Goal: Task Accomplishment & Management: Manage account settings

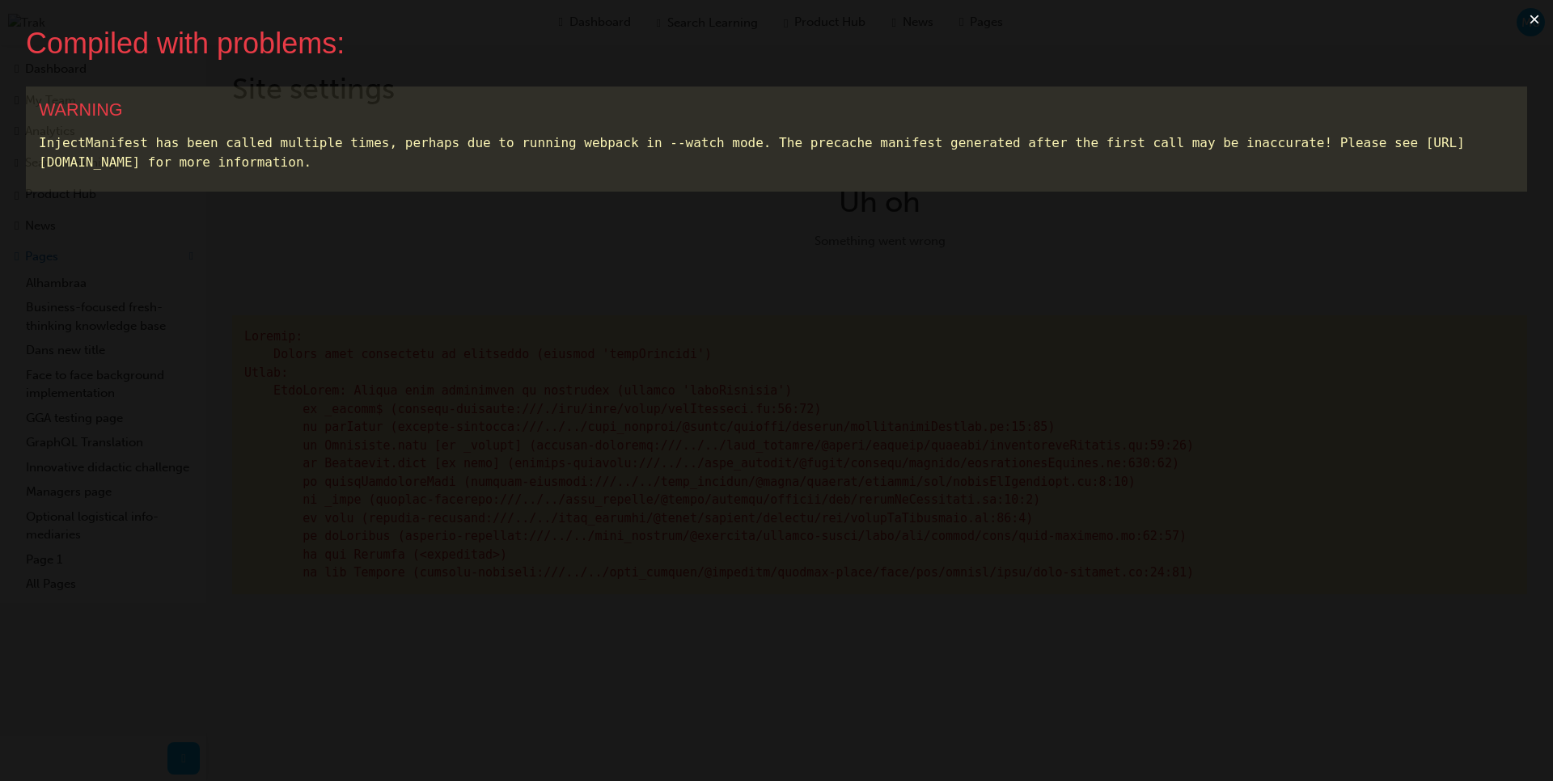
click at [1535, 25] on button "×" at bounding box center [1534, 19] width 37 height 39
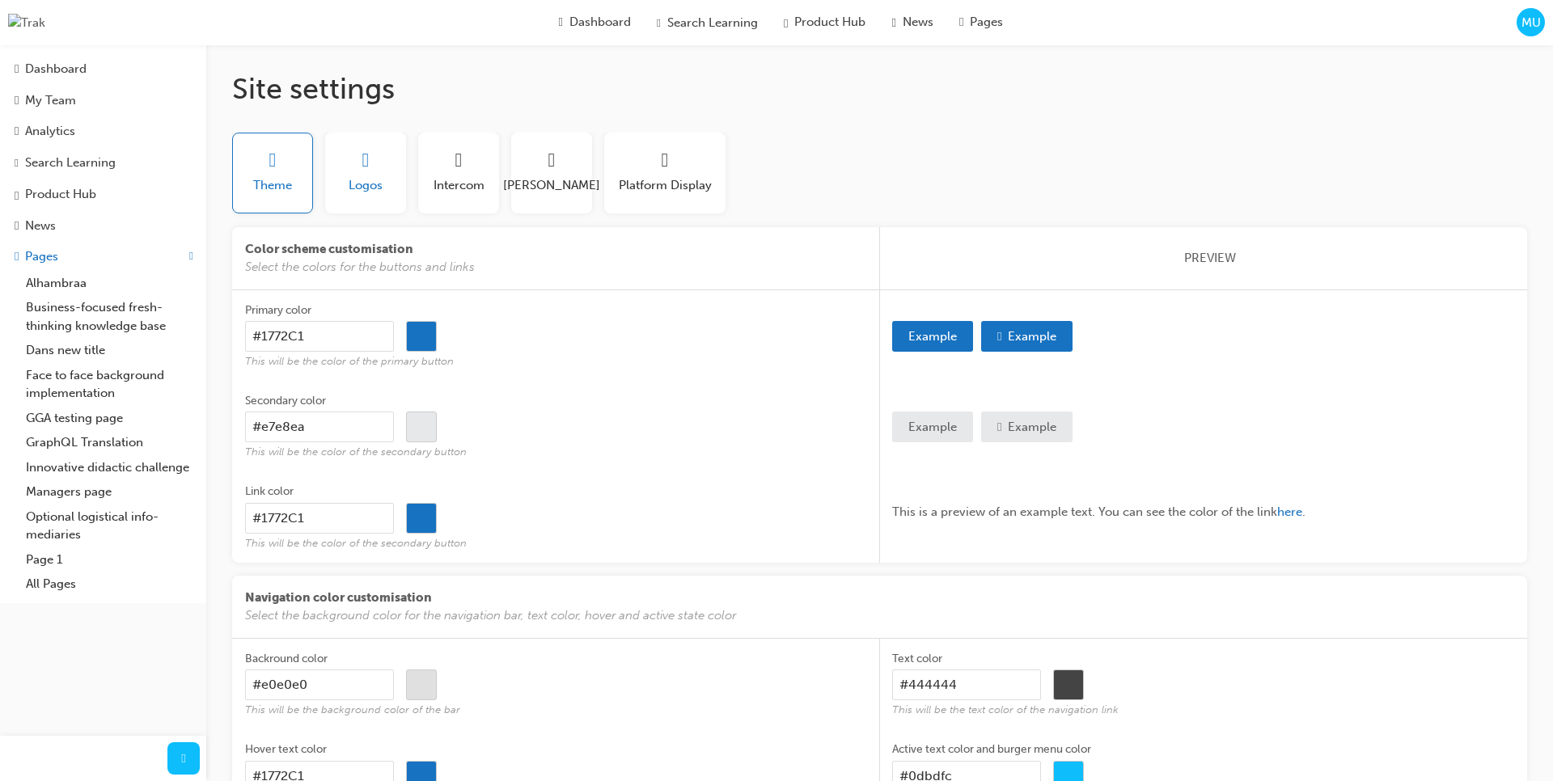
click at [362, 180] on span "Logos" at bounding box center [366, 185] width 34 height 19
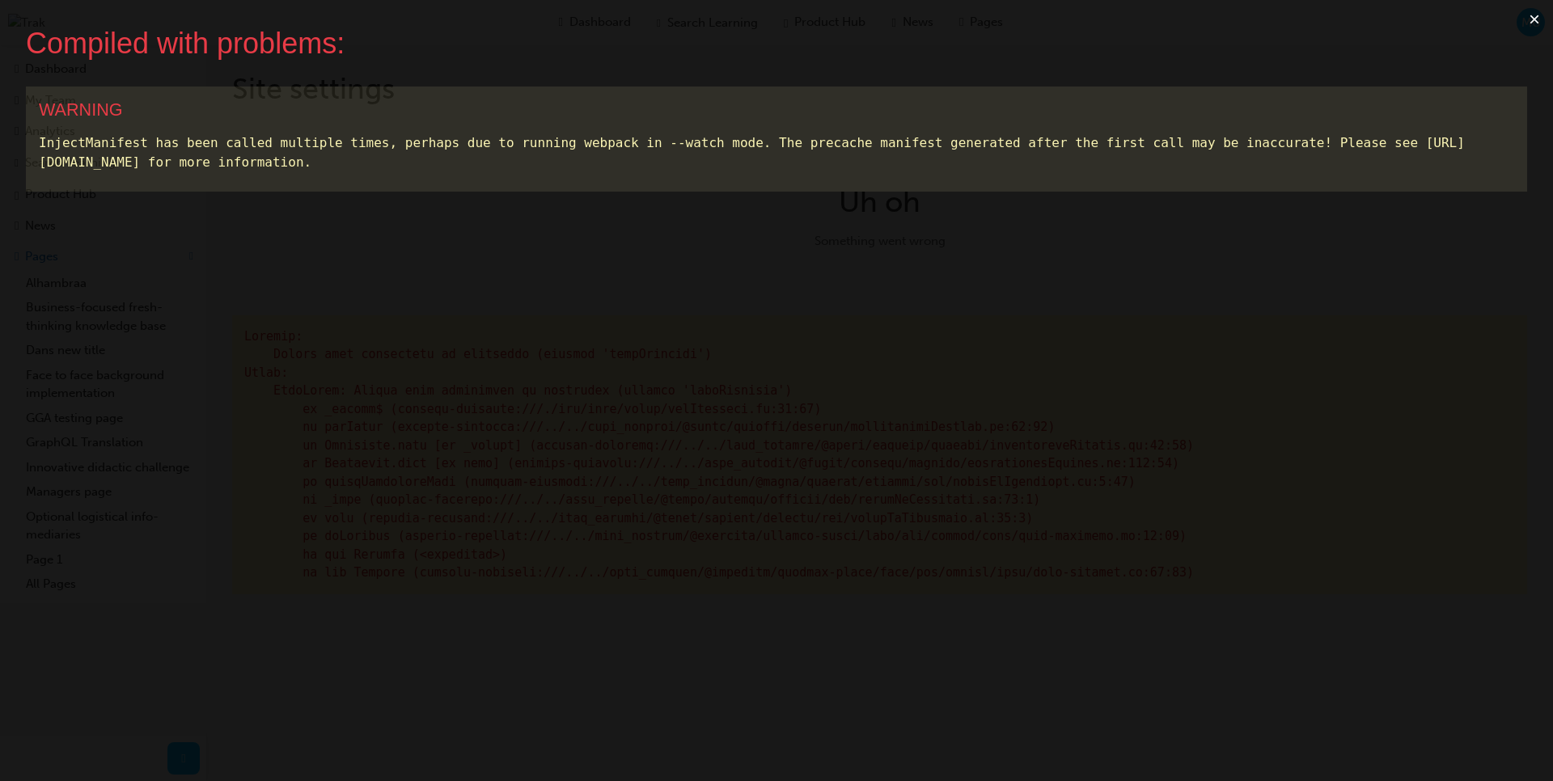
click at [1531, 22] on button "×" at bounding box center [1534, 19] width 37 height 39
click at [1539, 21] on button "×" at bounding box center [1534, 19] width 37 height 39
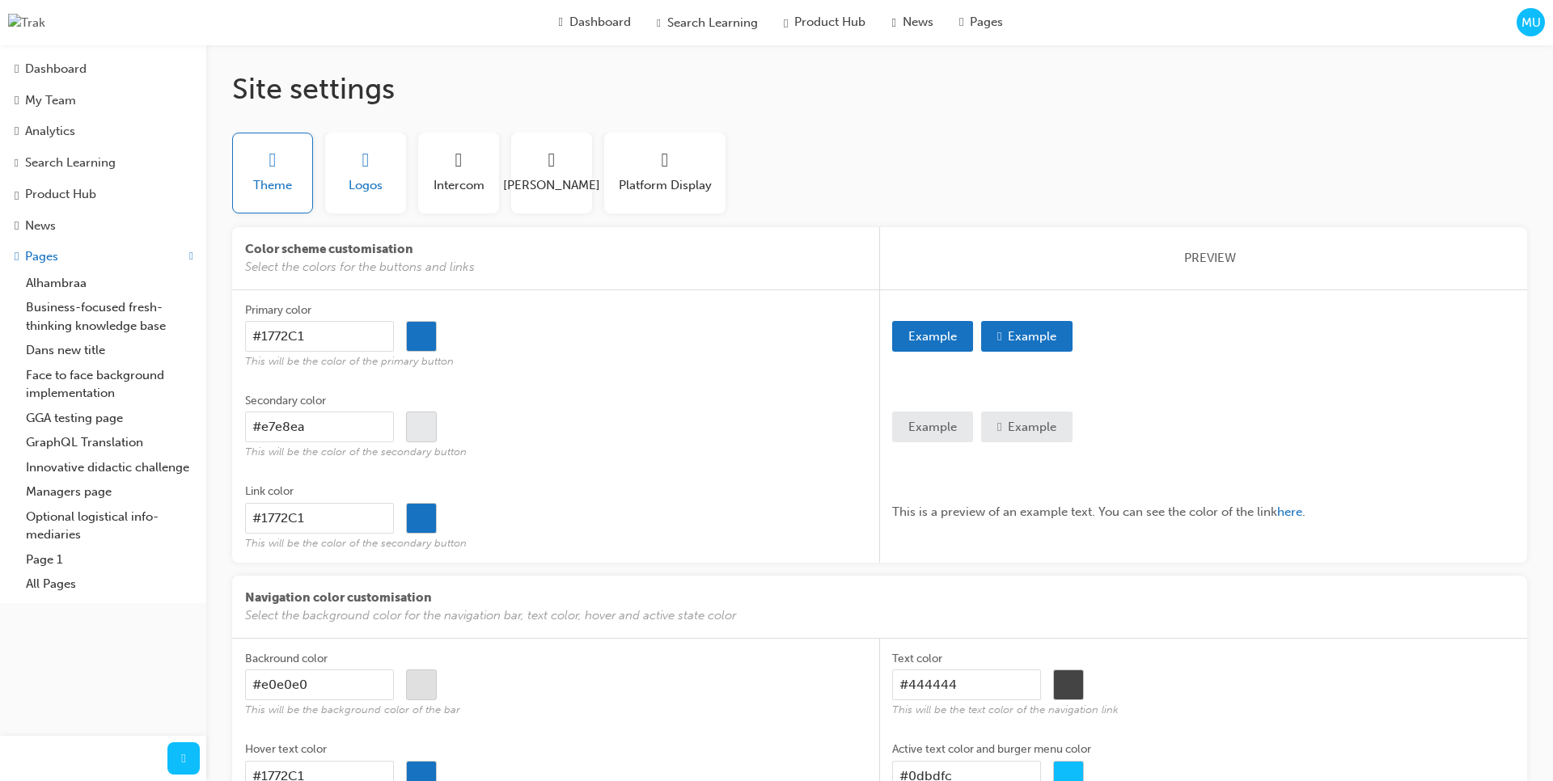
click at [370, 182] on span "Logos" at bounding box center [366, 185] width 34 height 19
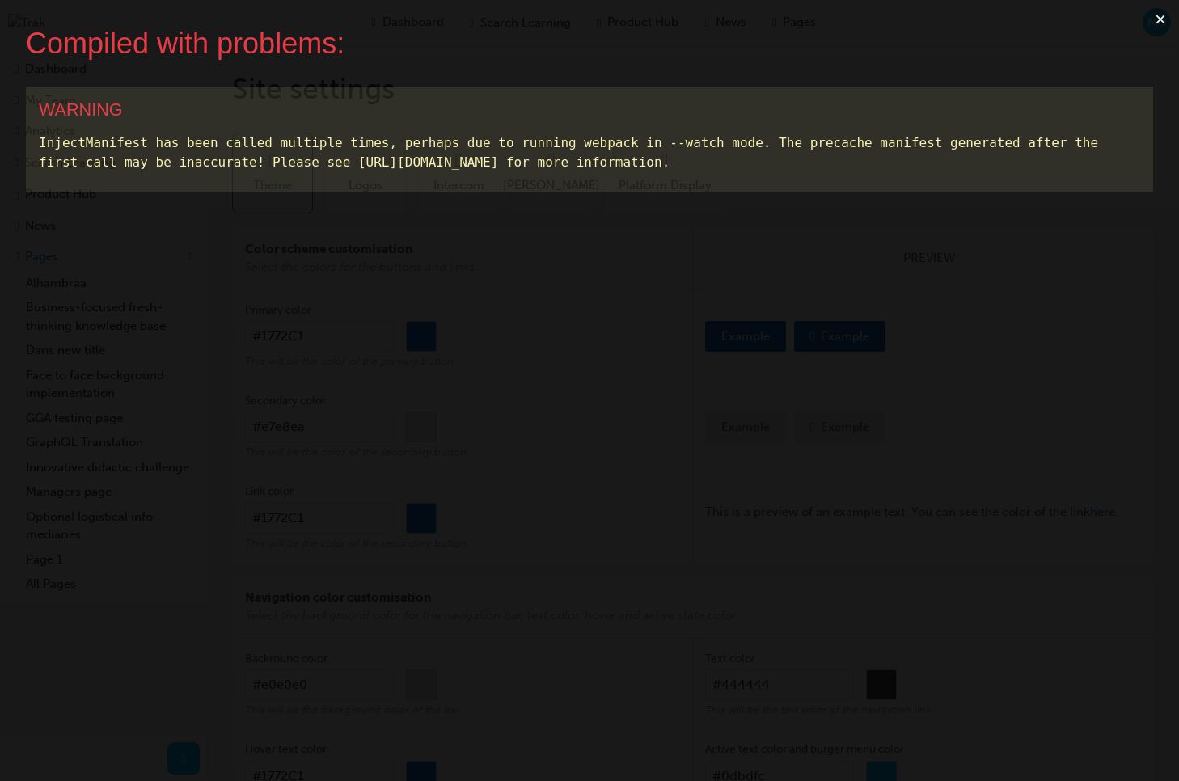
click at [1165, 21] on button "×" at bounding box center [1160, 19] width 37 height 39
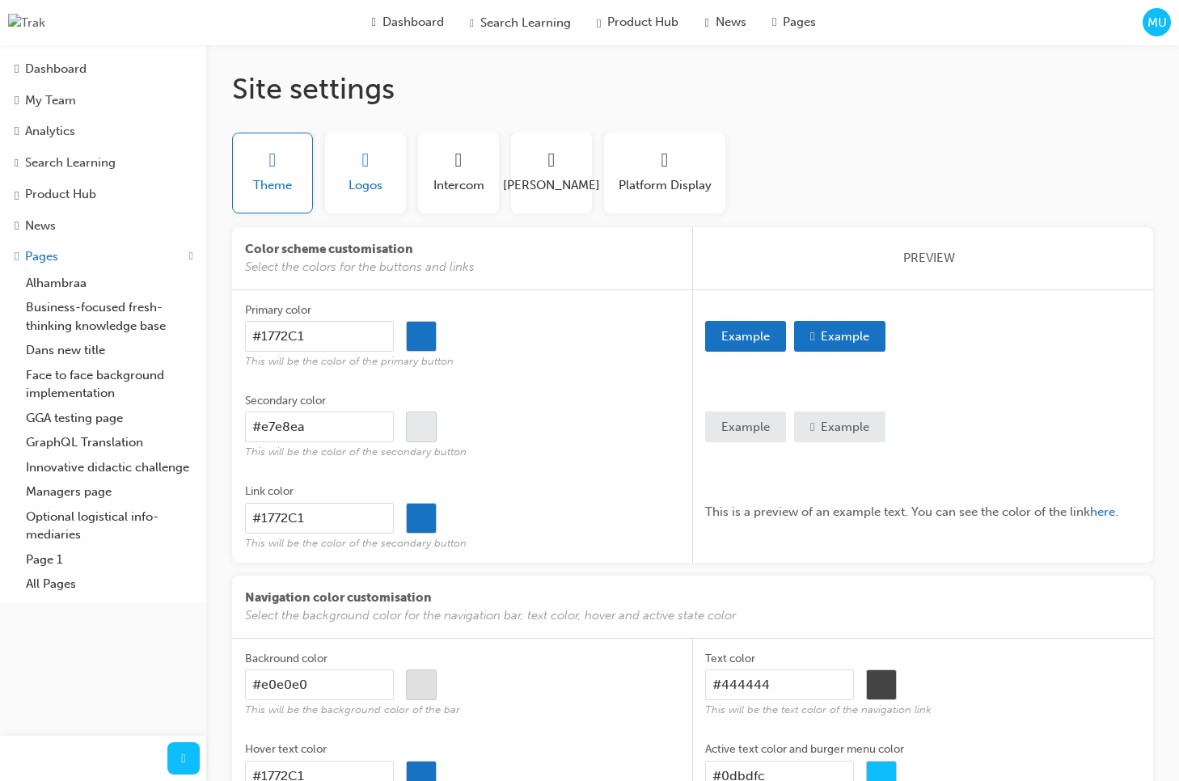
click at [367, 174] on div "Logos" at bounding box center [366, 172] width 34 height 43
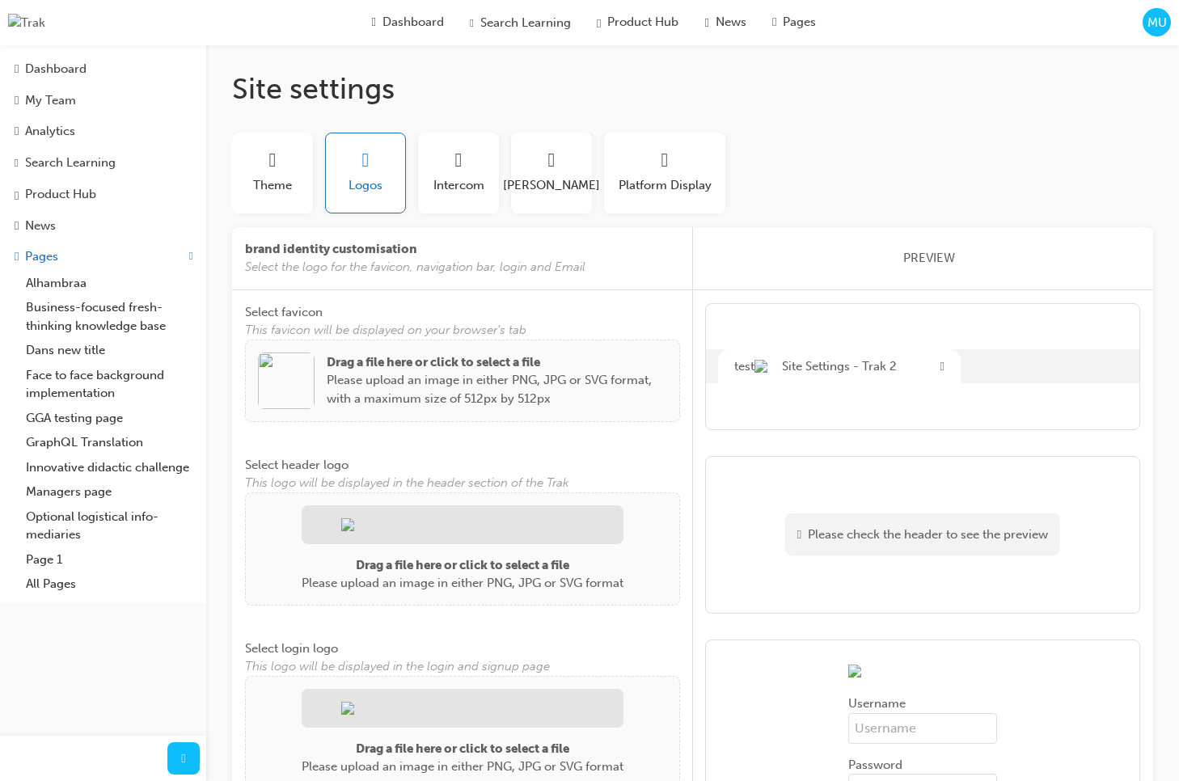
click at [275, 378] on img at bounding box center [286, 381] width 57 height 57
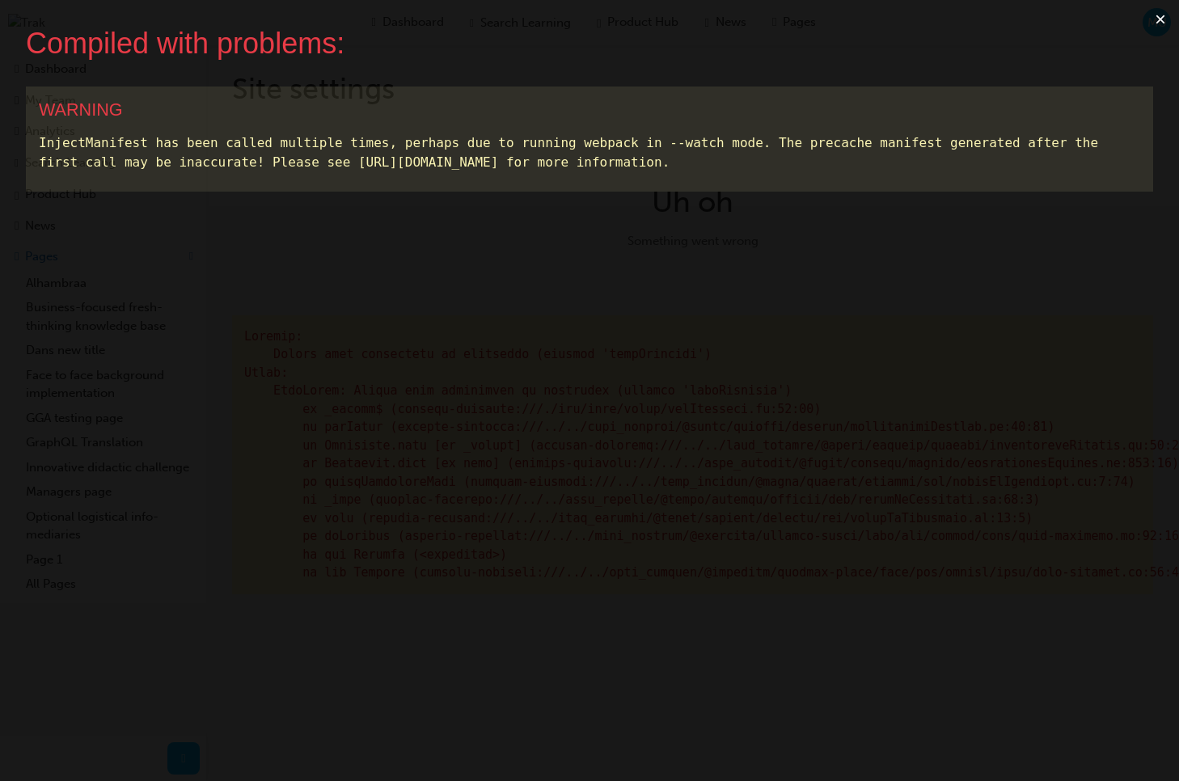
click at [1158, 19] on button "×" at bounding box center [1160, 19] width 37 height 39
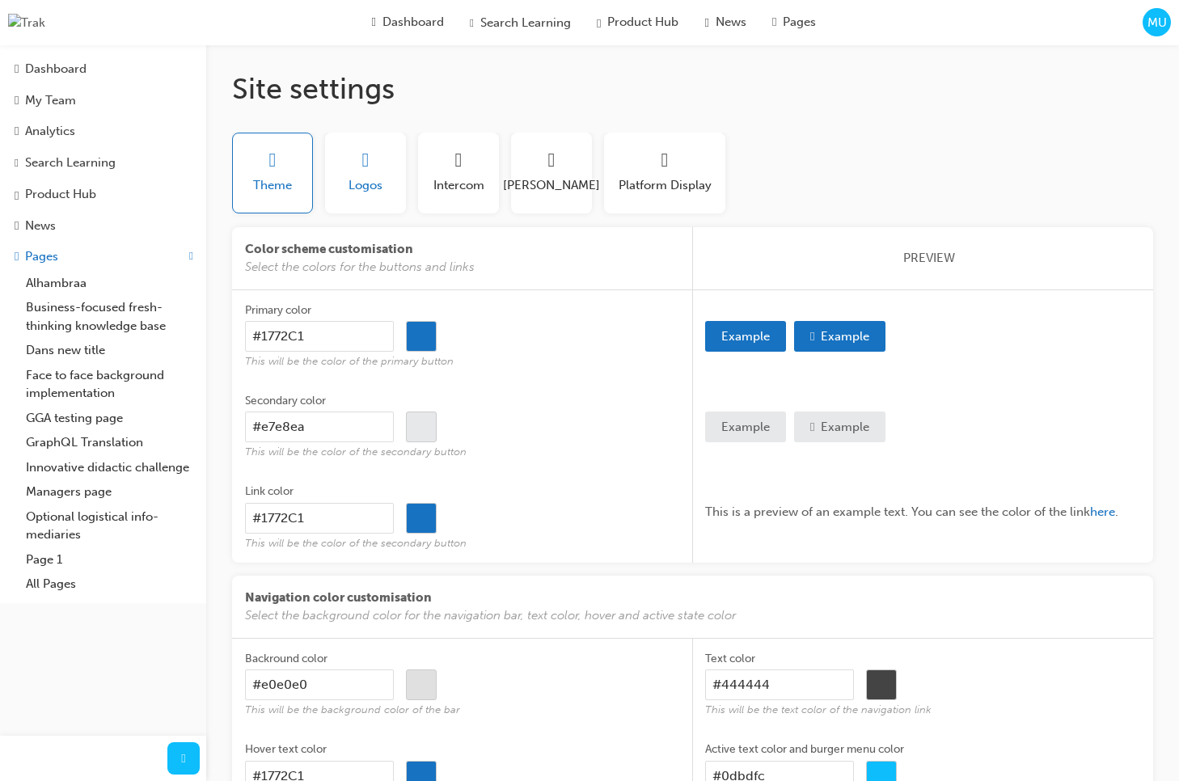
click at [374, 191] on span "Logos" at bounding box center [366, 185] width 34 height 19
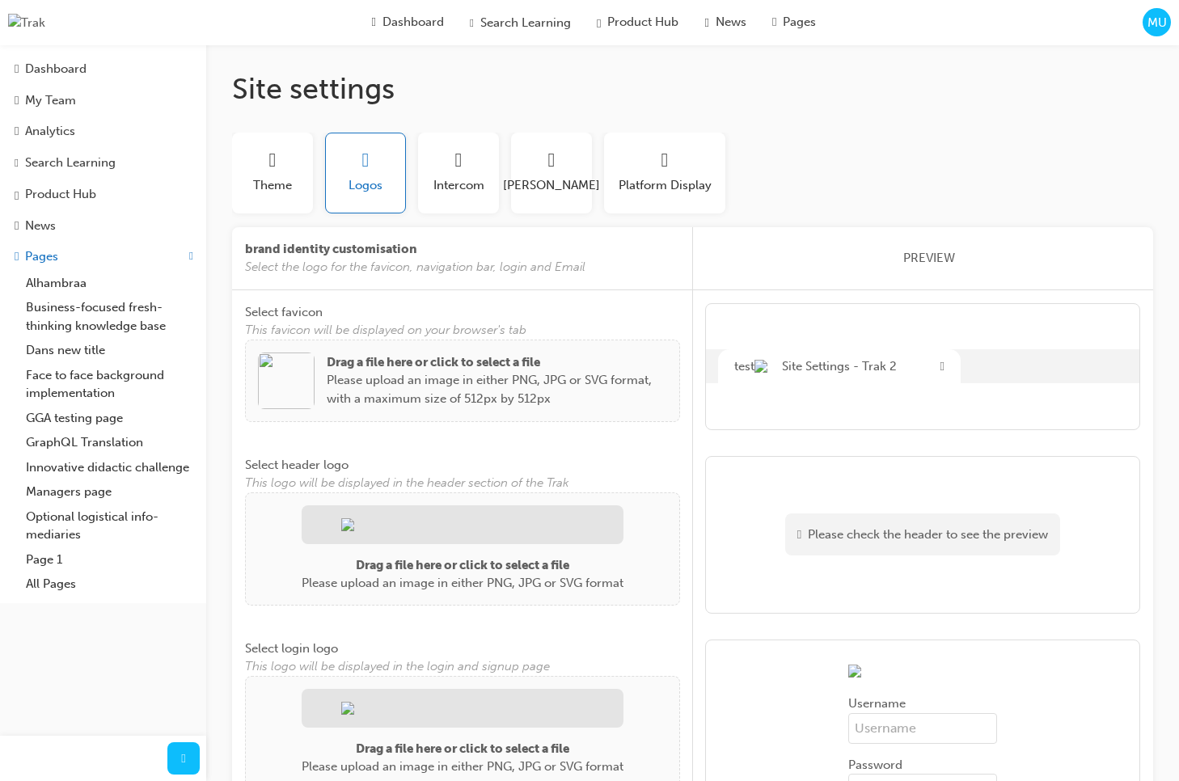
click at [305, 376] on img at bounding box center [286, 381] width 57 height 57
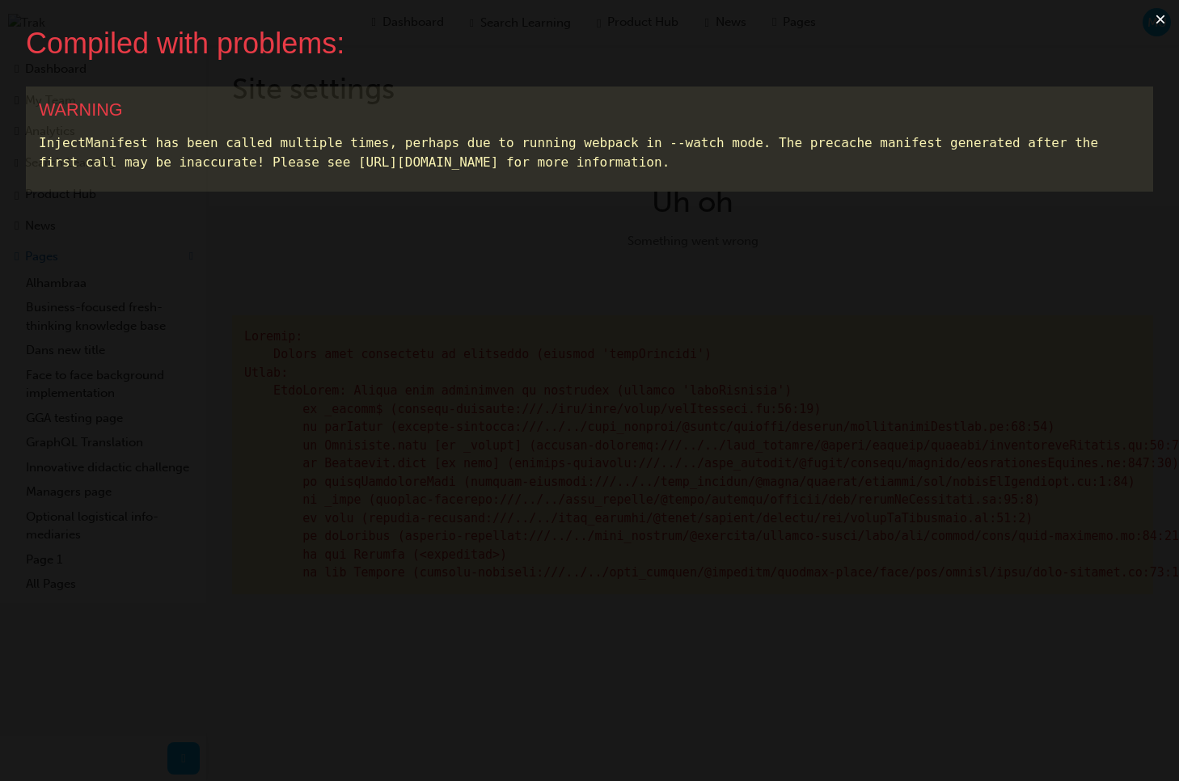
click at [1155, 17] on button "×" at bounding box center [1160, 19] width 37 height 39
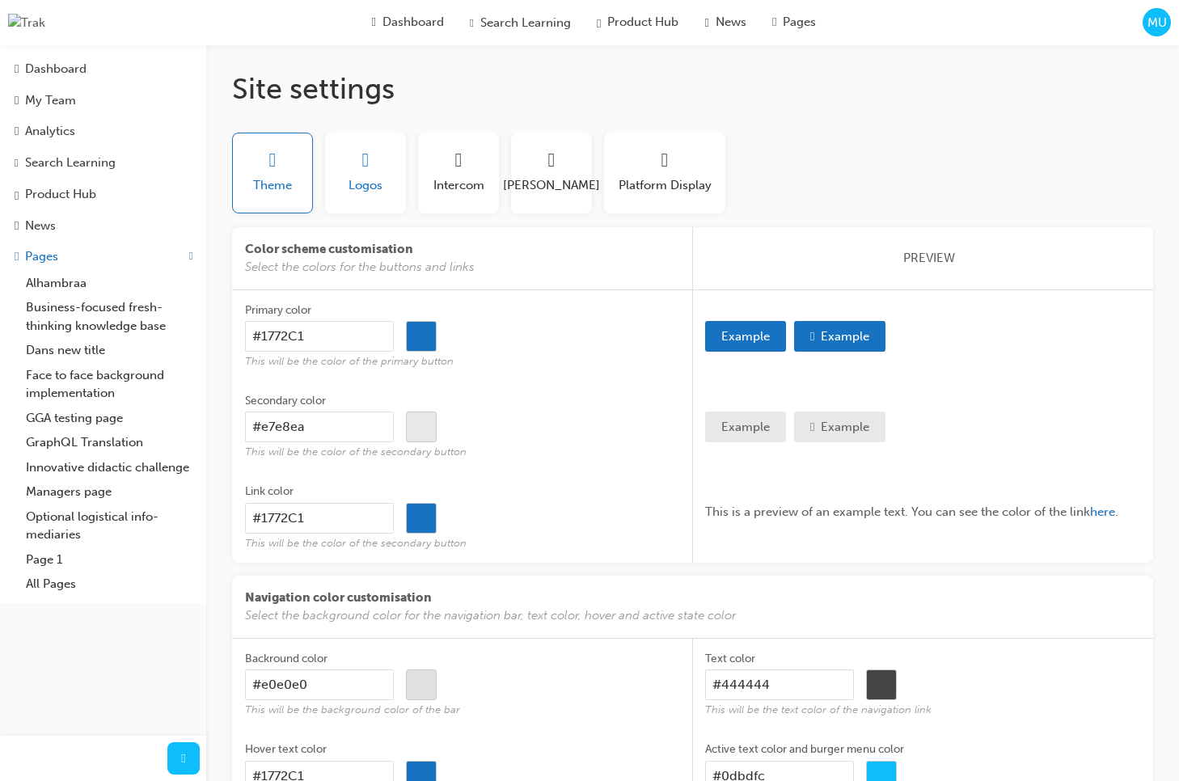
click at [352, 188] on span "Logos" at bounding box center [366, 185] width 34 height 19
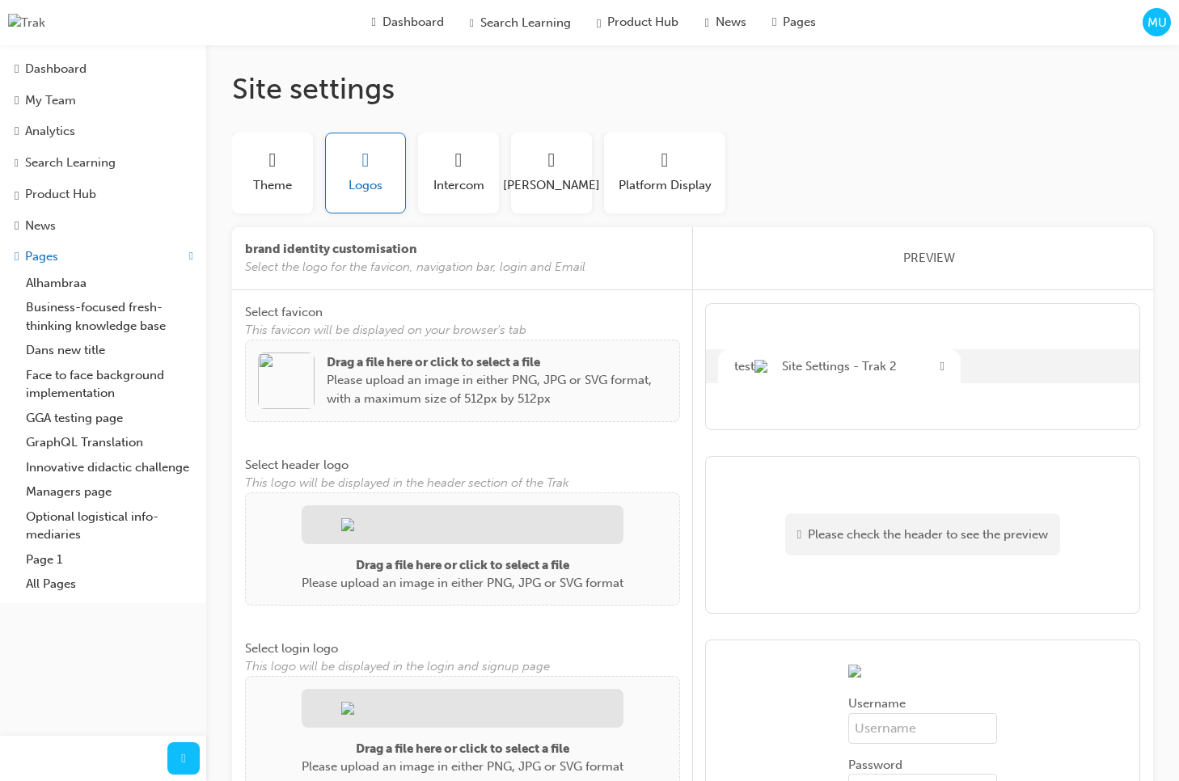
click at [315, 362] on div "Drag a file here or click to select a file Please upload an image in either PNG…" at bounding box center [462, 381] width 409 height 57
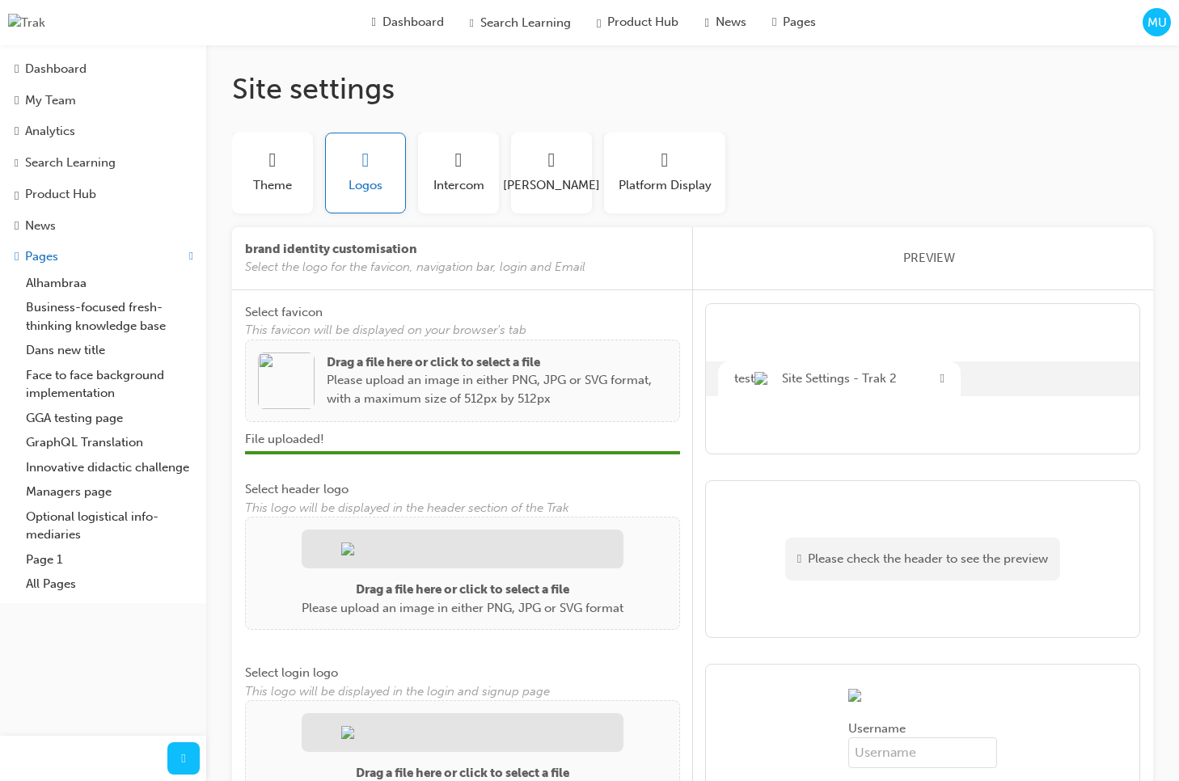
click at [288, 383] on img at bounding box center [286, 381] width 57 height 57
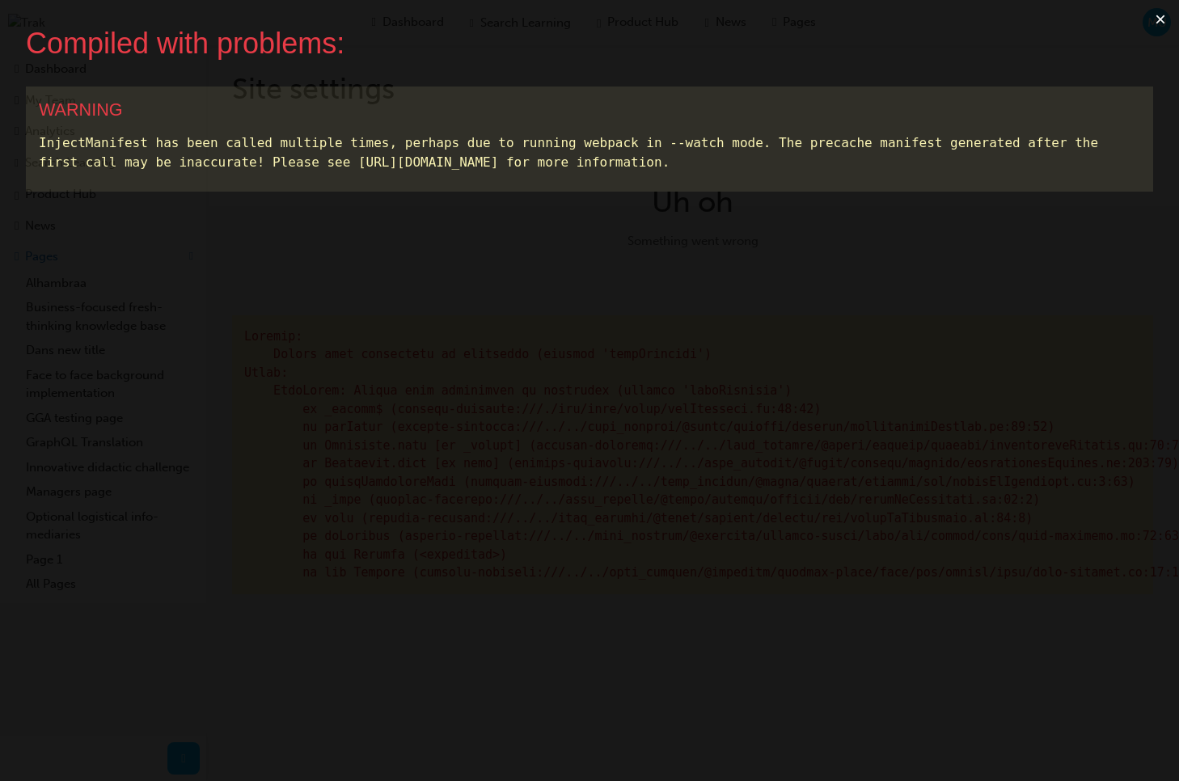
click at [1164, 18] on button "×" at bounding box center [1160, 19] width 37 height 39
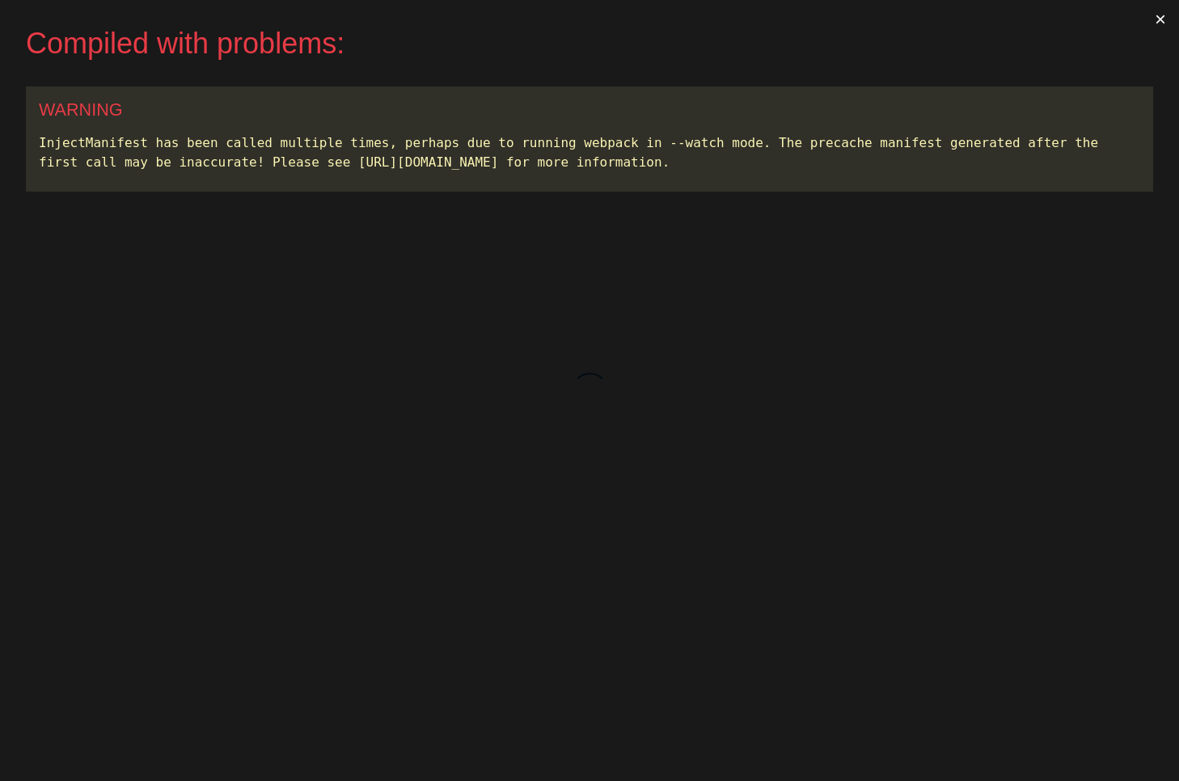
click at [1153, 19] on button "×" at bounding box center [1160, 19] width 37 height 39
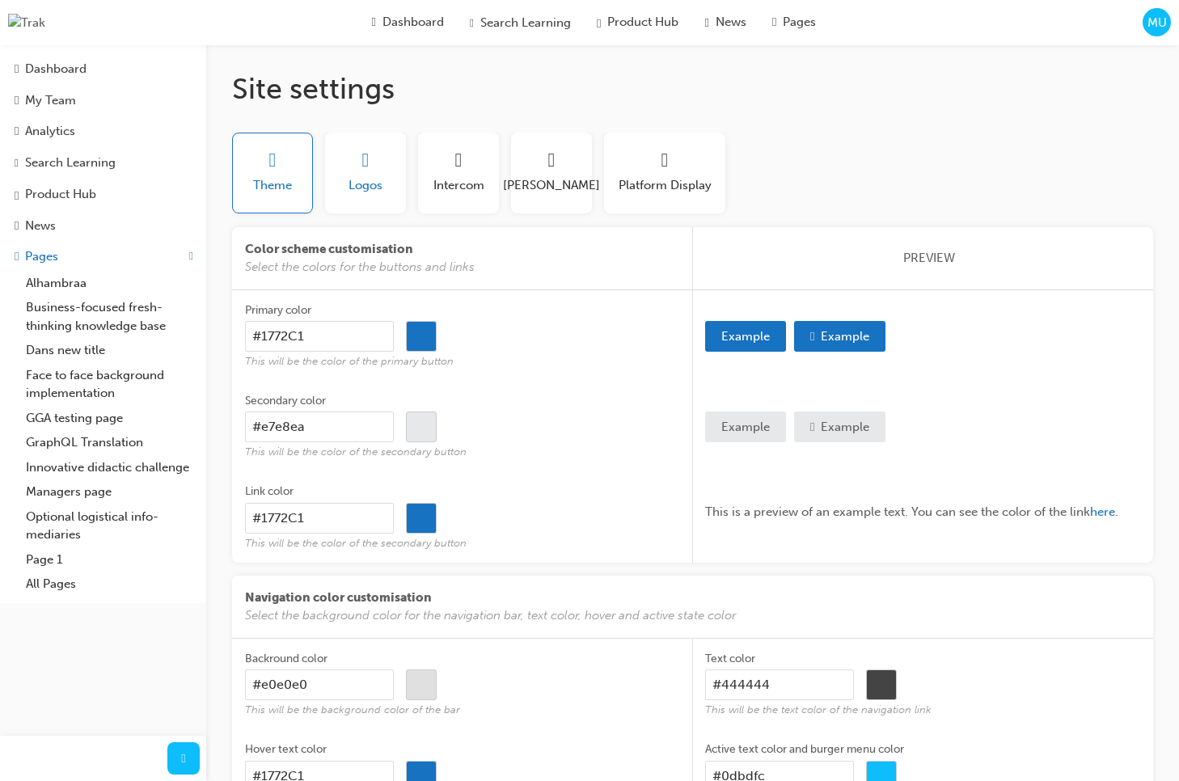
click at [333, 208] on button "Logos" at bounding box center [365, 173] width 81 height 81
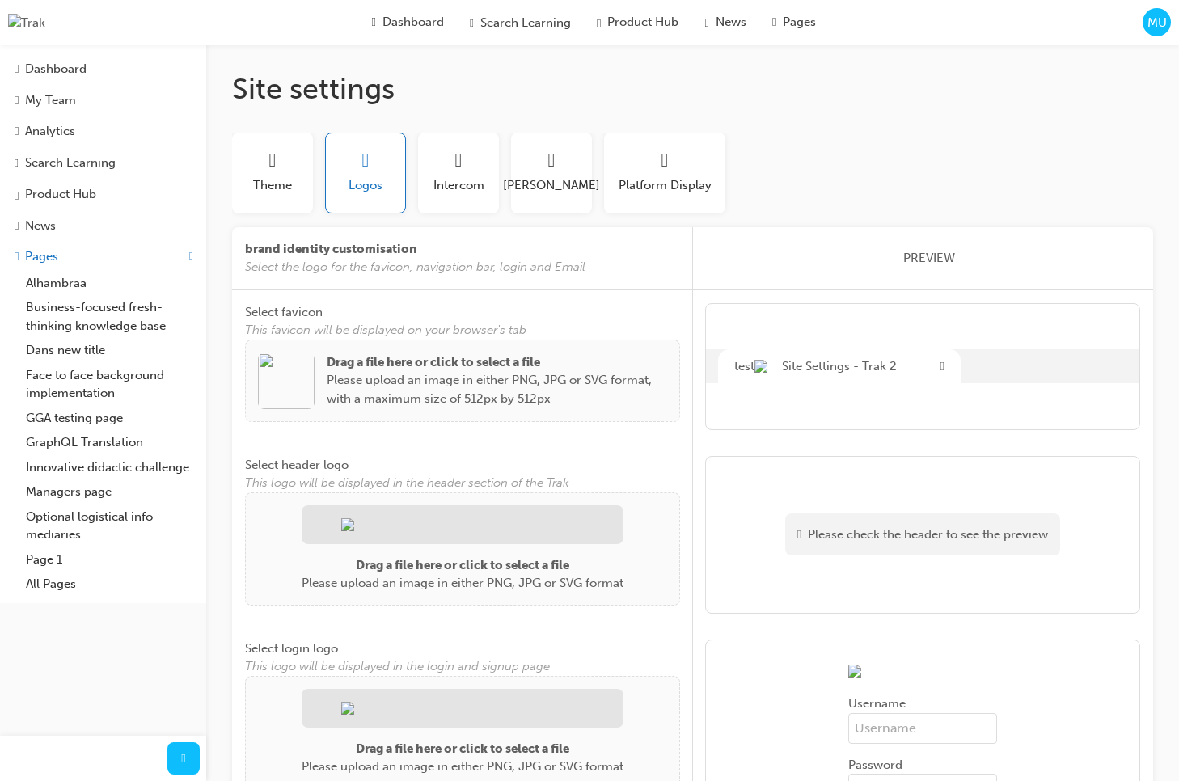
click at [286, 381] on img at bounding box center [286, 381] width 57 height 57
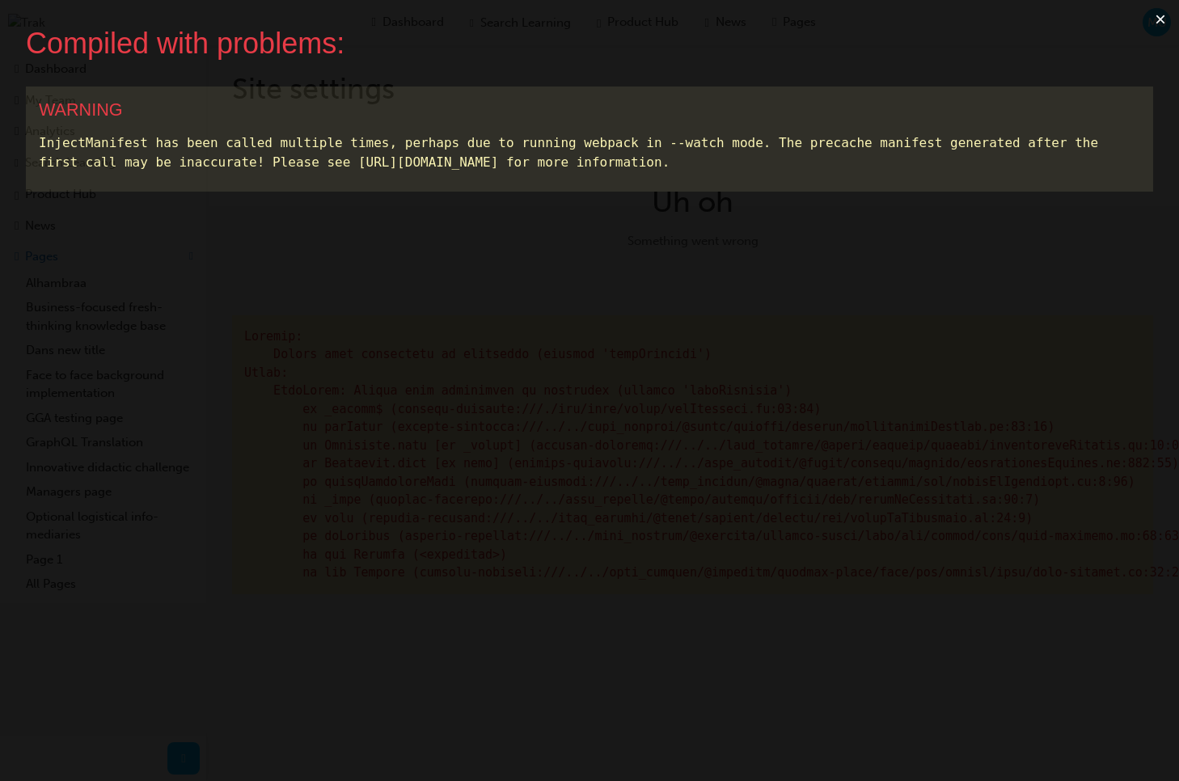
click at [1158, 20] on button "×" at bounding box center [1160, 19] width 37 height 39
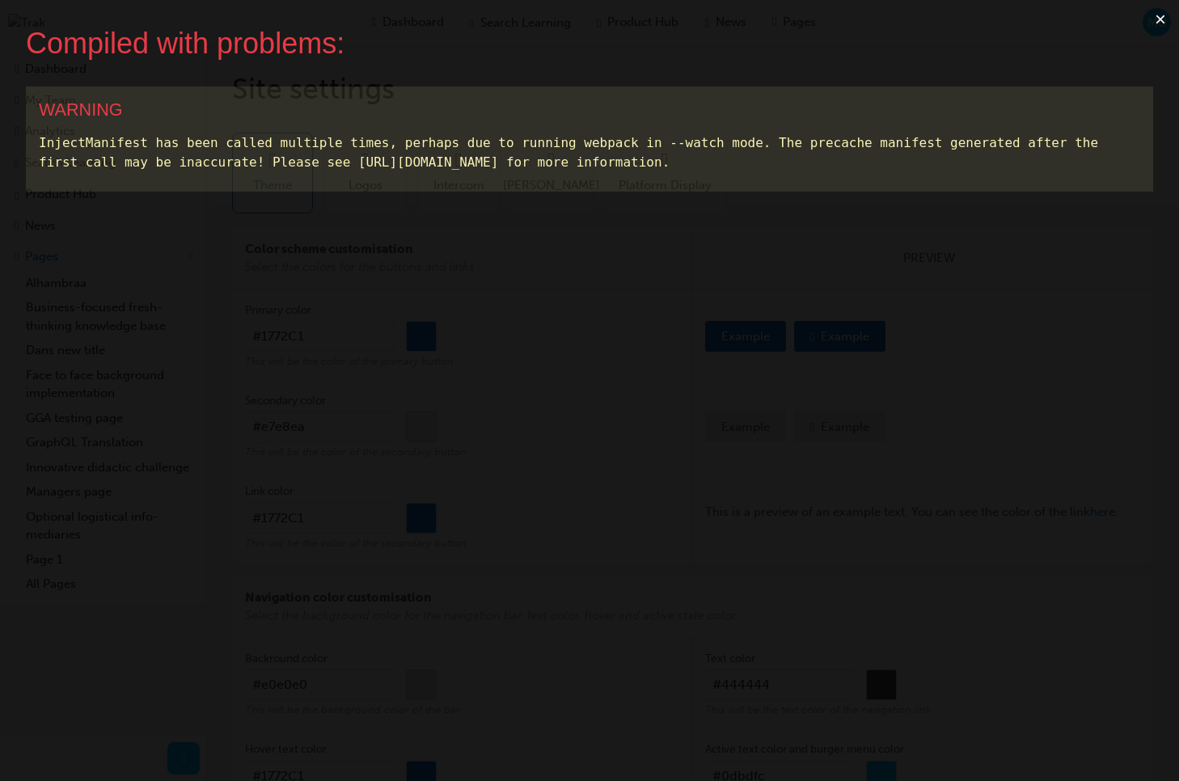
click at [1159, 19] on button "×" at bounding box center [1160, 19] width 37 height 39
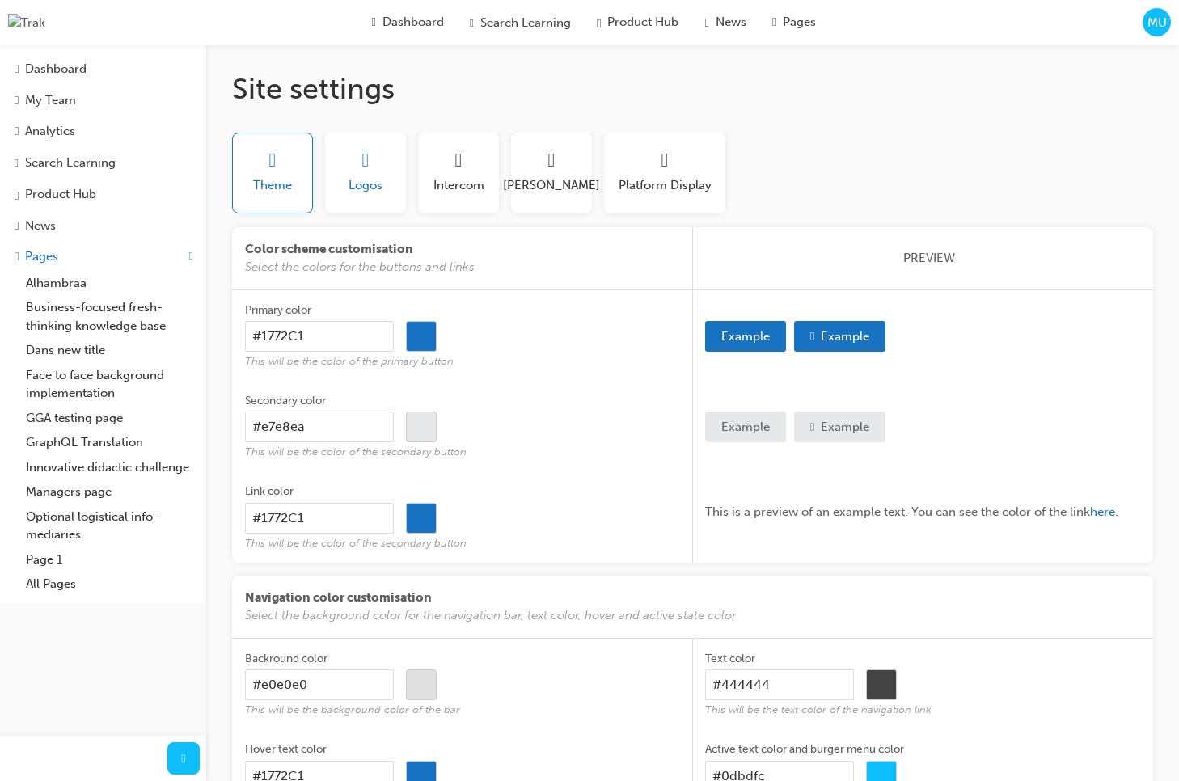
click at [386, 193] on button "Logos" at bounding box center [365, 173] width 81 height 81
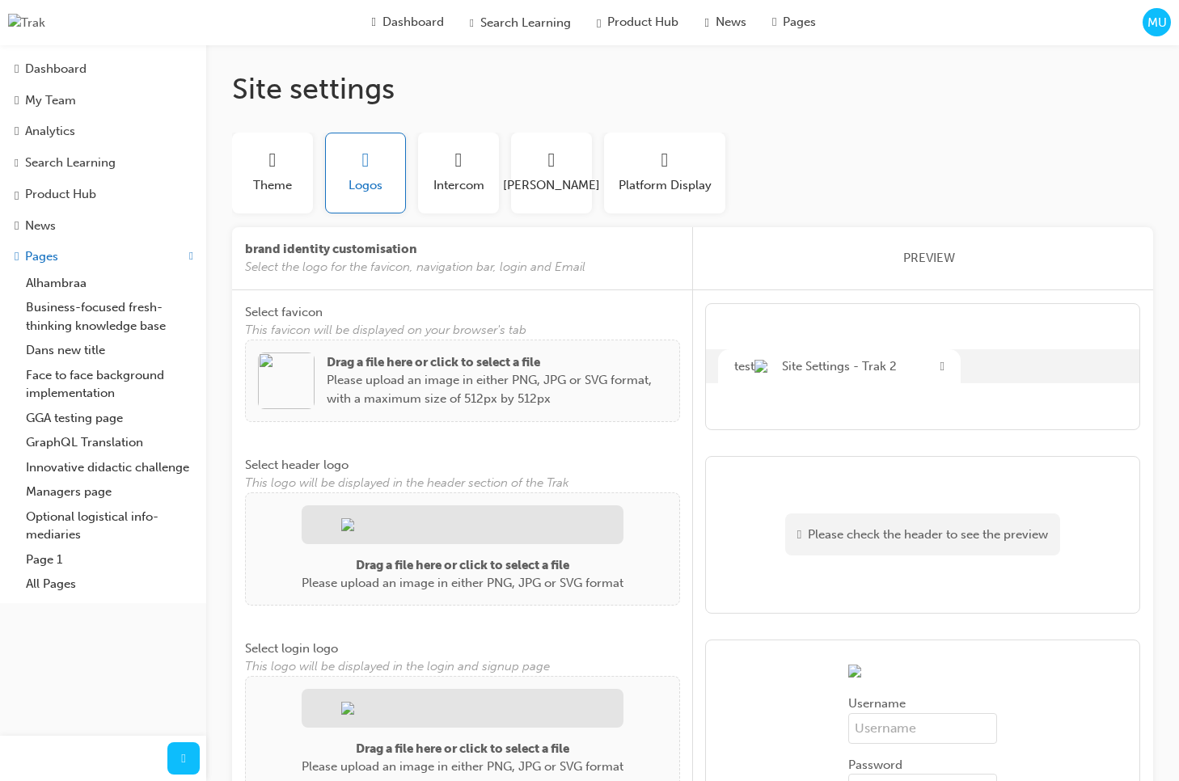
click at [288, 374] on img at bounding box center [286, 381] width 57 height 57
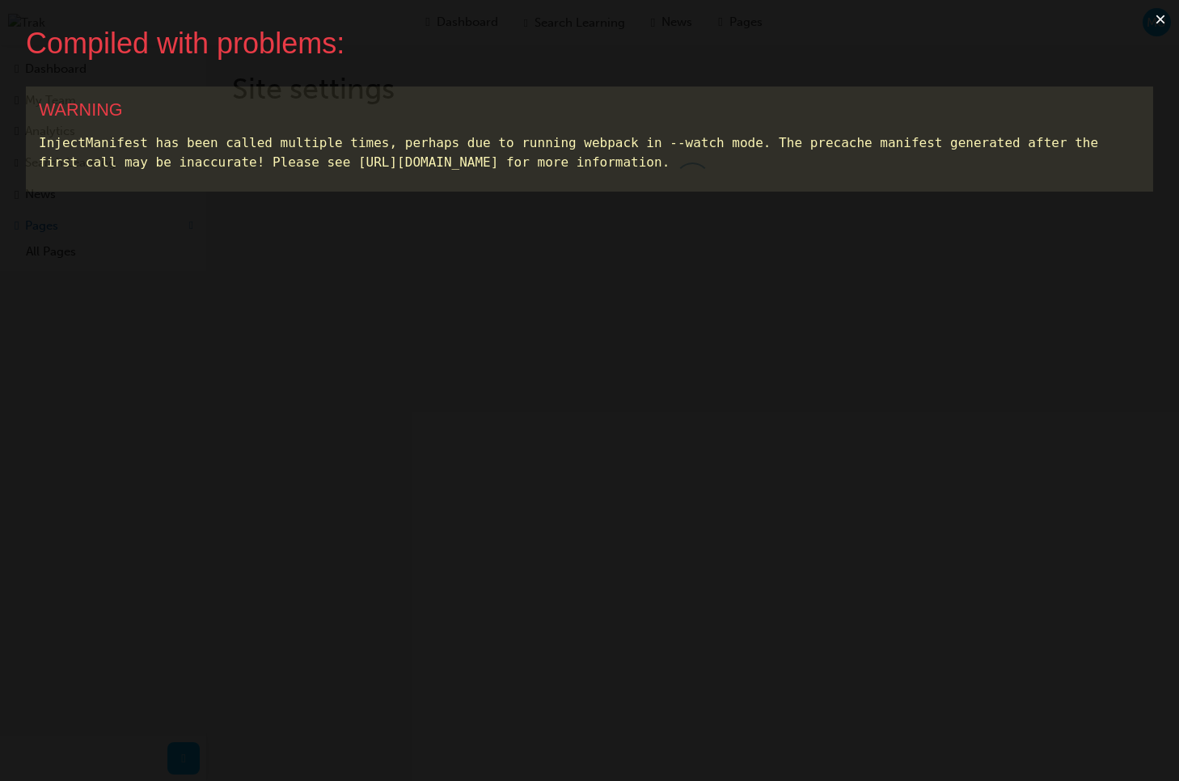
click at [1159, 23] on button "×" at bounding box center [1160, 19] width 37 height 39
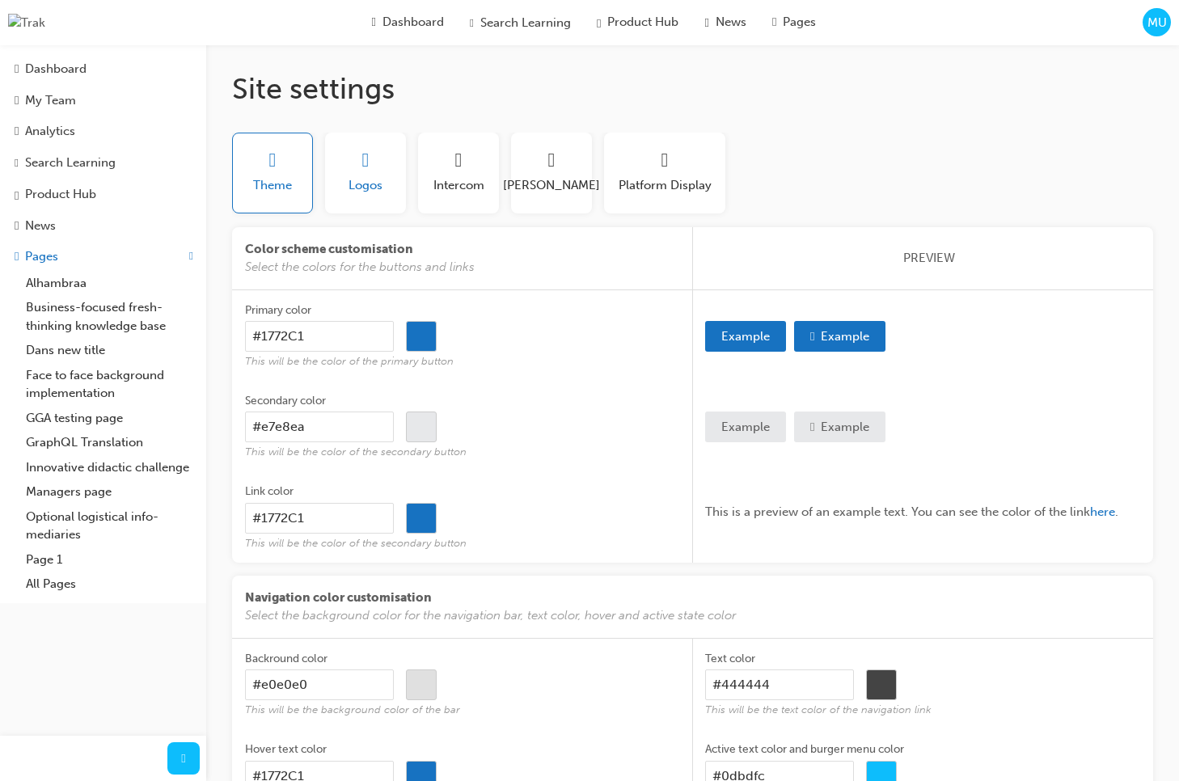
click at [353, 167] on div "button" at bounding box center [366, 162] width 34 height 22
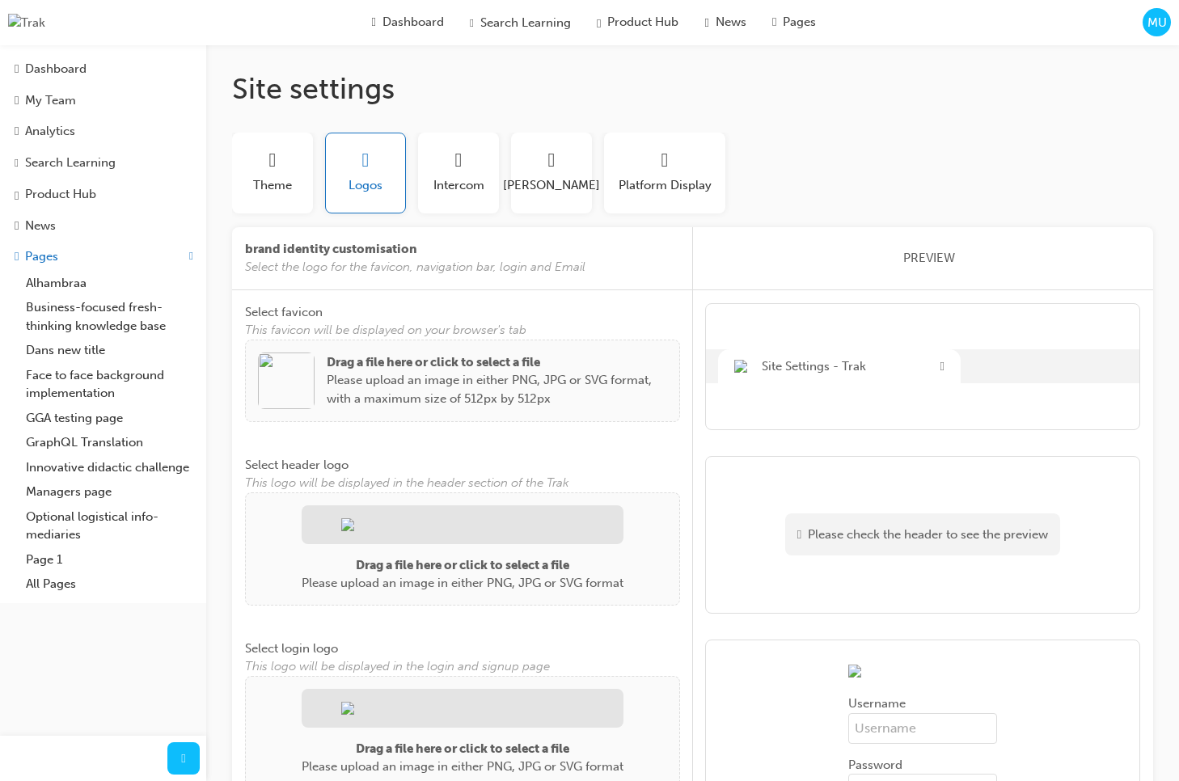
click at [285, 388] on img at bounding box center [286, 381] width 57 height 57
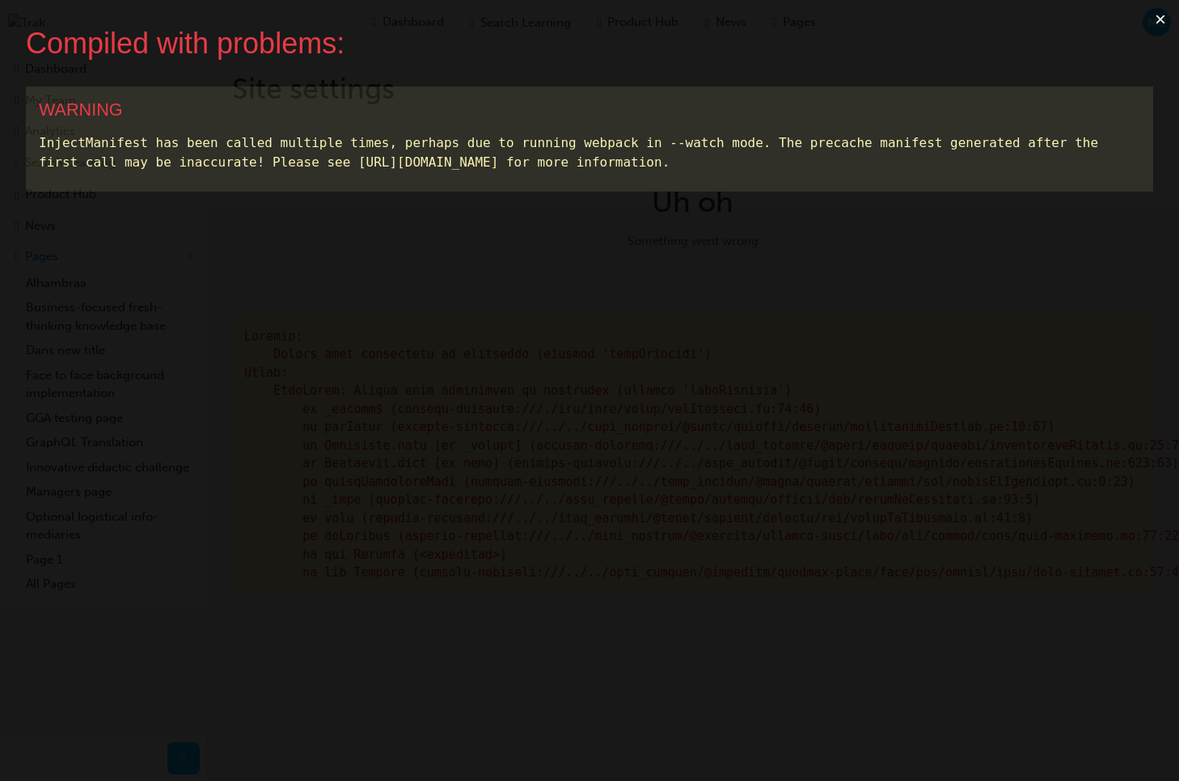
drag, startPoint x: 1057, startPoint y: 62, endPoint x: 1108, endPoint y: 59, distance: 51.1
click at [1057, 62] on div "Compiled with problems: × WARNING InjectManifest has been called multiple times…" at bounding box center [589, 390] width 1179 height 781
click at [1159, 19] on button "×" at bounding box center [1160, 19] width 37 height 39
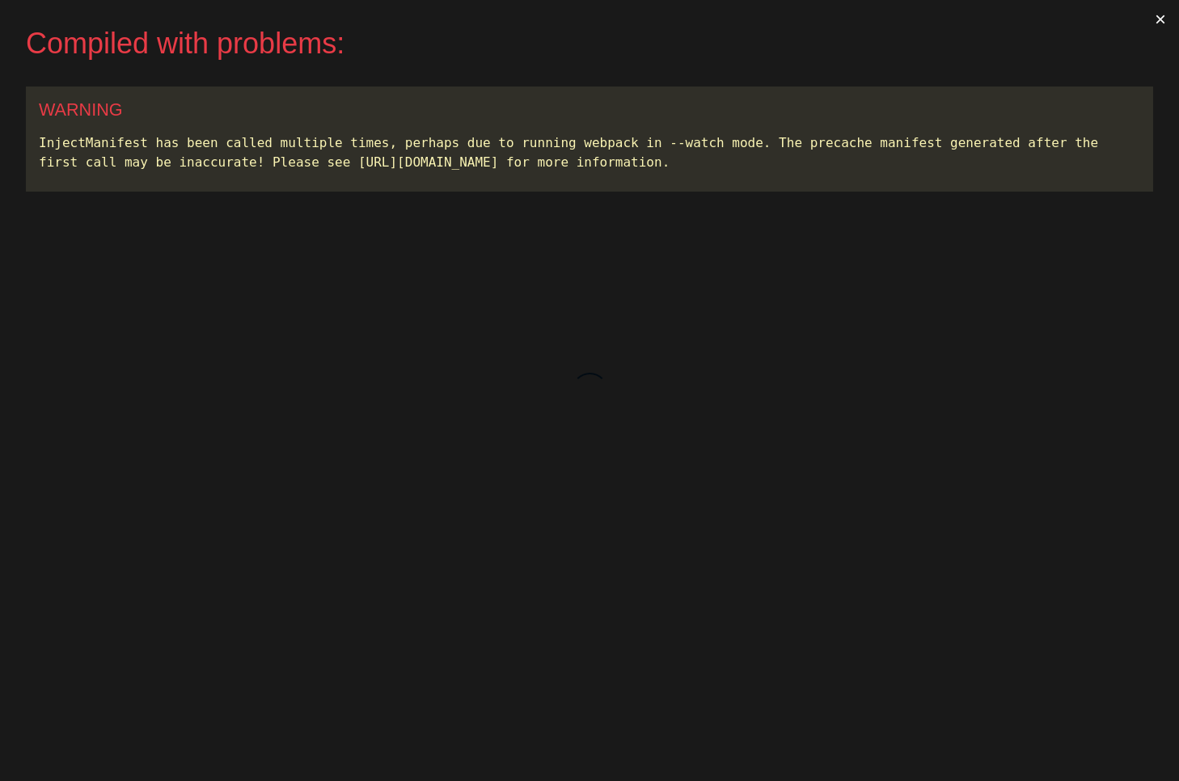
click at [1158, 19] on button "×" at bounding box center [1160, 19] width 37 height 39
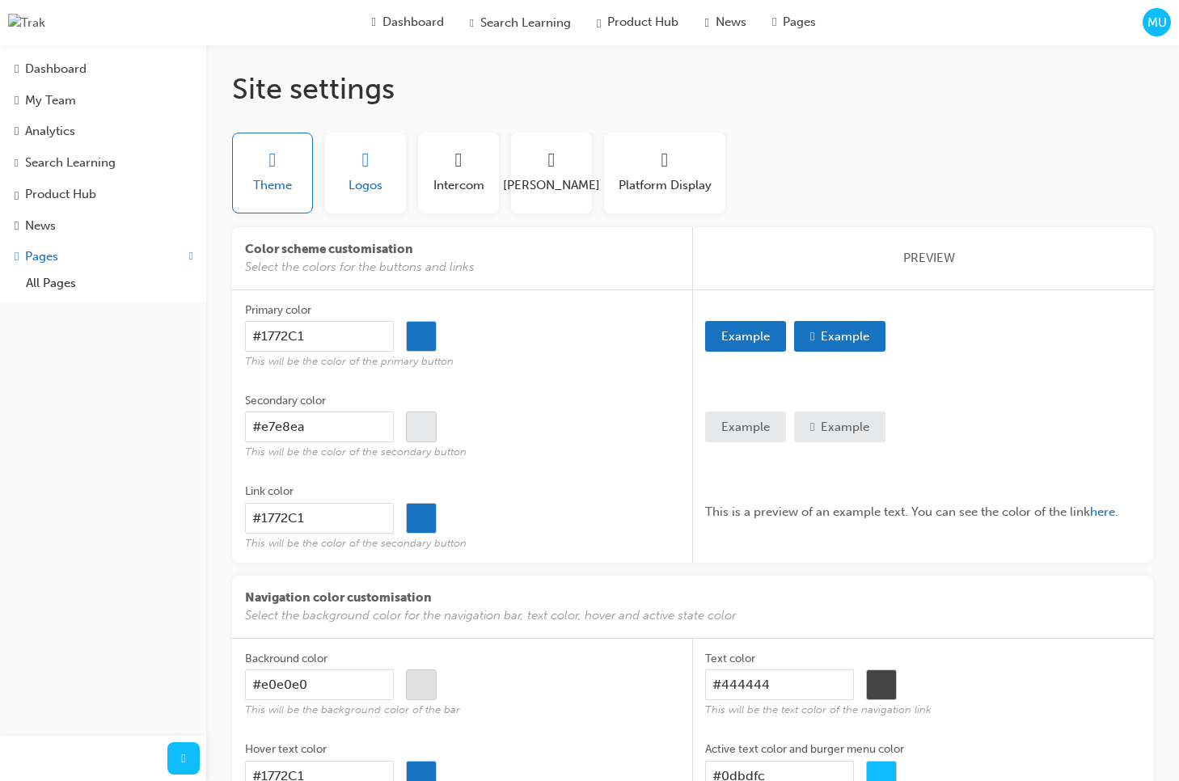
click at [372, 182] on span "Logos" at bounding box center [366, 185] width 34 height 19
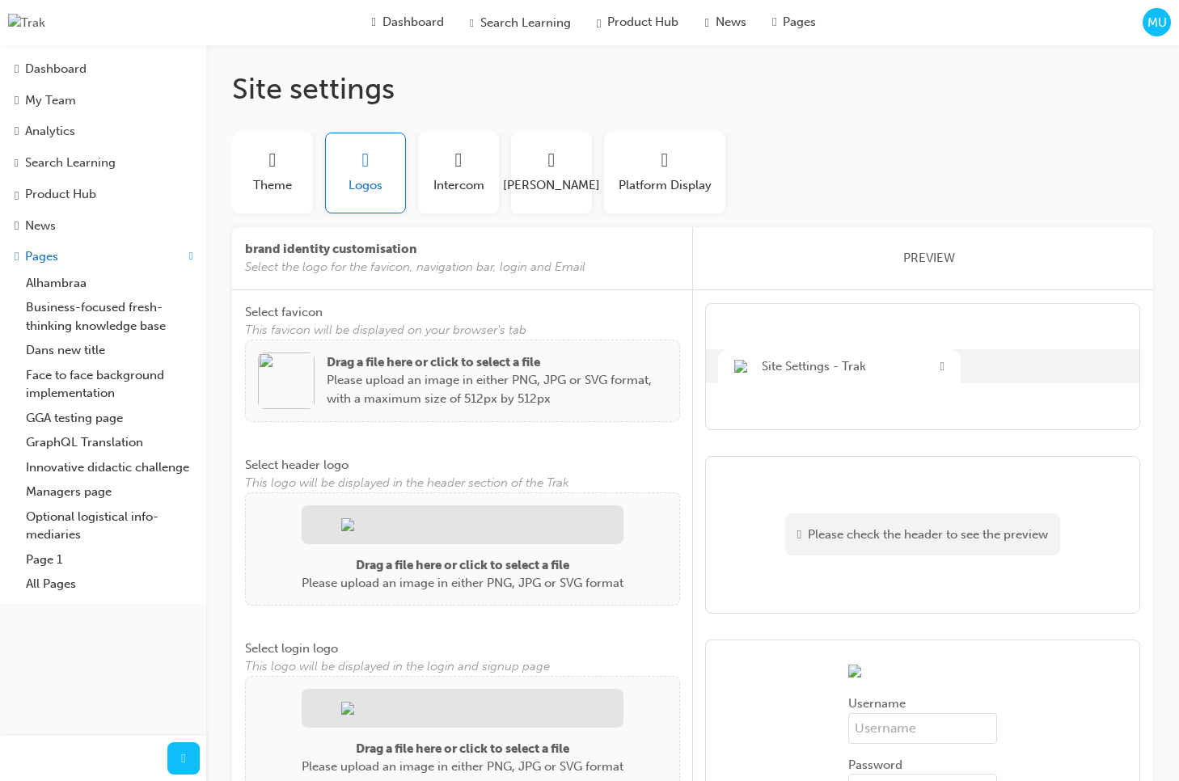
click at [291, 395] on img at bounding box center [286, 381] width 57 height 57
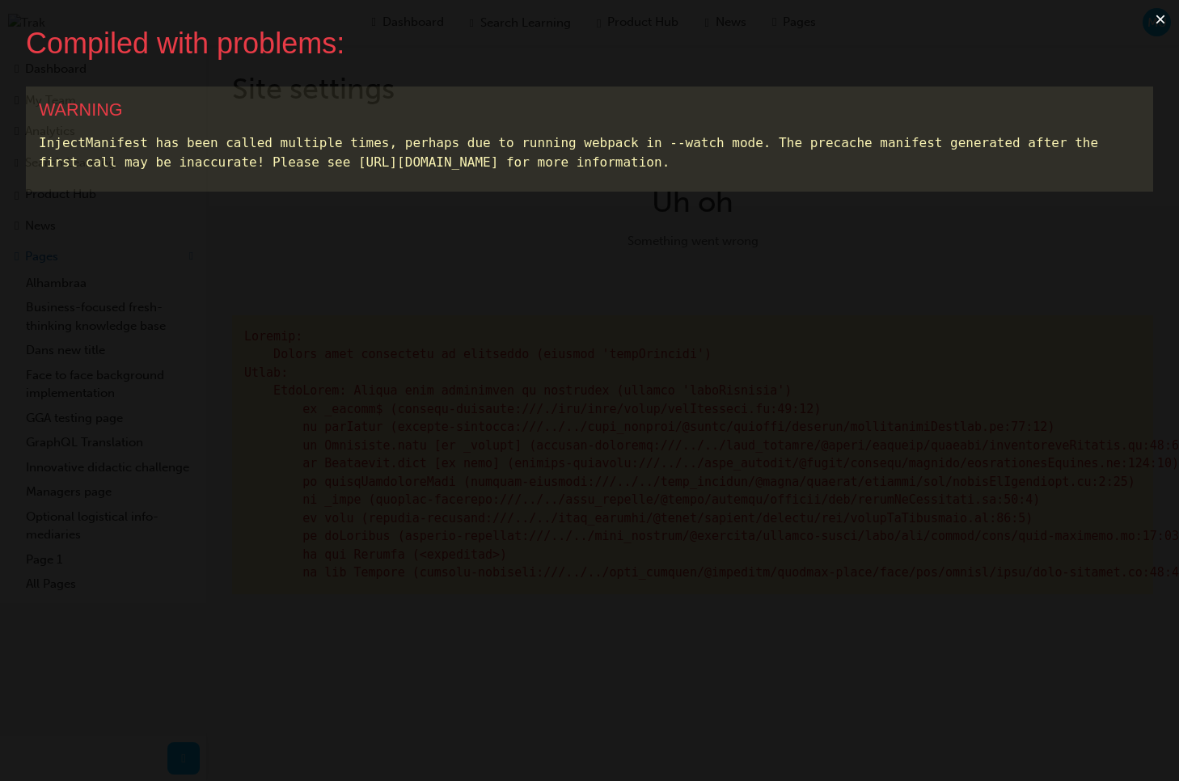
click at [1155, 14] on button "×" at bounding box center [1160, 19] width 37 height 39
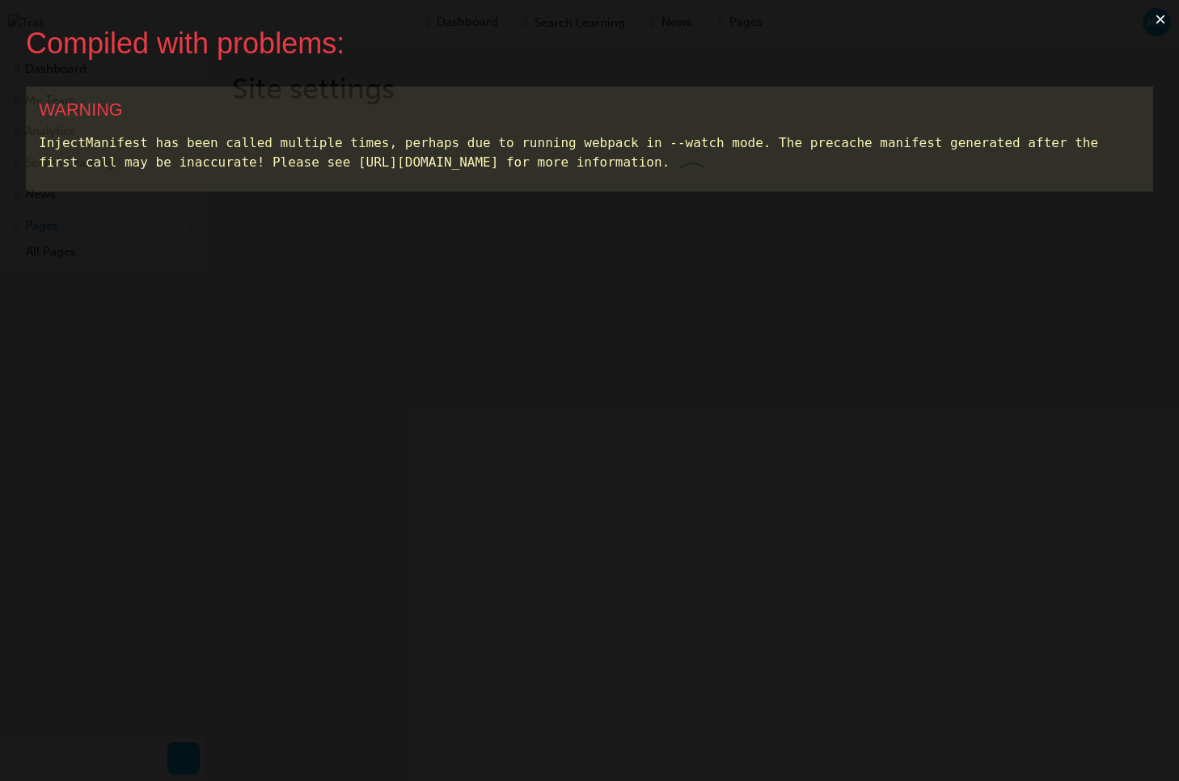
click at [1161, 19] on button "×" at bounding box center [1160, 19] width 37 height 39
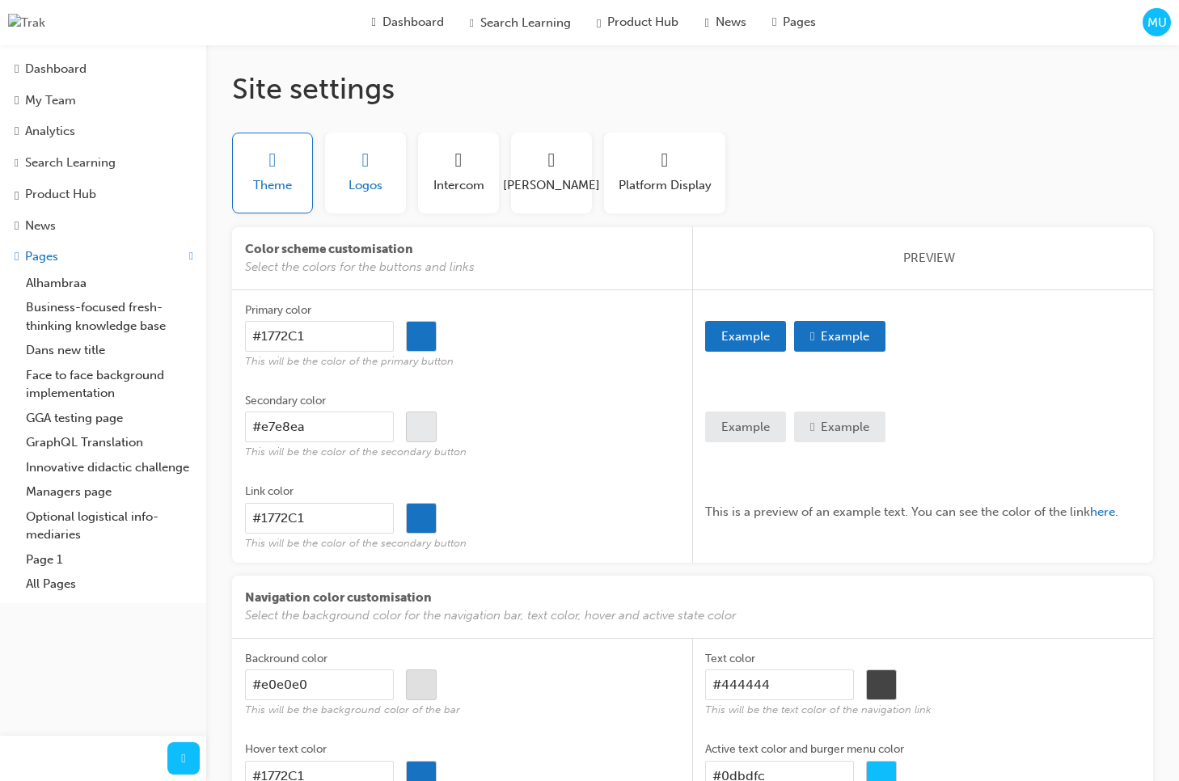
click at [369, 208] on button "Logos" at bounding box center [365, 173] width 81 height 81
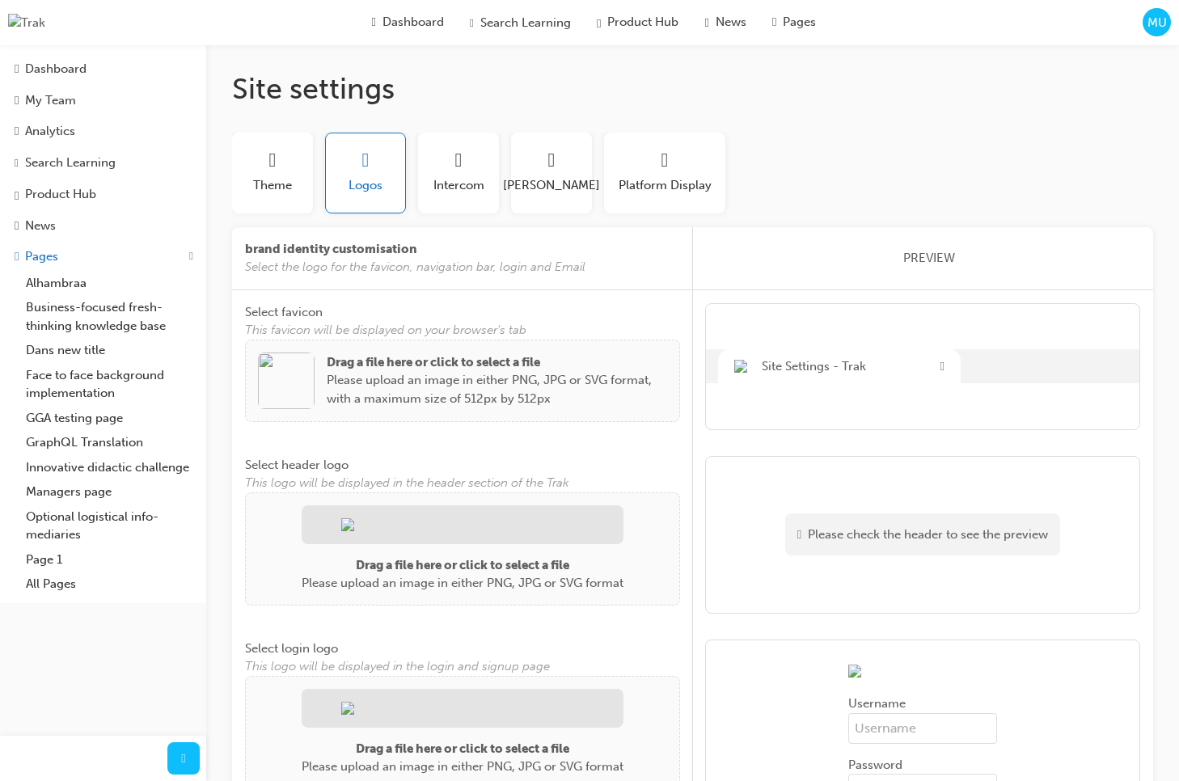
click at [300, 376] on img at bounding box center [286, 381] width 57 height 57
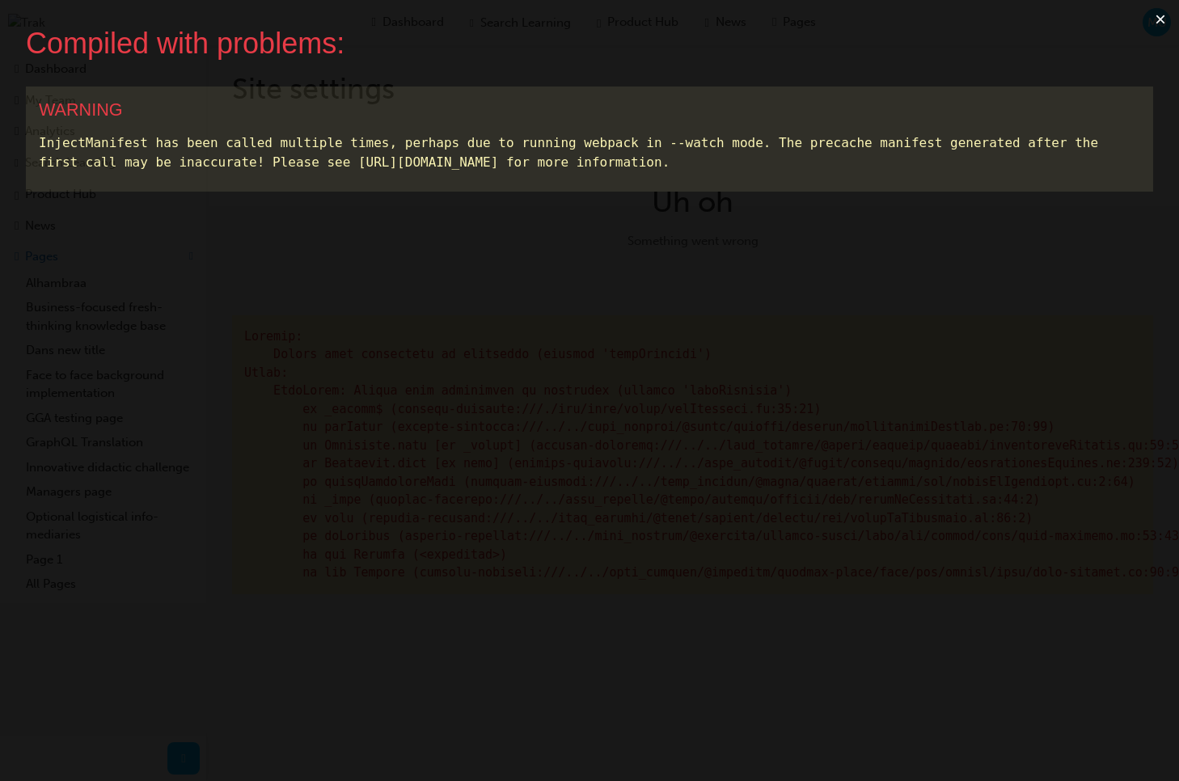
click at [1158, 20] on button "×" at bounding box center [1160, 19] width 37 height 39
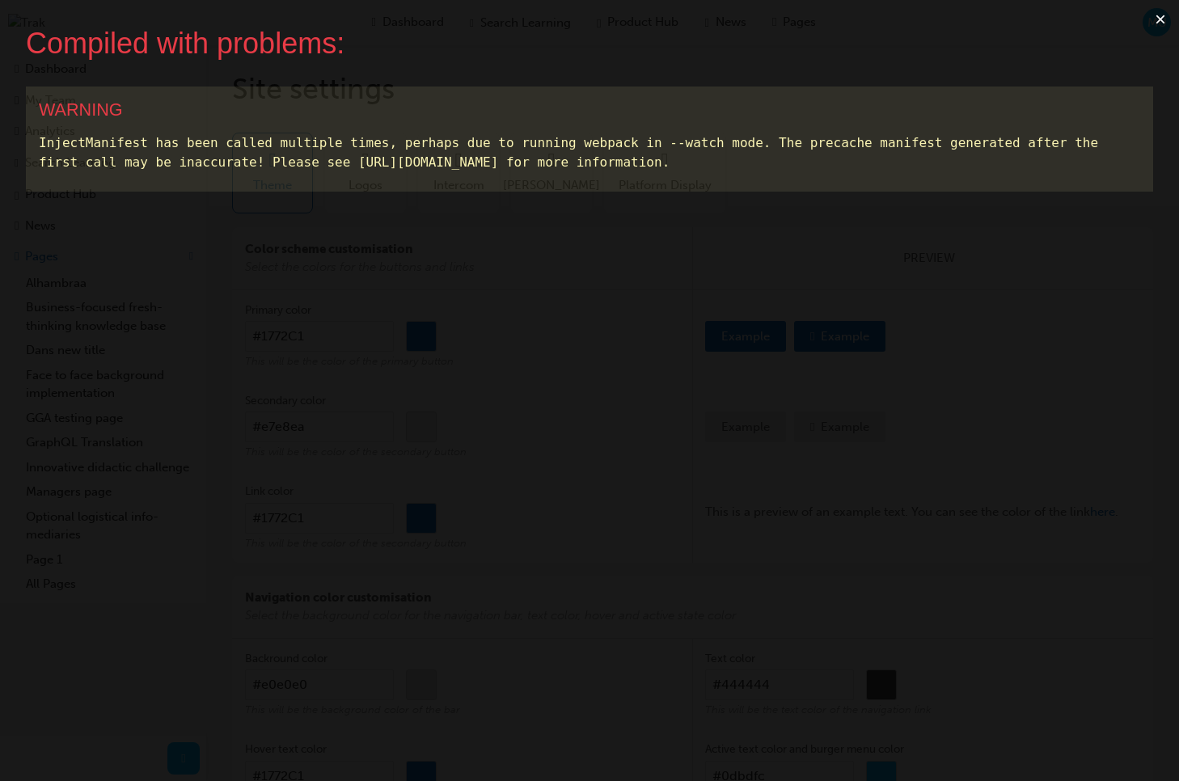
click at [1159, 19] on button "×" at bounding box center [1160, 19] width 37 height 39
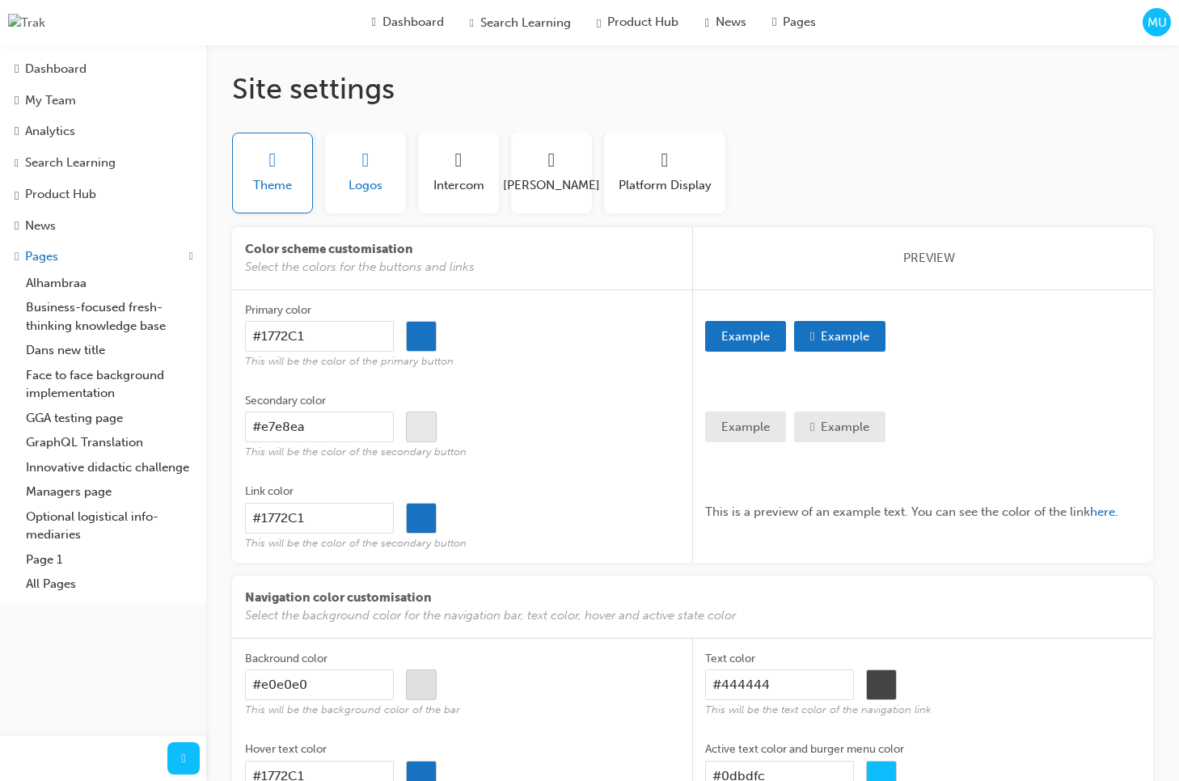
click at [344, 180] on button "Logos" at bounding box center [365, 173] width 81 height 81
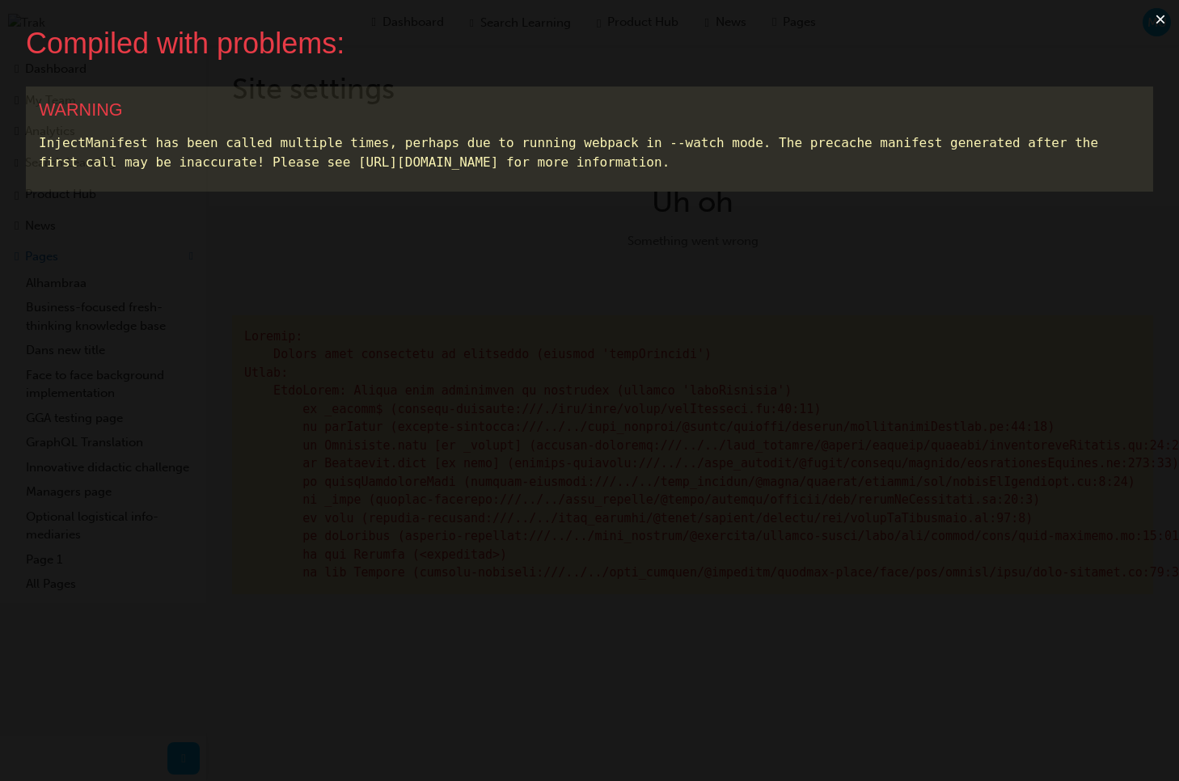
click at [1163, 25] on button "×" at bounding box center [1160, 19] width 37 height 39
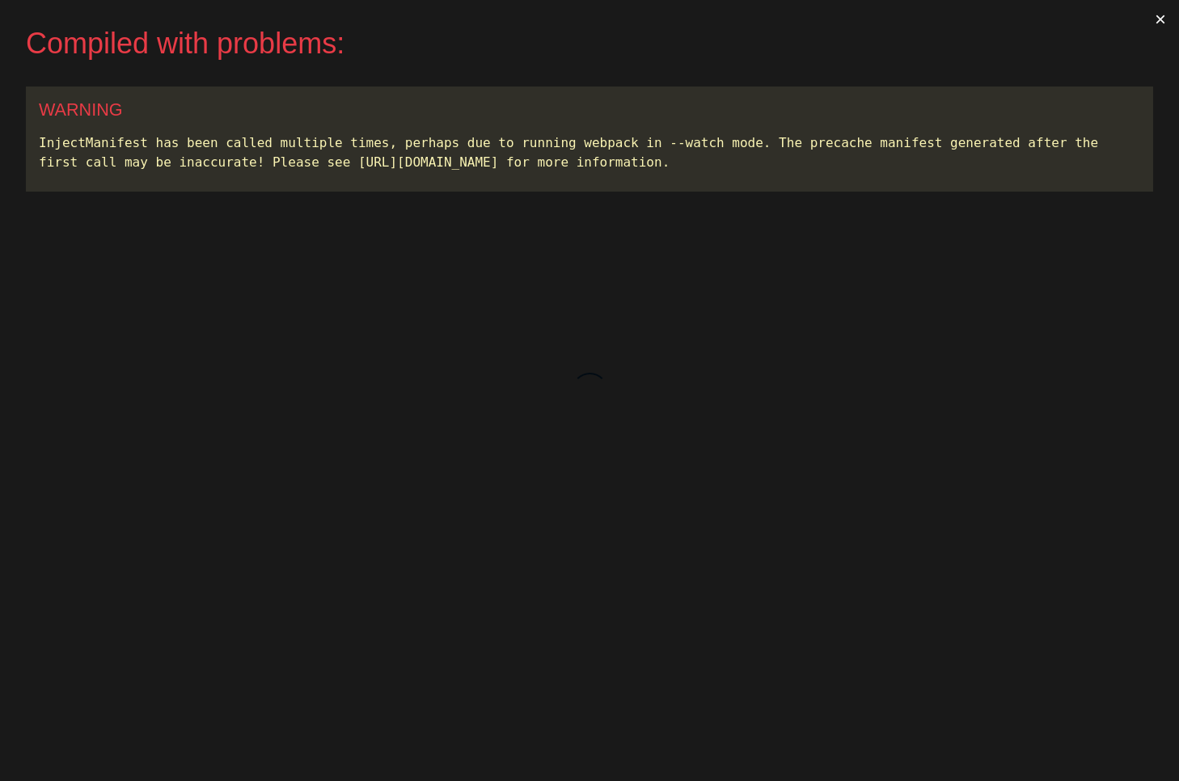
click at [1161, 21] on button "×" at bounding box center [1160, 19] width 37 height 39
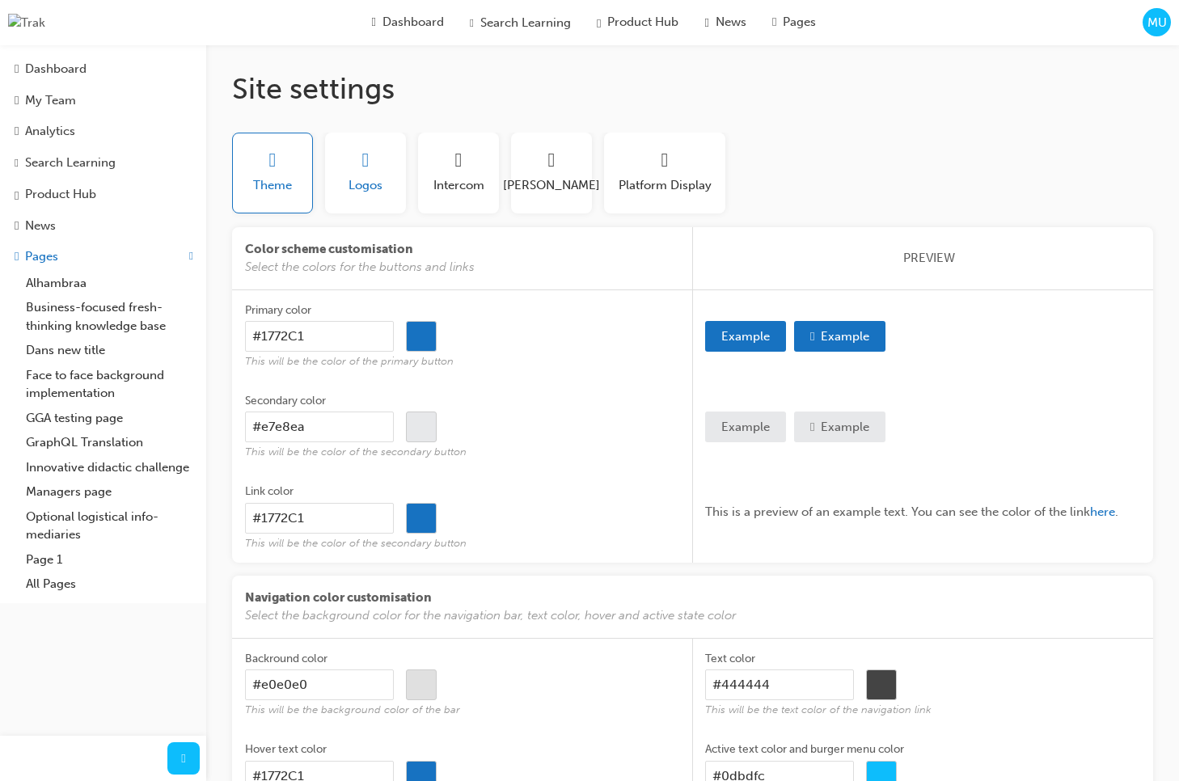
click at [363, 188] on span "Logos" at bounding box center [366, 185] width 34 height 19
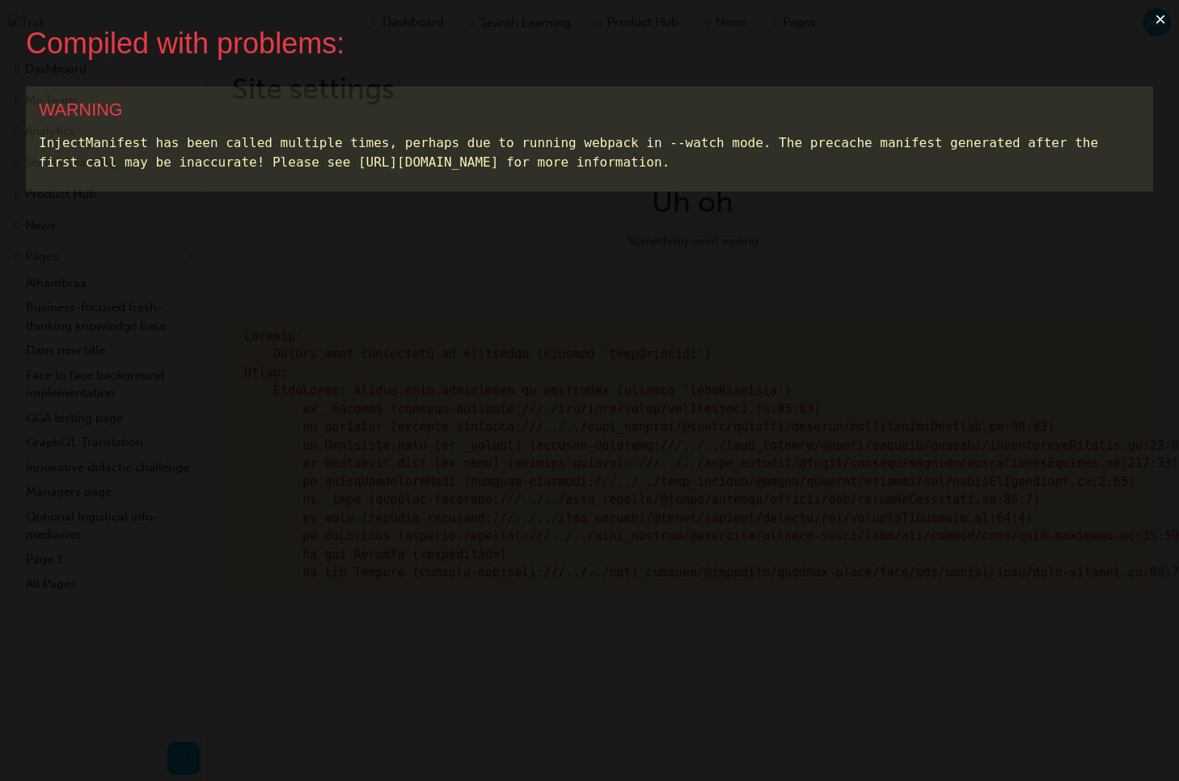
click at [1161, 18] on button "×" at bounding box center [1160, 19] width 37 height 39
click at [1161, 22] on button "×" at bounding box center [1160, 19] width 37 height 39
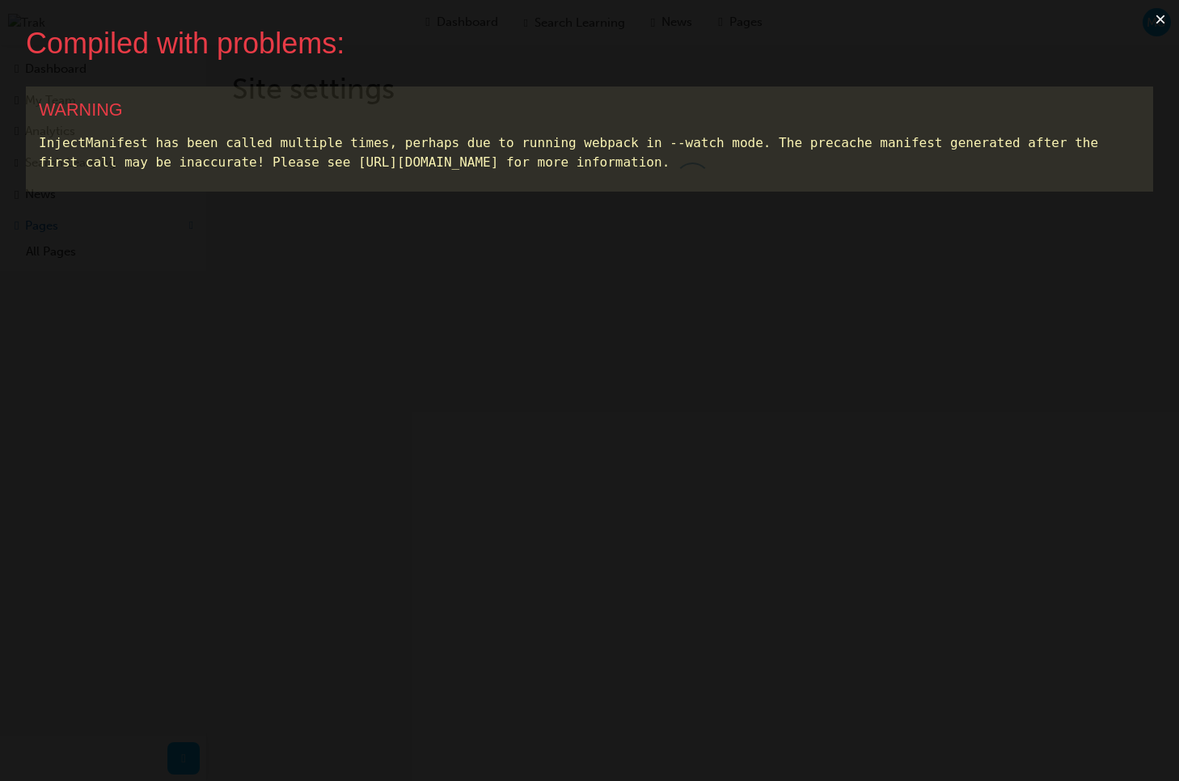
drag, startPoint x: 1065, startPoint y: 27, endPoint x: 1141, endPoint y: 25, distance: 76.1
click at [1068, 27] on div "Compiled with problems:" at bounding box center [576, 43] width 1101 height 35
click at [1162, 19] on button "×" at bounding box center [1160, 19] width 37 height 39
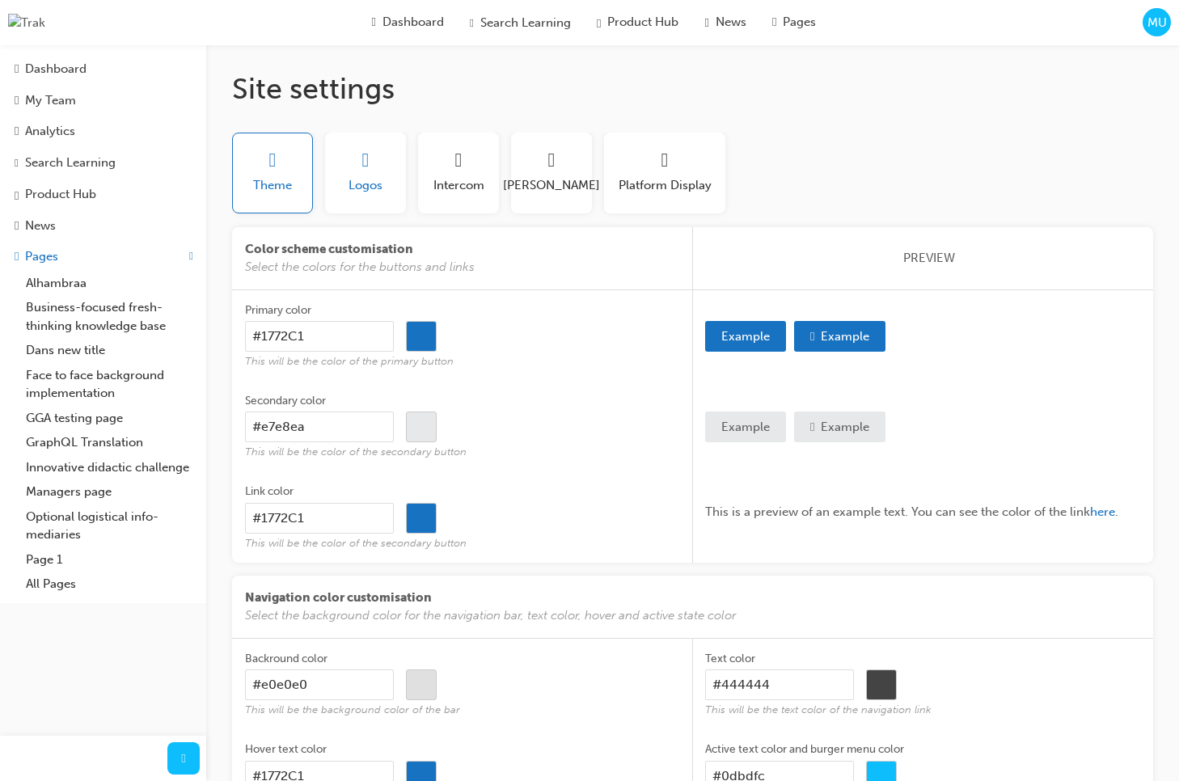
click at [372, 184] on span "Logos" at bounding box center [366, 185] width 34 height 19
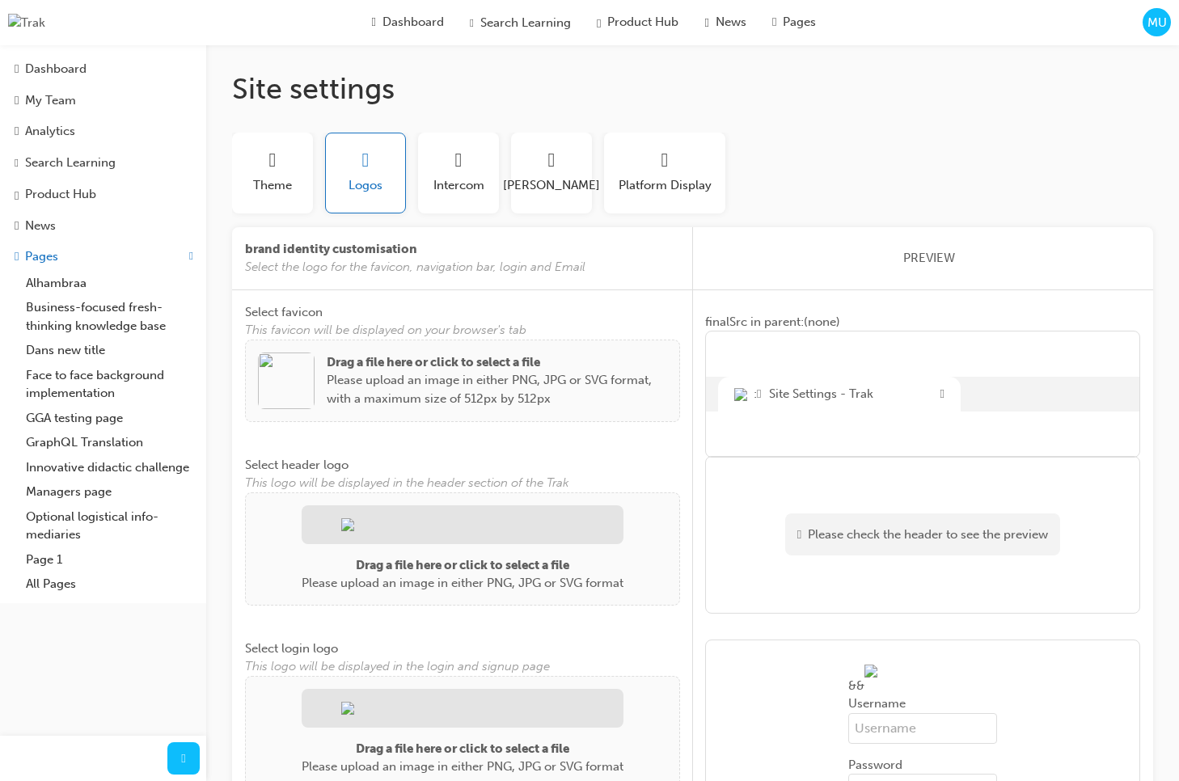
click at [275, 391] on img at bounding box center [286, 381] width 57 height 57
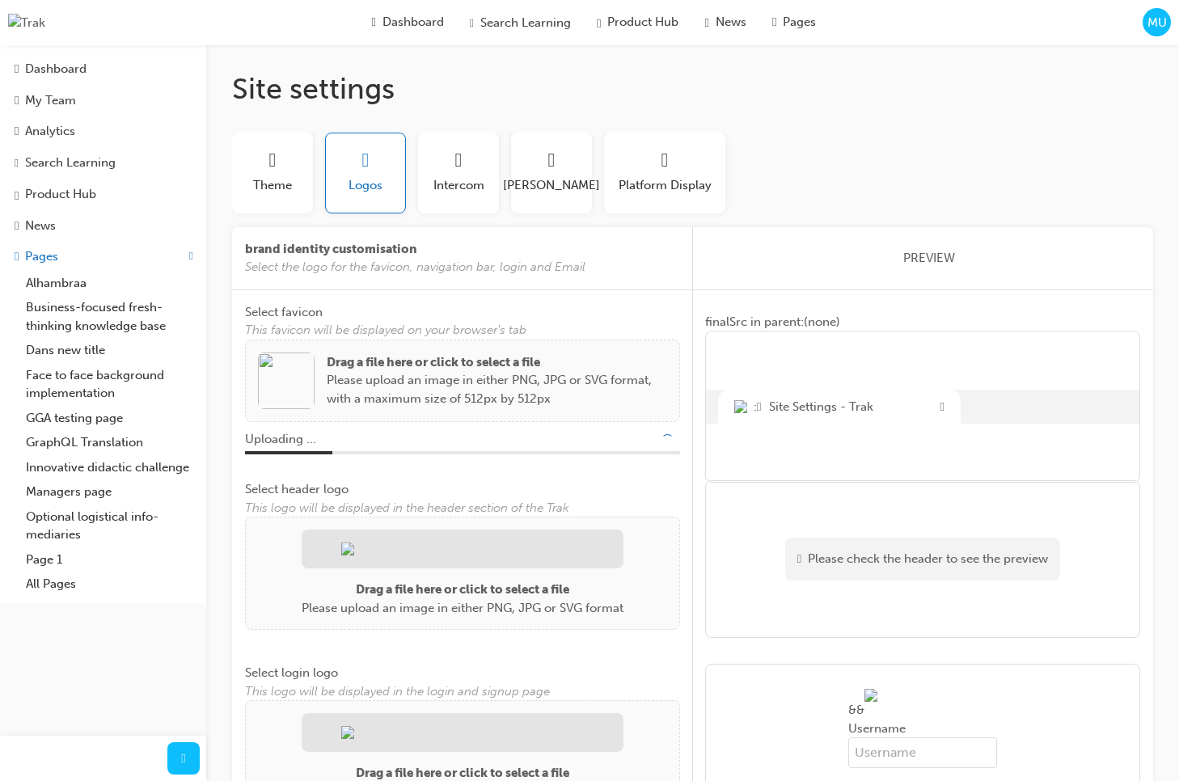
drag, startPoint x: 754, startPoint y: 355, endPoint x: 904, endPoint y: 375, distance: 151.8
click at [904, 375] on div ": Site Settings - Trak" at bounding box center [922, 407] width 435 height 152
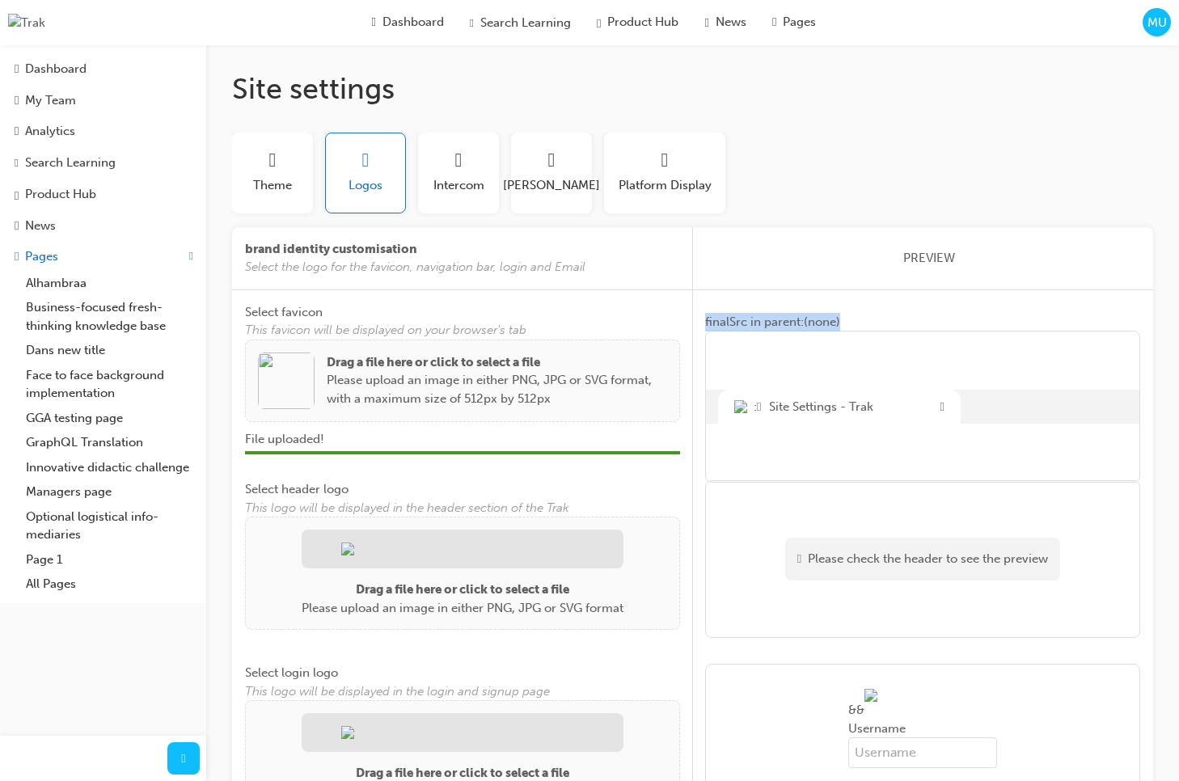
drag, startPoint x: 849, startPoint y: 319, endPoint x: 730, endPoint y: 321, distance: 118.9
click at [705, 321] on div "finalSrc in parent: (none)" at bounding box center [922, 322] width 435 height 19
copy code "finalSrc in parent: (none)"
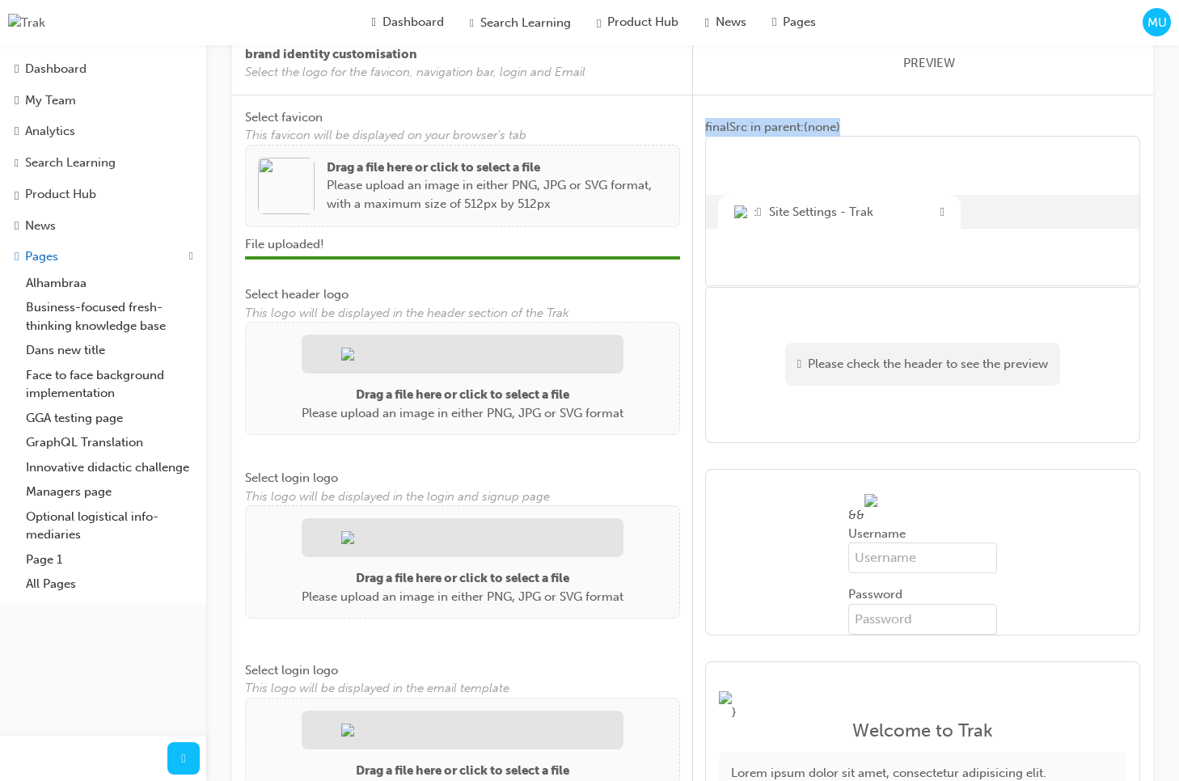
scroll to position [188, 0]
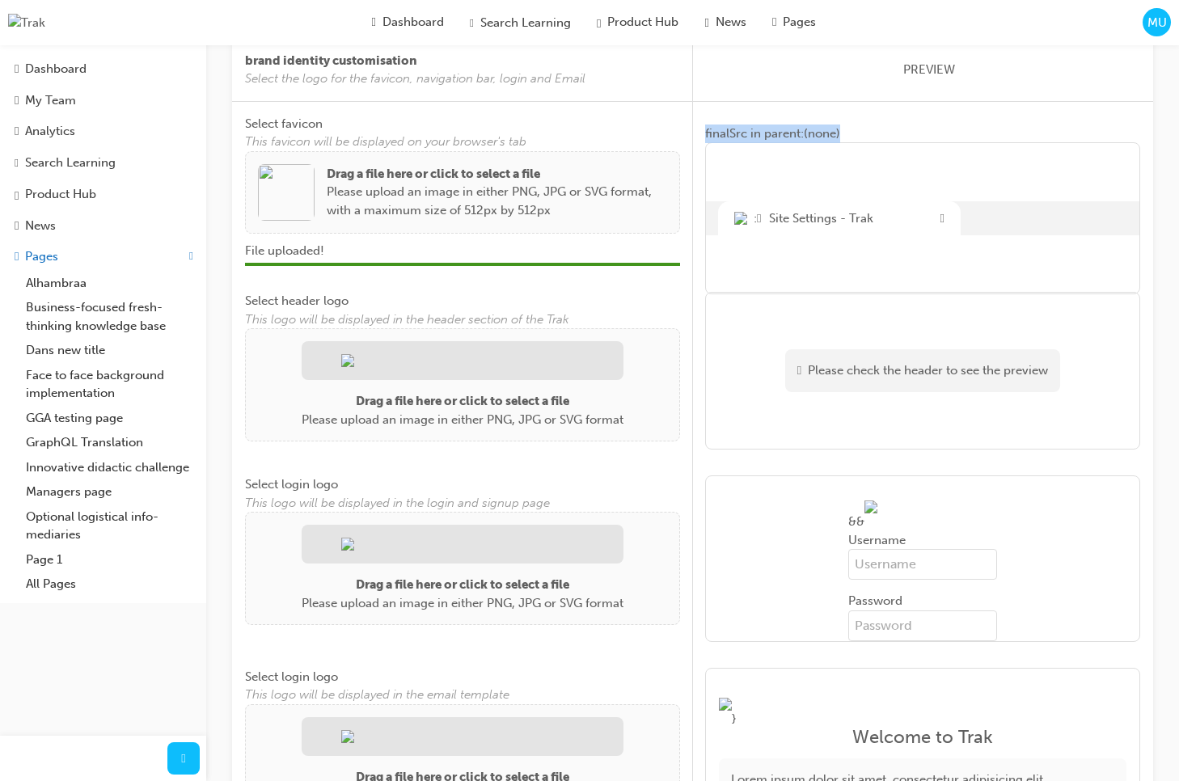
click at [302, 192] on img at bounding box center [286, 192] width 57 height 57
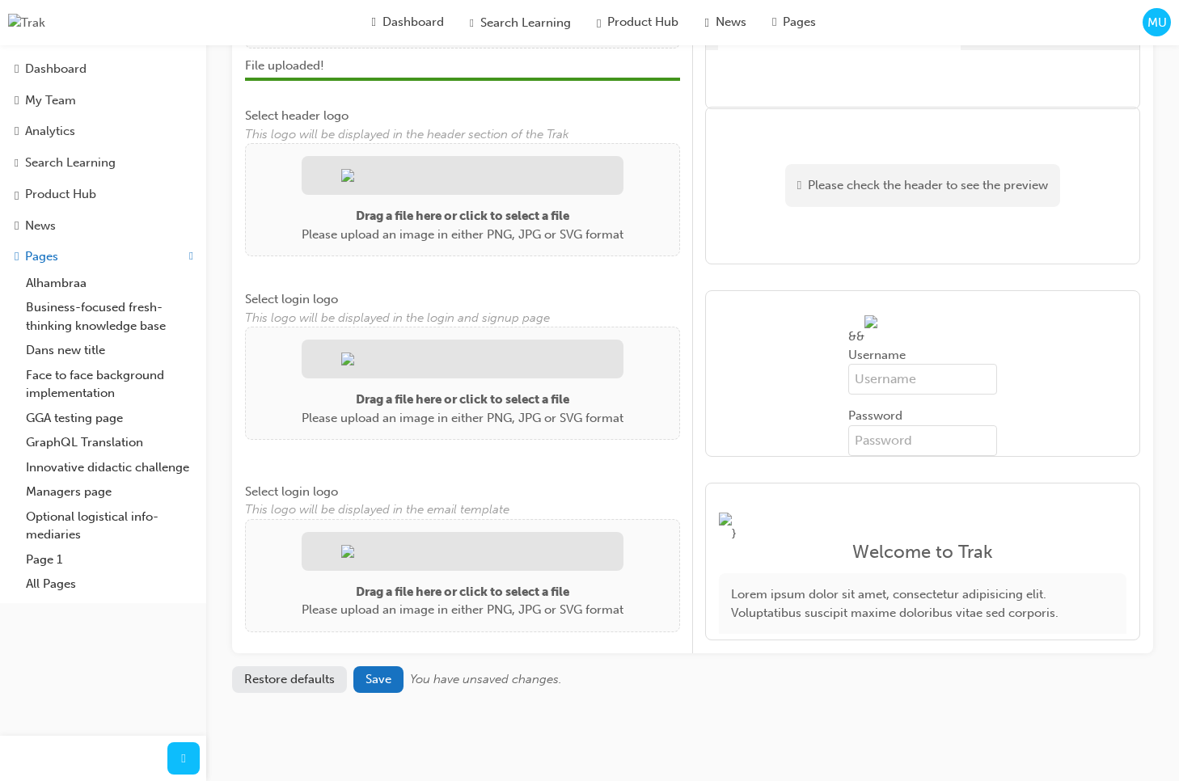
scroll to position [378, 0]
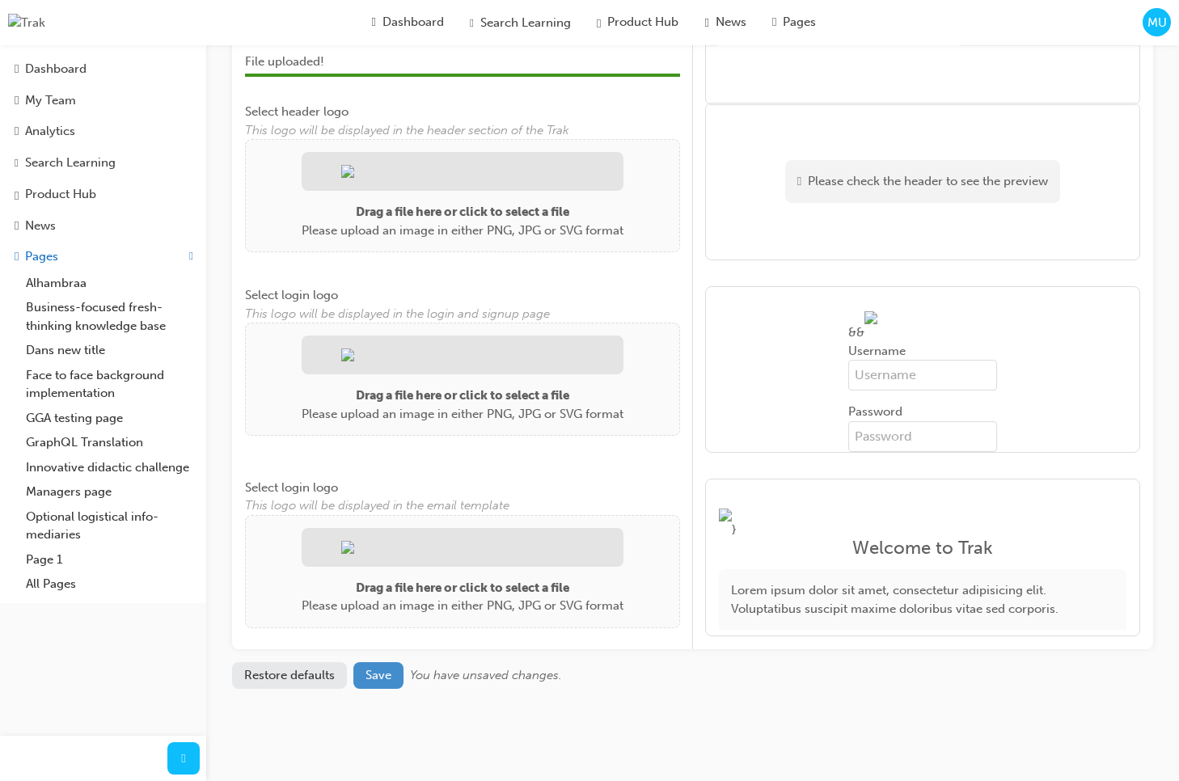
click at [386, 680] on span "Save" at bounding box center [379, 675] width 26 height 15
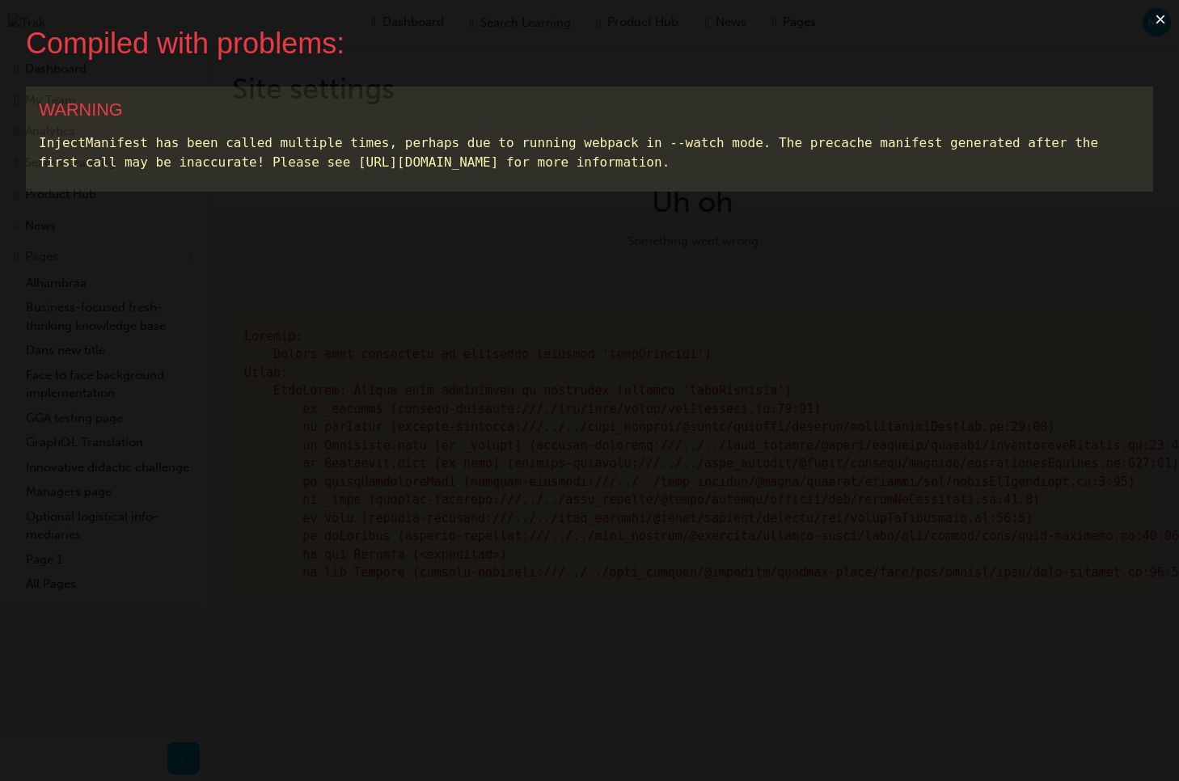
scroll to position [0, 0]
click at [1168, 26] on button "×" at bounding box center [1160, 19] width 37 height 39
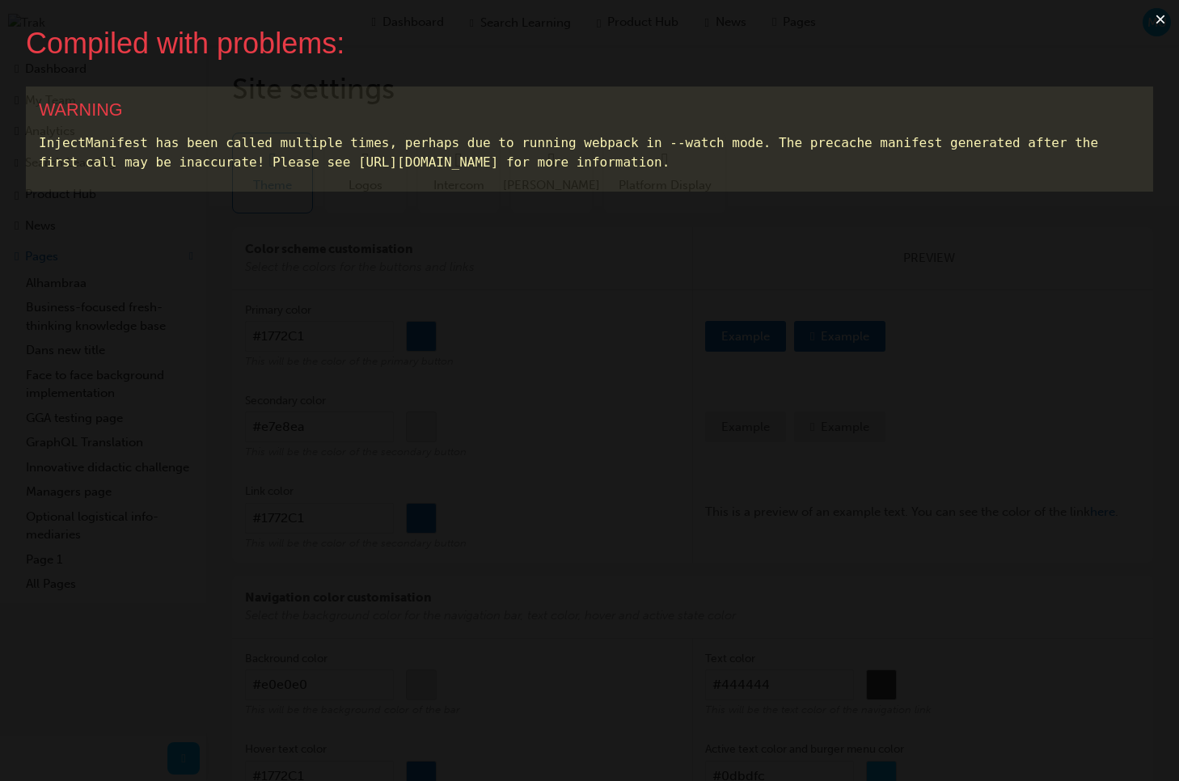
click at [1155, 19] on button "×" at bounding box center [1160, 19] width 37 height 39
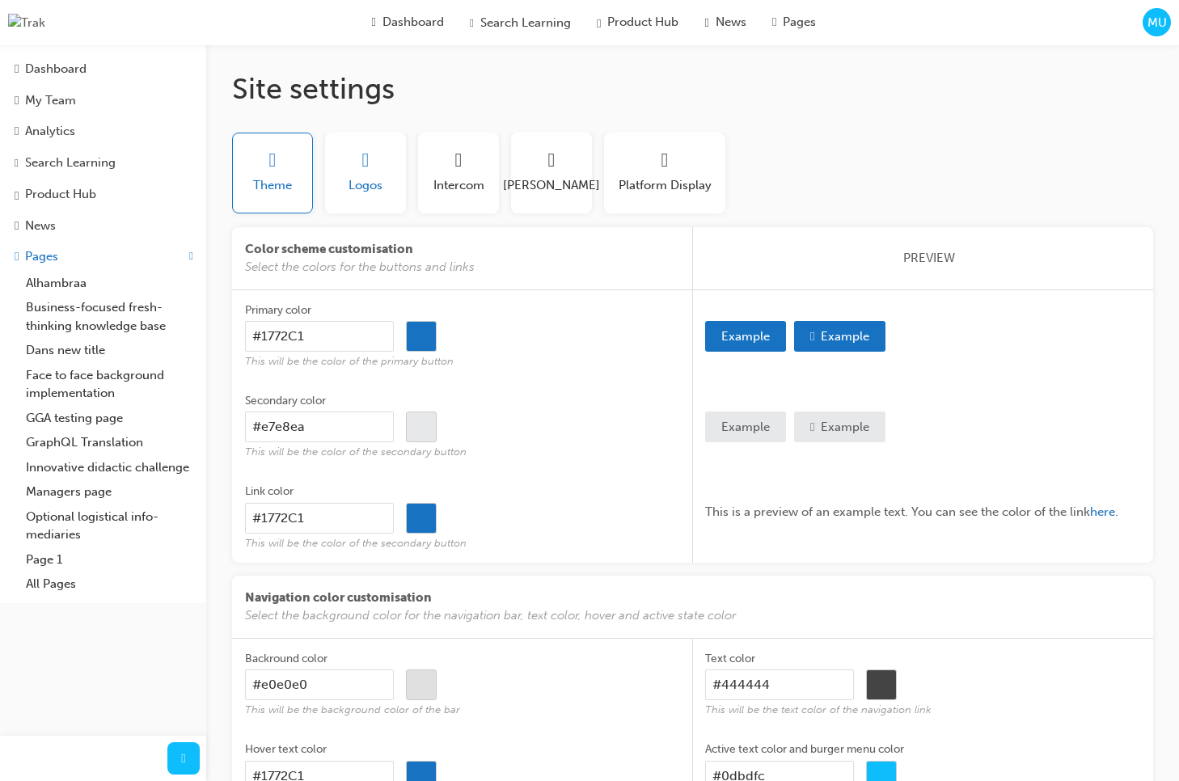
click at [378, 190] on span "Logos" at bounding box center [366, 185] width 34 height 19
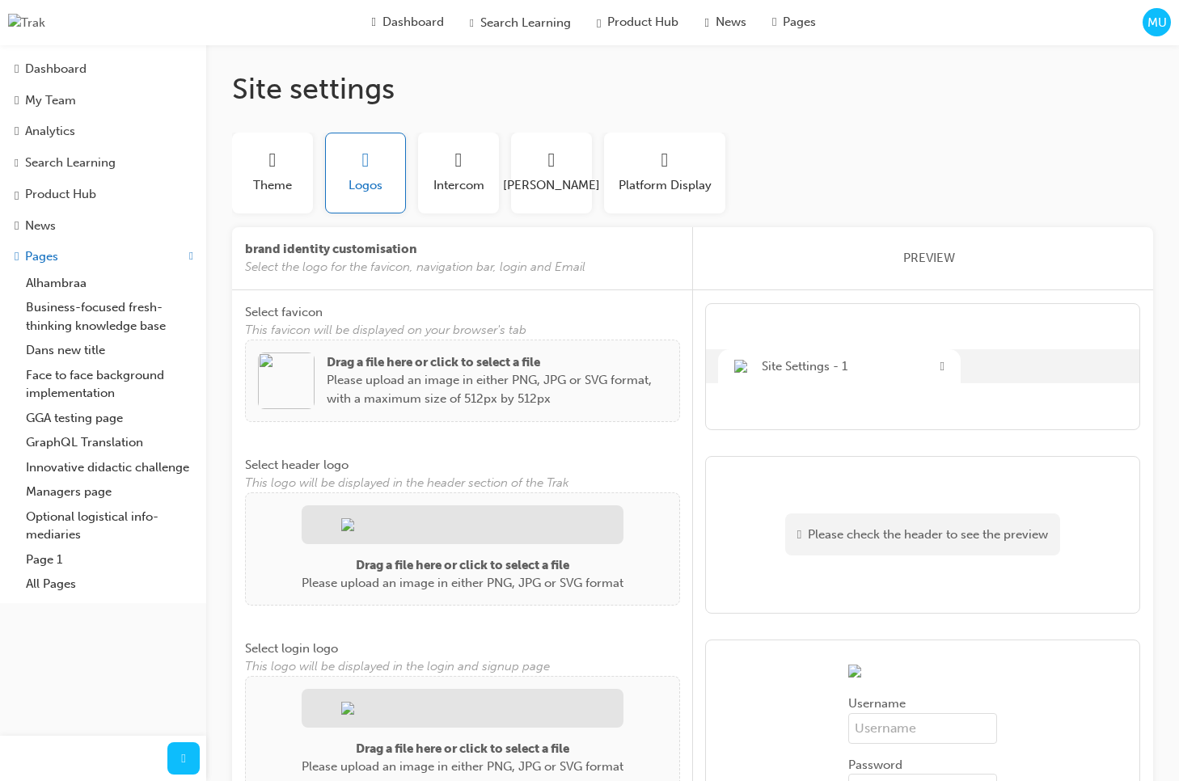
click at [288, 387] on img at bounding box center [286, 381] width 57 height 57
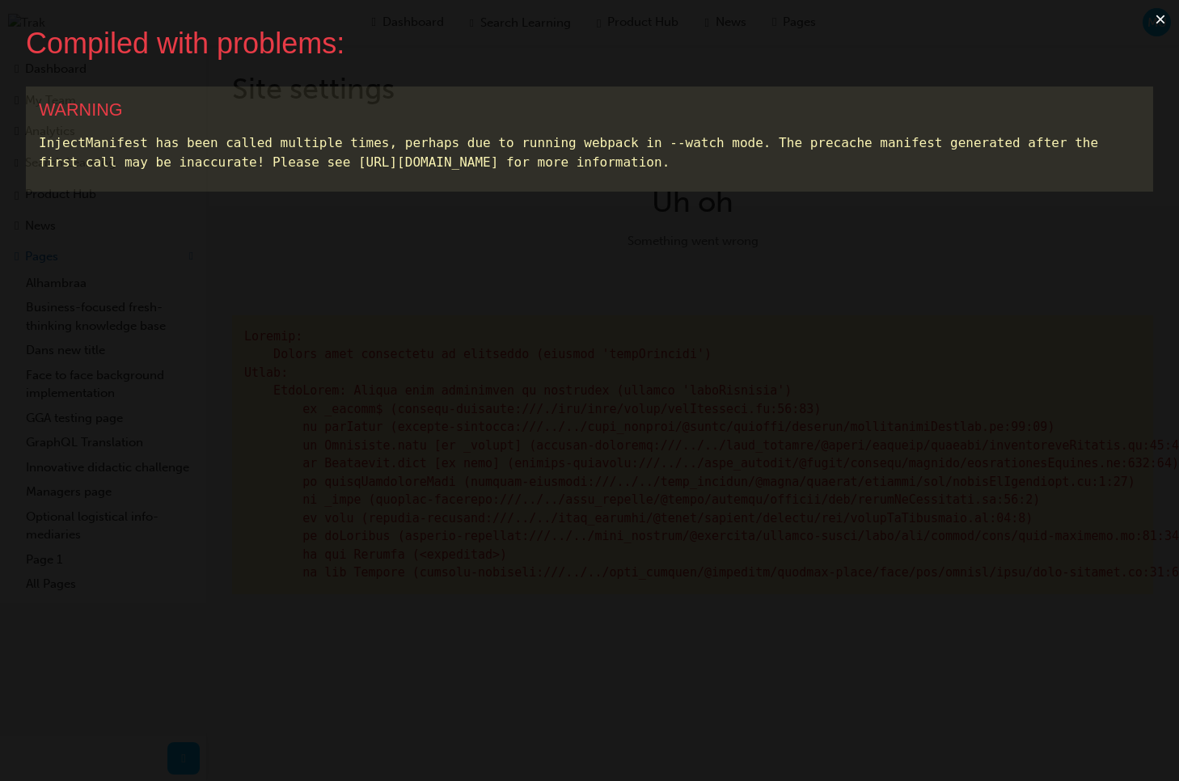
click at [1161, 27] on button "×" at bounding box center [1160, 19] width 37 height 39
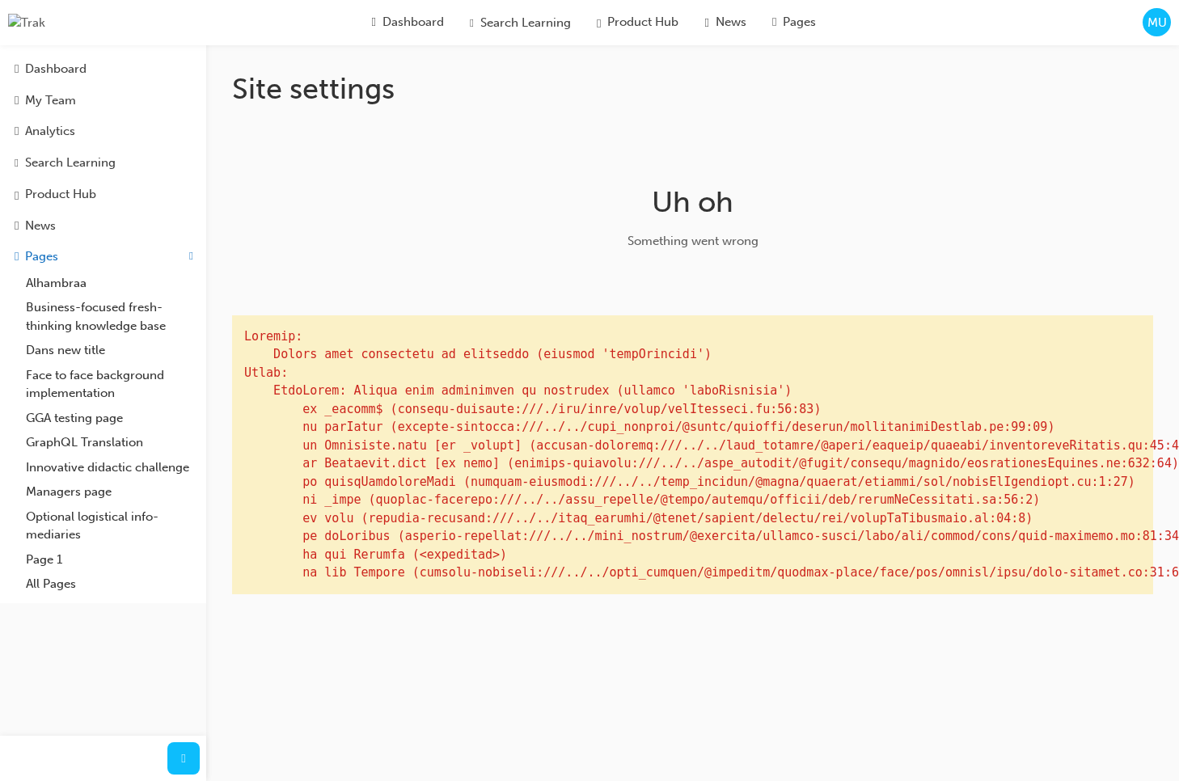
click at [905, 206] on h1 "Uh oh" at bounding box center [693, 202] width 513 height 36
click at [1154, 23] on span "MU" at bounding box center [1157, 23] width 19 height 19
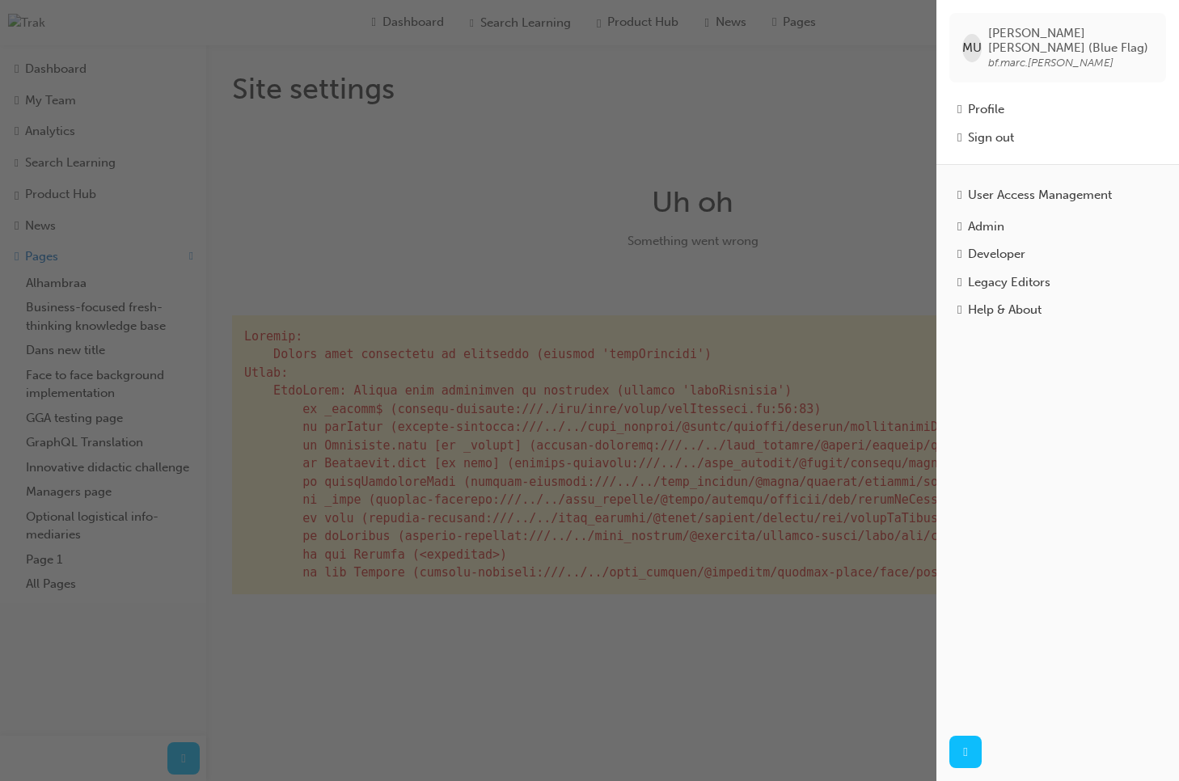
click at [1004, 218] on div "Admin" at bounding box center [986, 227] width 36 height 19
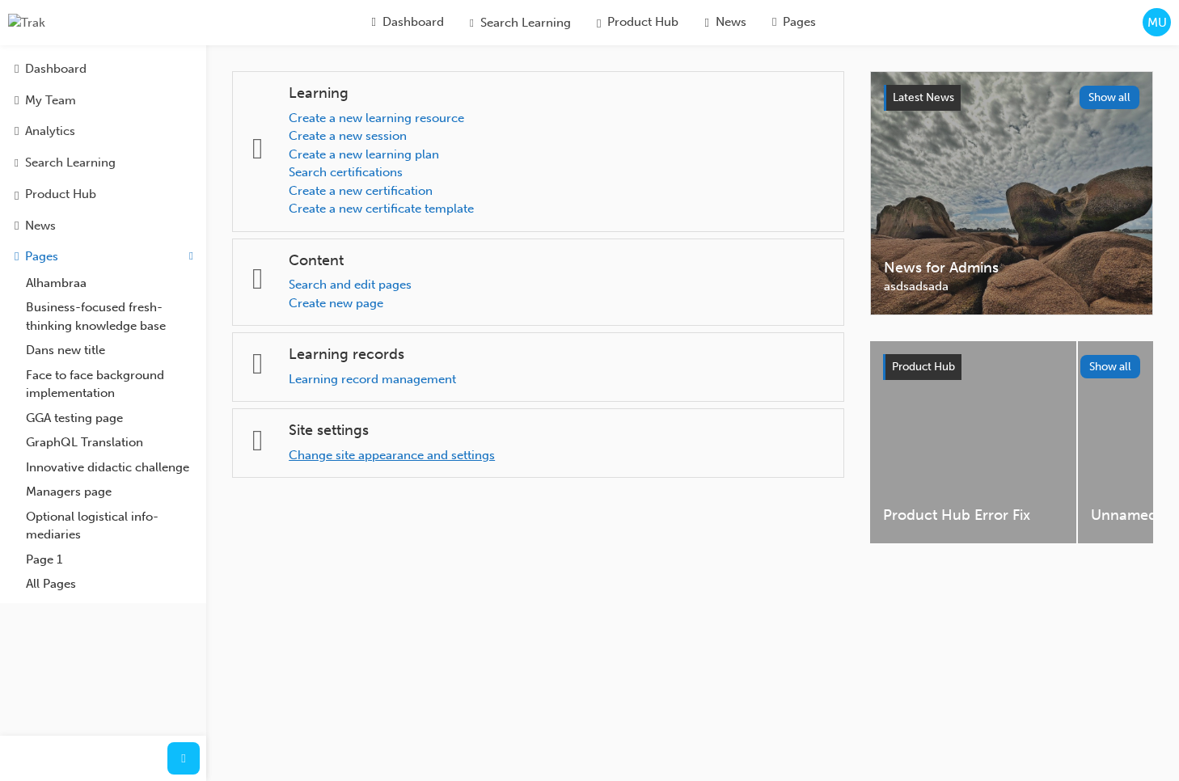
click at [411, 456] on link "Change site appearance and settings" at bounding box center [392, 455] width 206 height 15
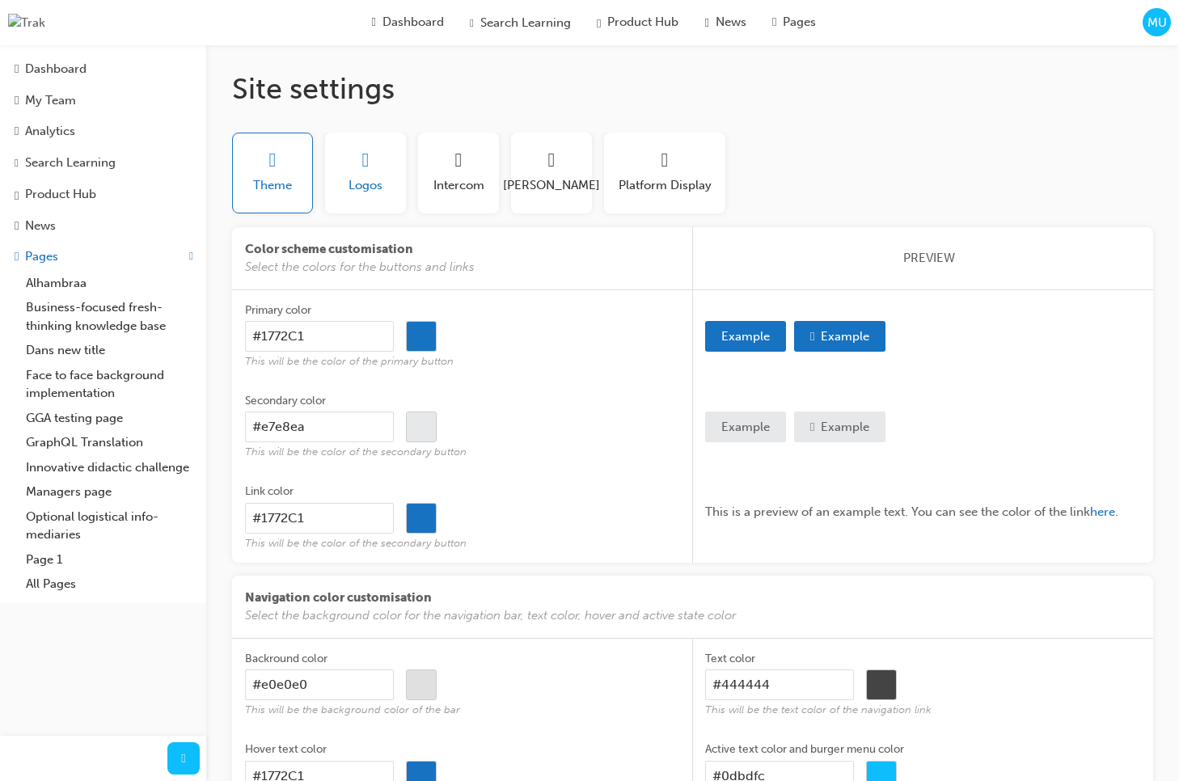
click at [383, 157] on button "Logos" at bounding box center [365, 173] width 81 height 81
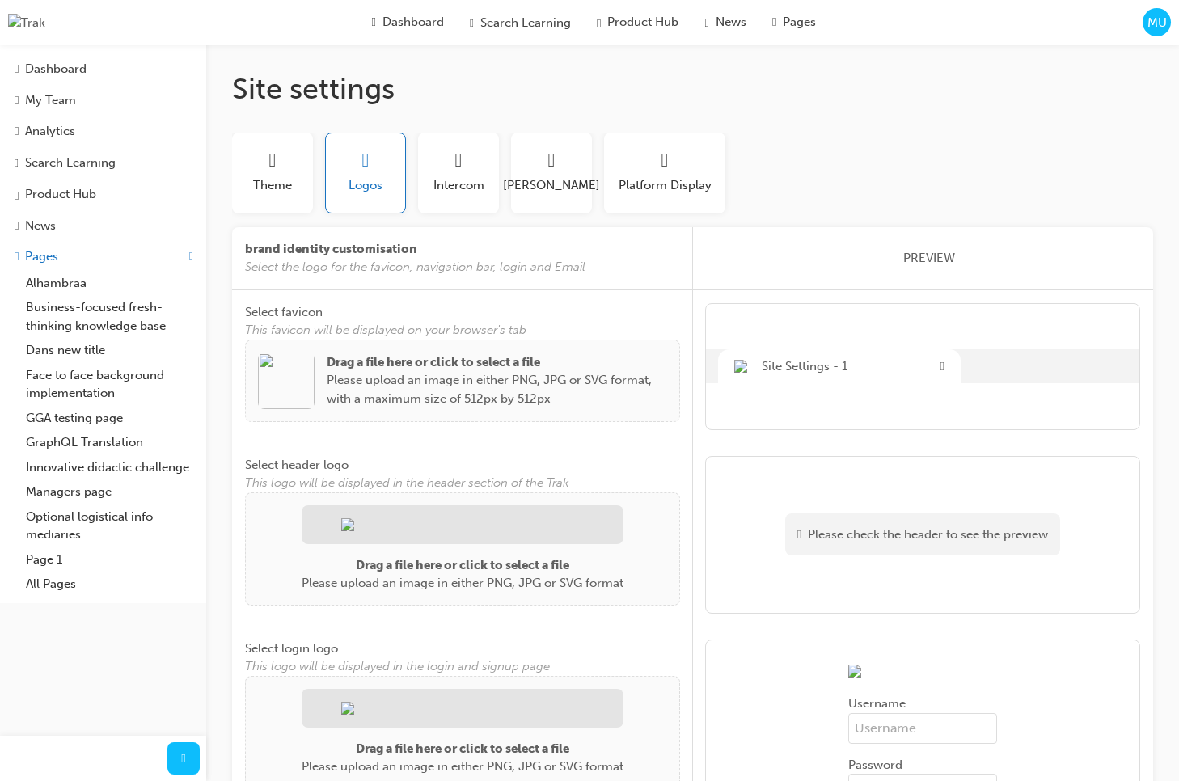
click at [289, 387] on img at bounding box center [286, 381] width 57 height 57
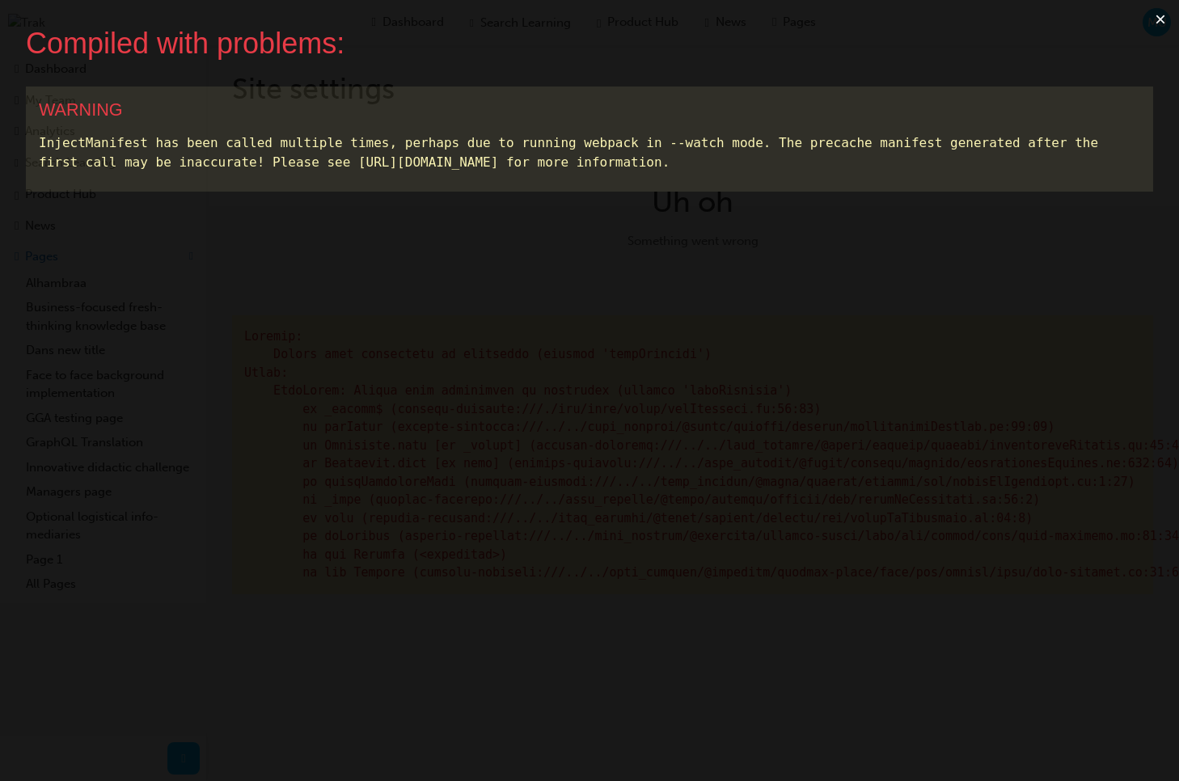
click at [1156, 19] on button "×" at bounding box center [1160, 19] width 37 height 39
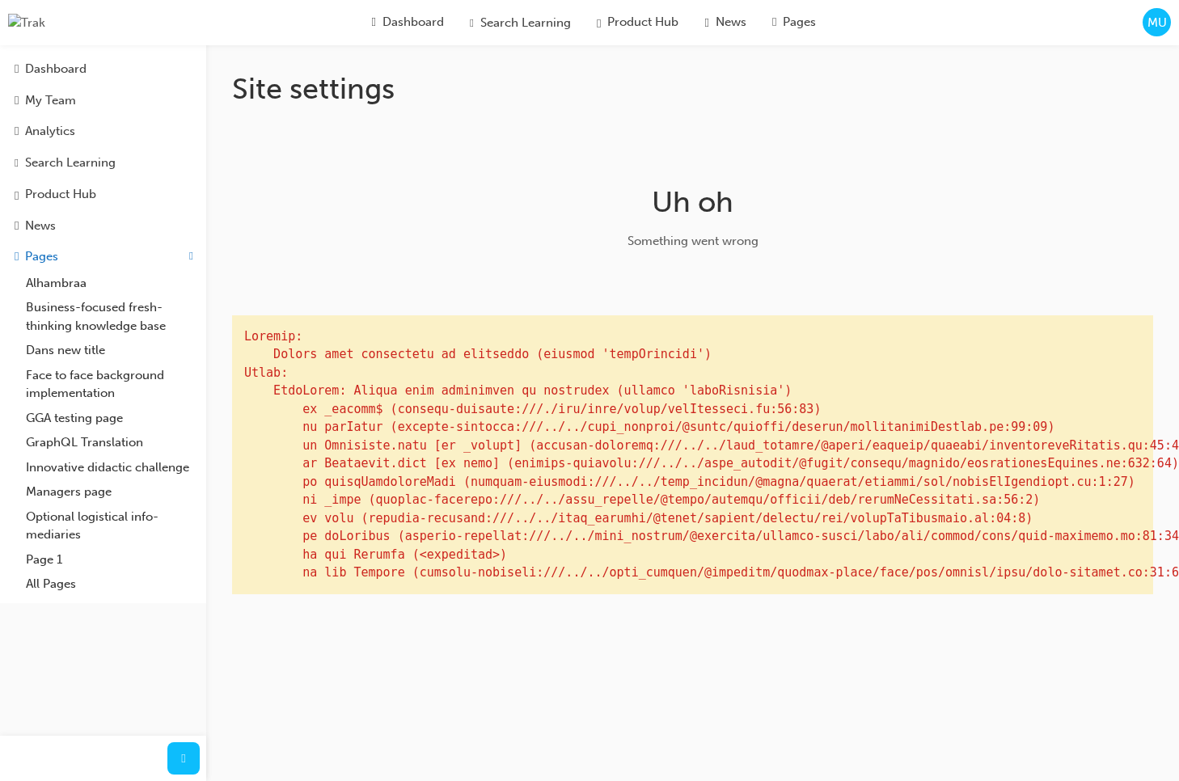
click at [1156, 31] on span "MU" at bounding box center [1157, 23] width 19 height 19
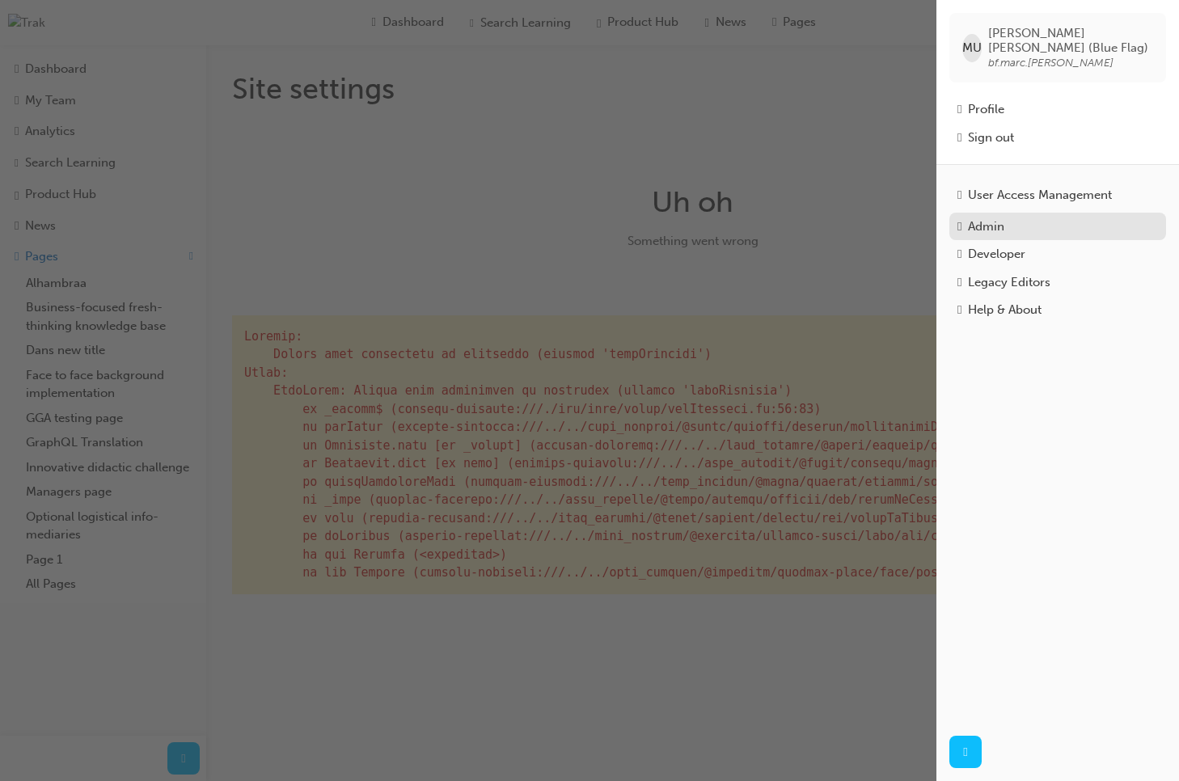
click at [1004, 220] on div "Admin" at bounding box center [986, 227] width 36 height 19
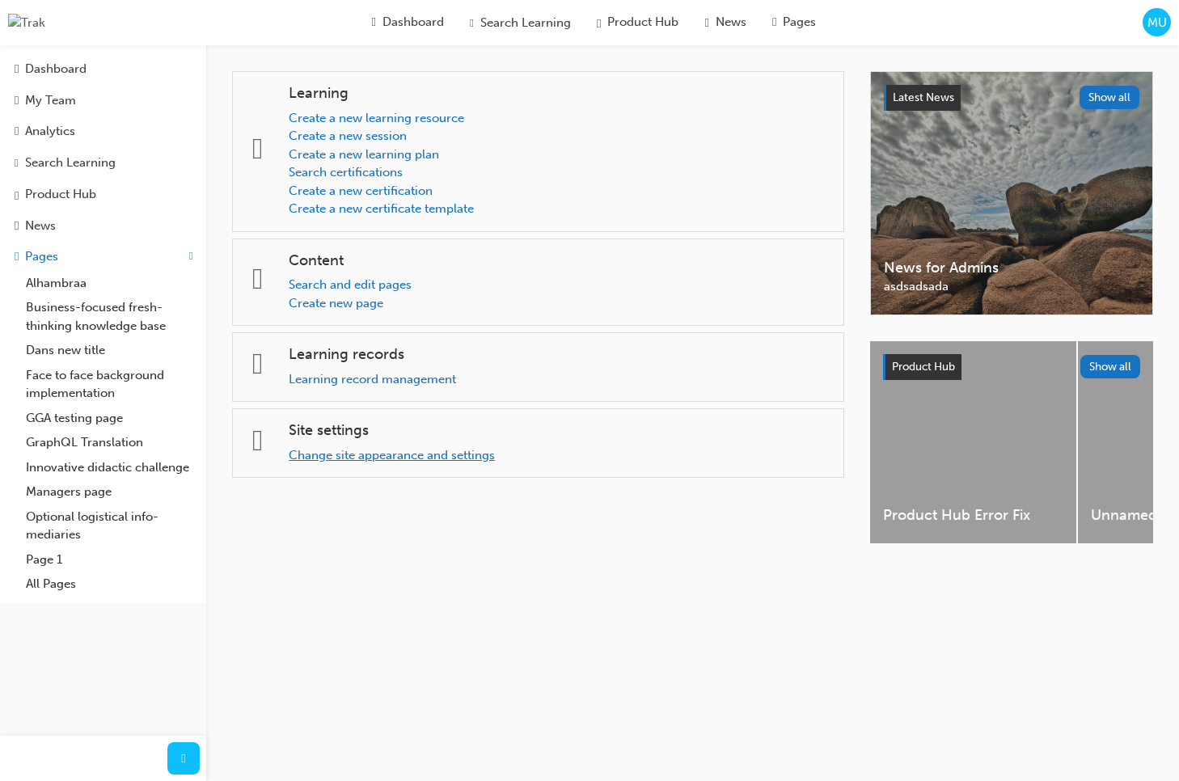
click at [362, 462] on link "Change site appearance and settings" at bounding box center [392, 455] width 206 height 15
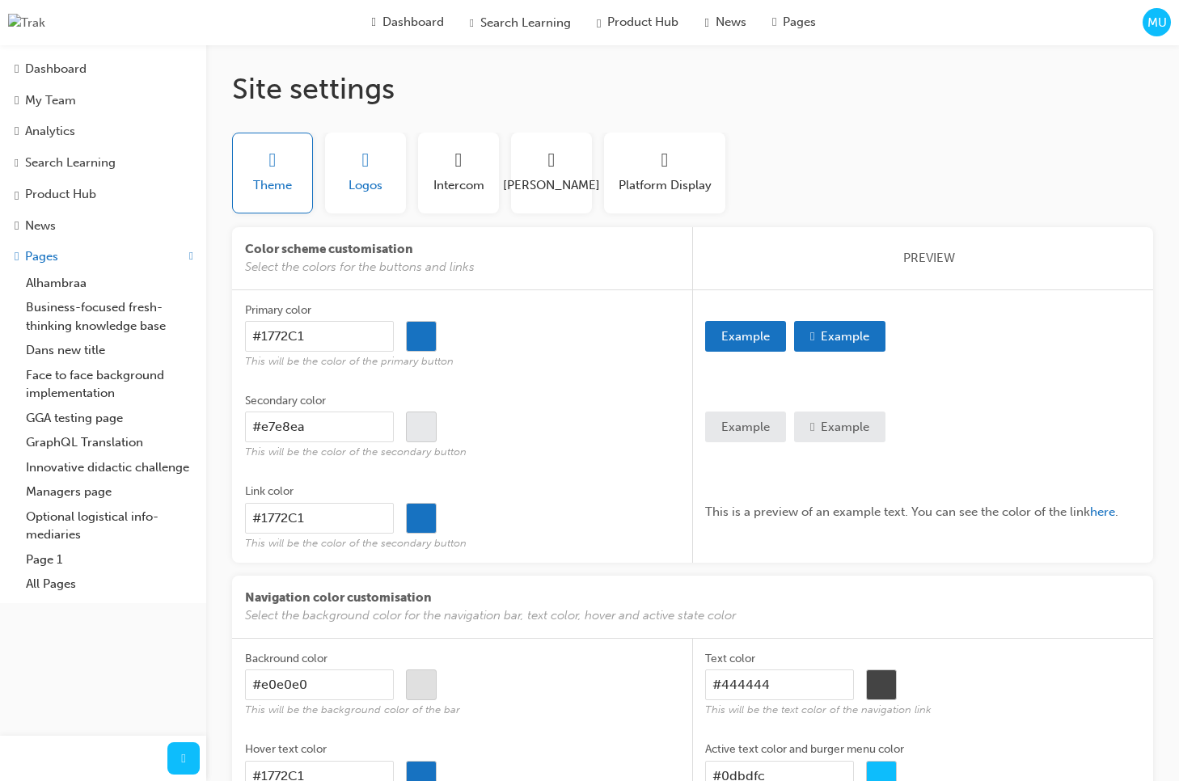
click at [366, 188] on span "Logos" at bounding box center [366, 185] width 34 height 19
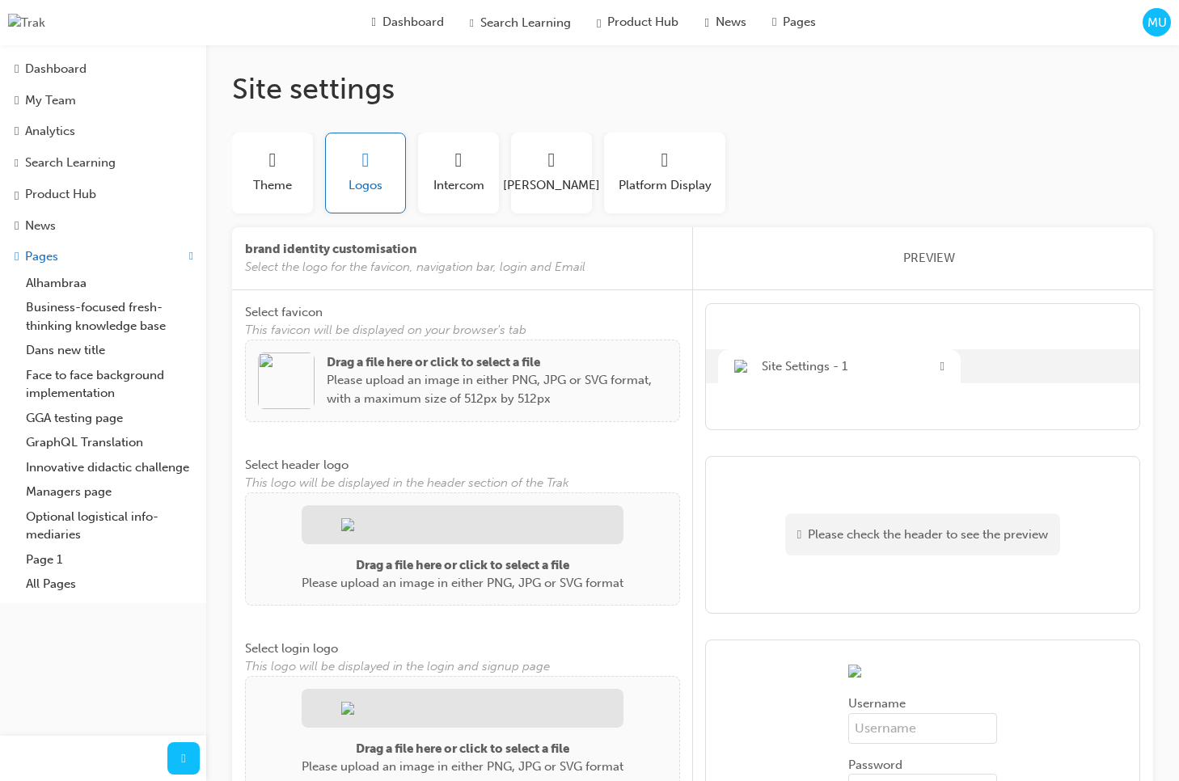
click at [289, 372] on img at bounding box center [286, 381] width 57 height 57
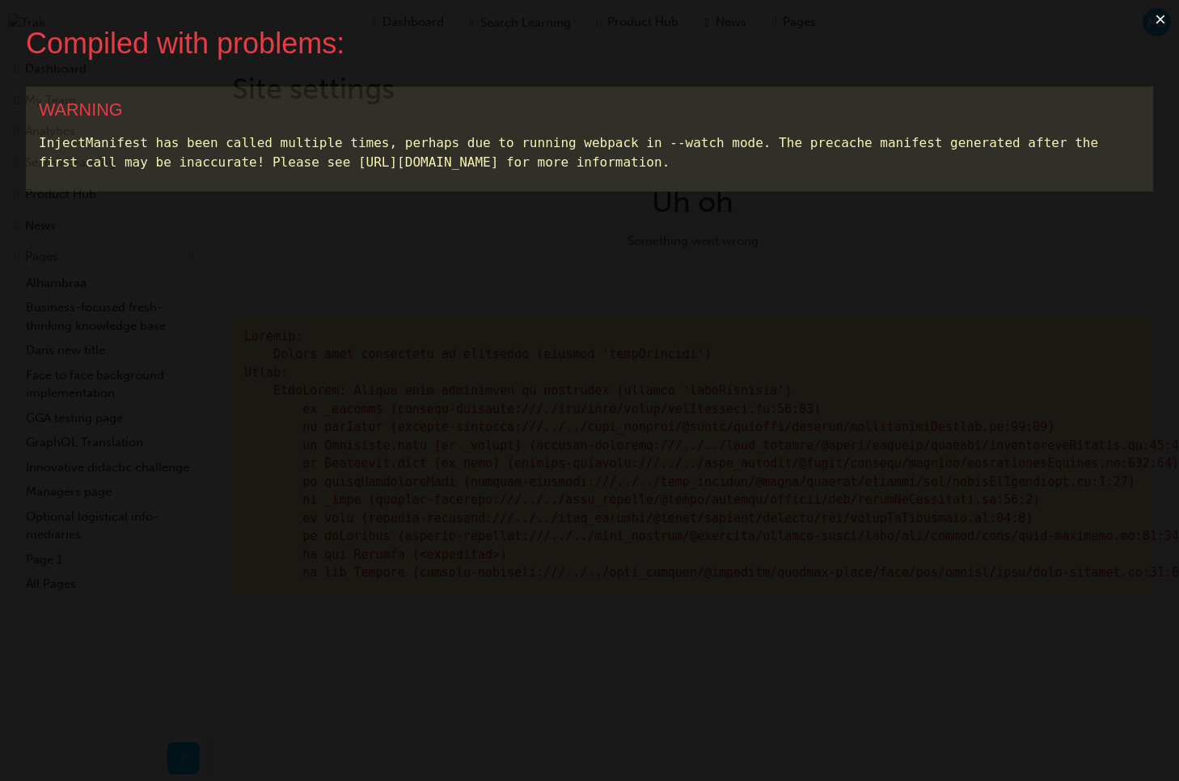
click at [1168, 19] on button "×" at bounding box center [1160, 19] width 37 height 39
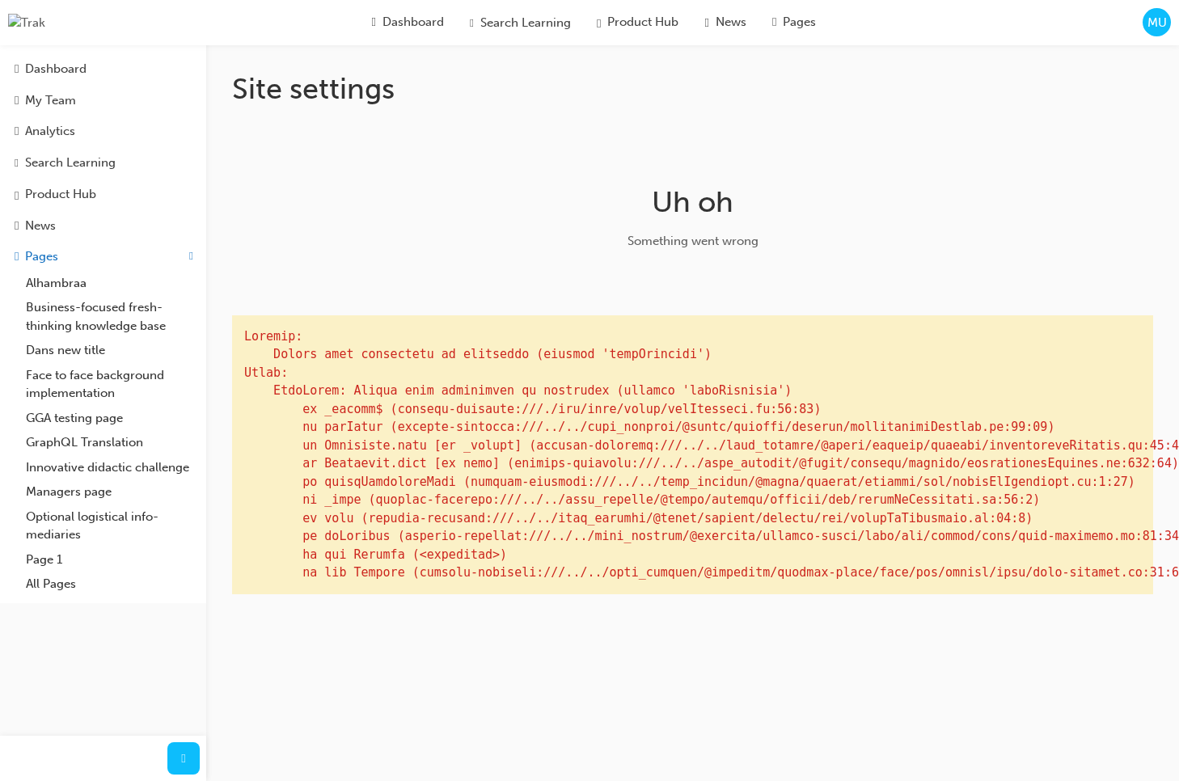
click at [1160, 31] on span "MU" at bounding box center [1157, 23] width 19 height 19
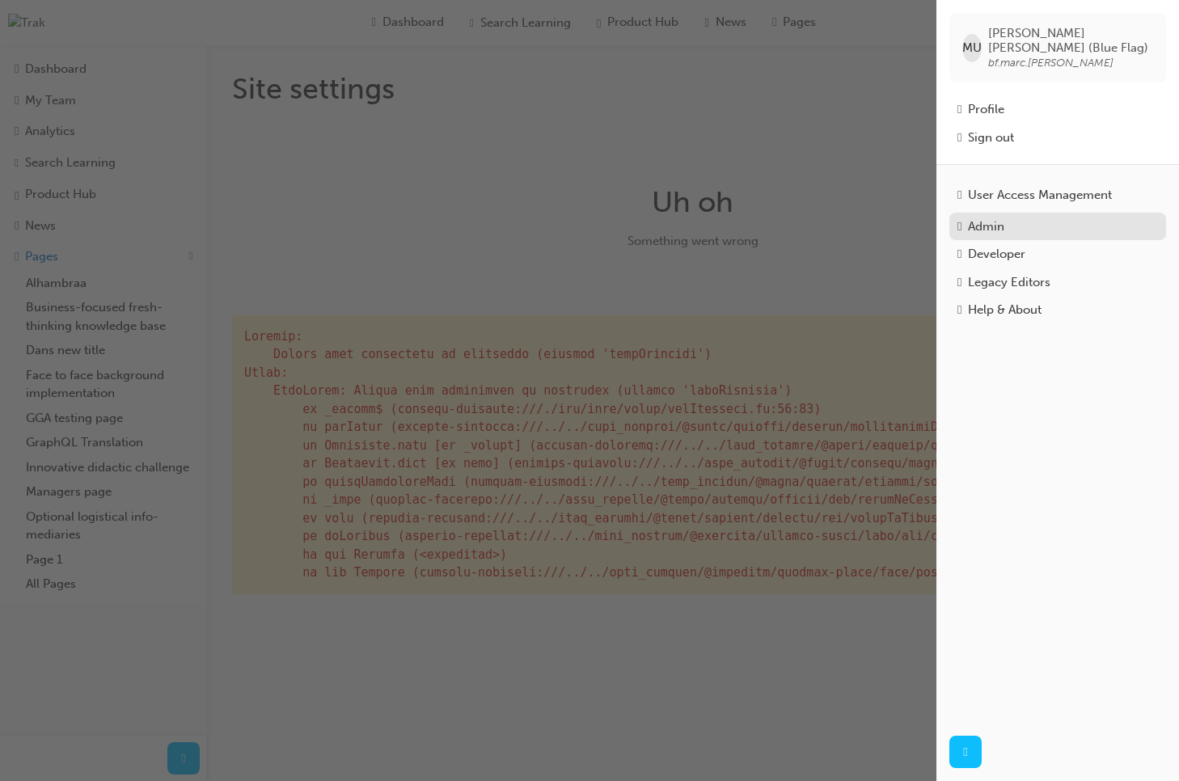
click at [1013, 218] on div "Admin" at bounding box center [1058, 227] width 201 height 19
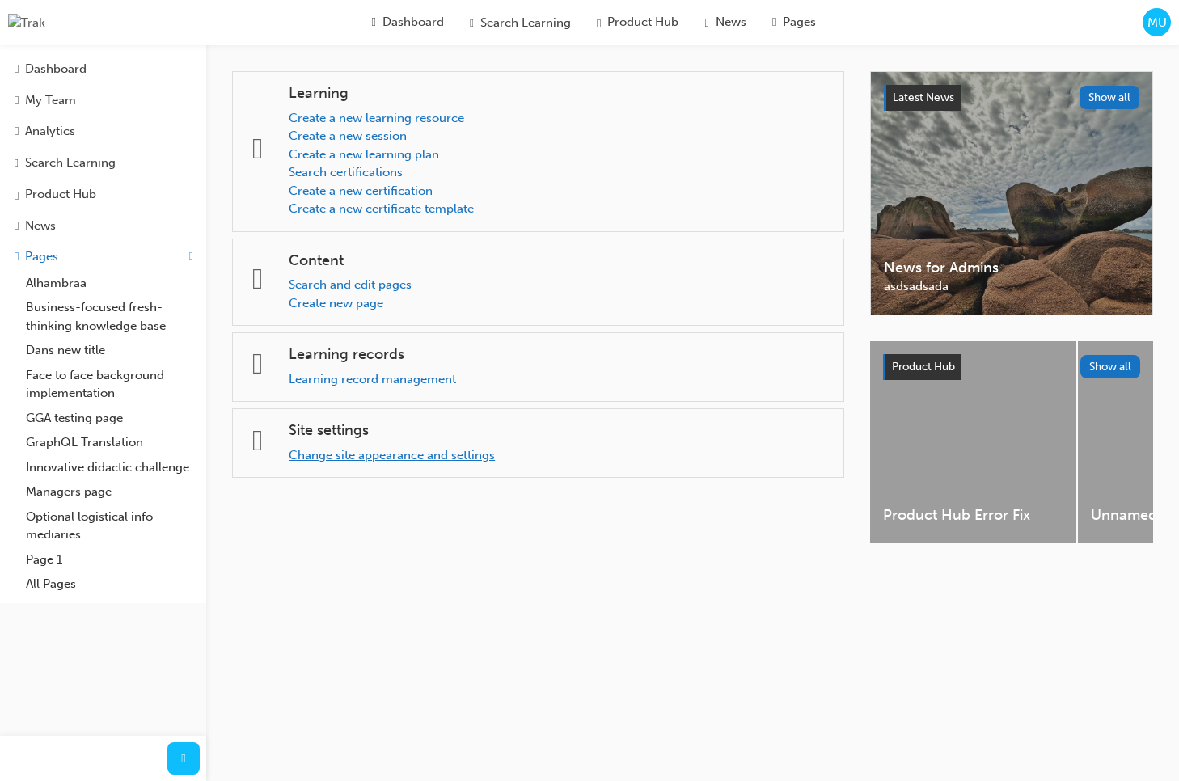
click at [388, 461] on link "Change site appearance and settings" at bounding box center [392, 455] width 206 height 15
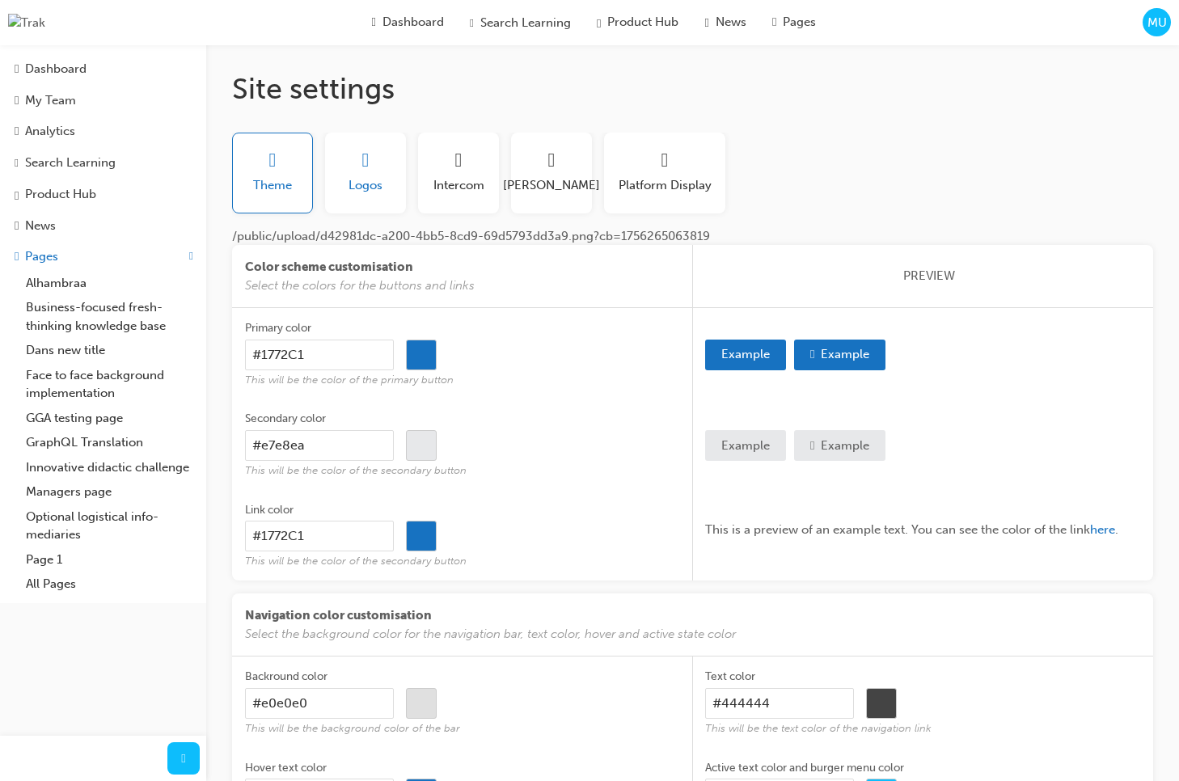
click at [371, 186] on span "Logos" at bounding box center [366, 185] width 34 height 19
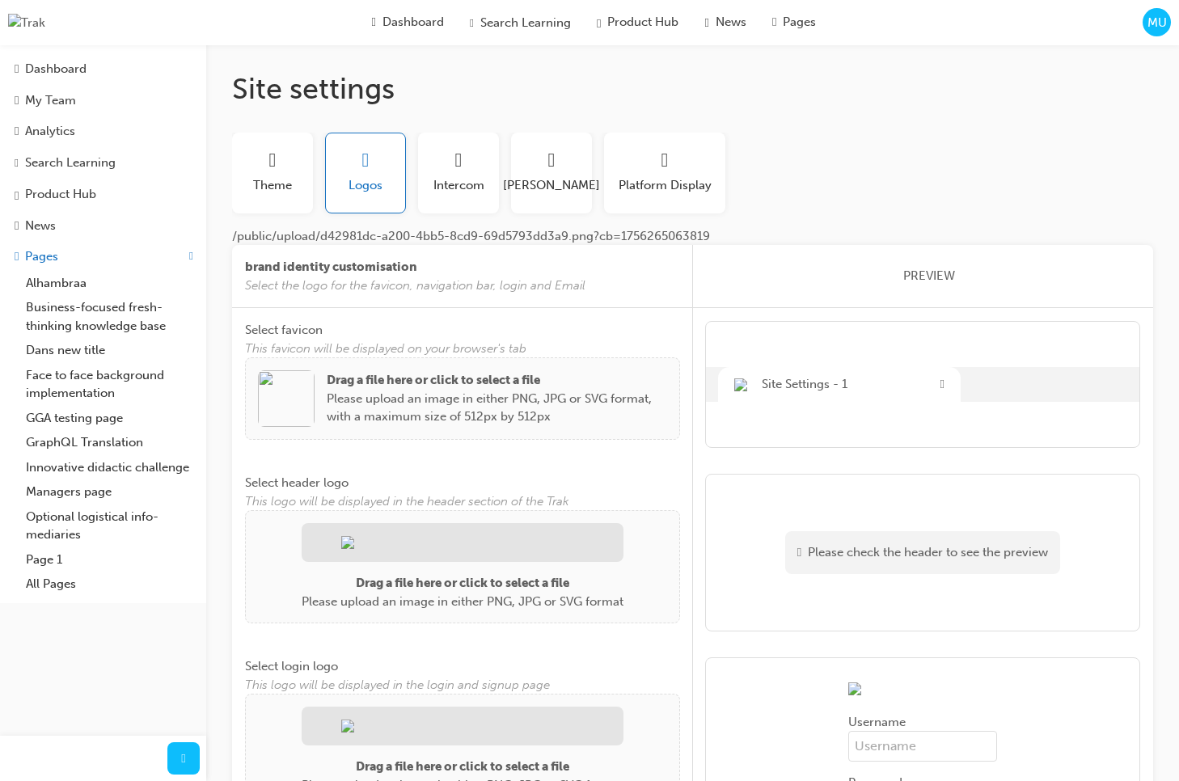
click at [290, 405] on img at bounding box center [286, 398] width 57 height 57
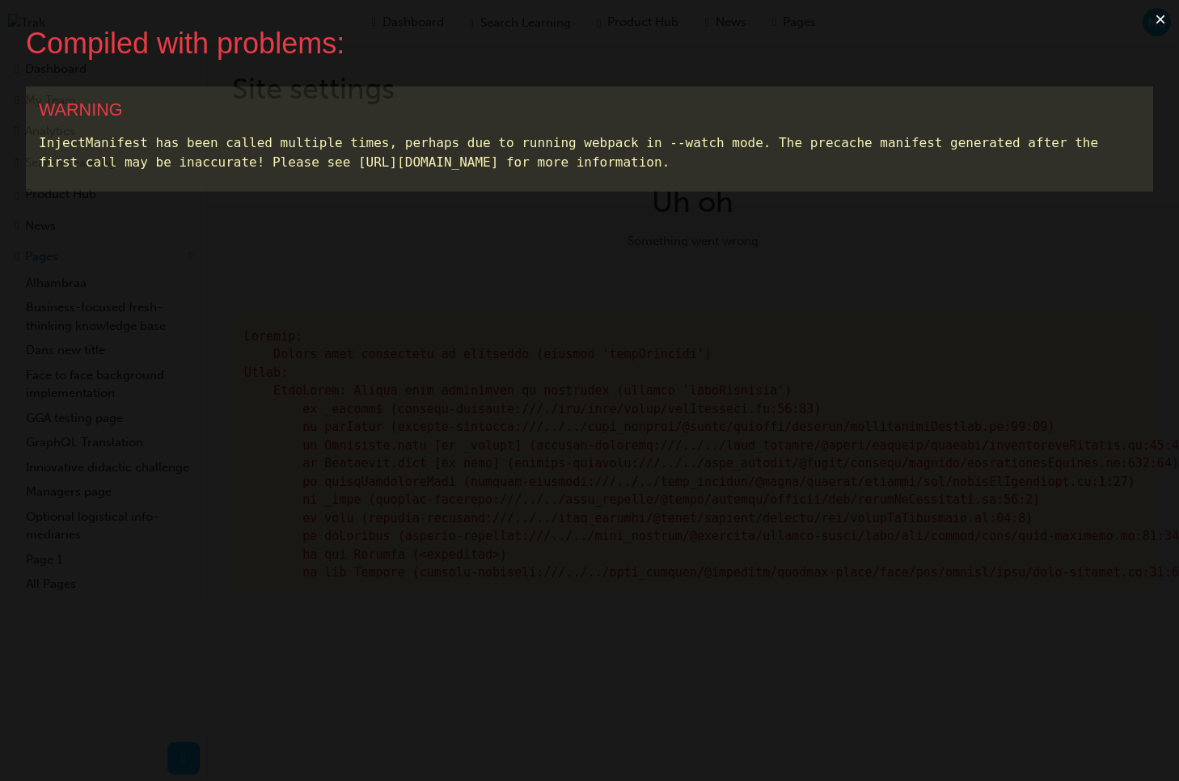
click at [1160, 21] on button "×" at bounding box center [1160, 19] width 37 height 39
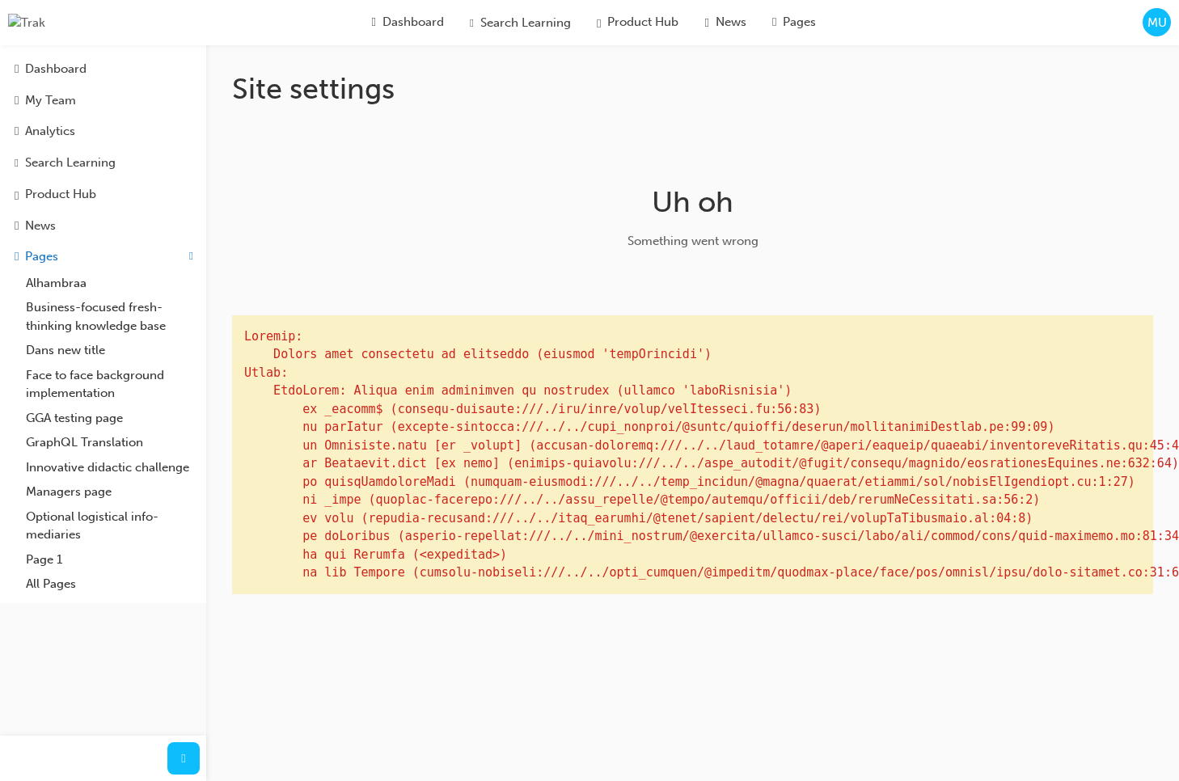
click at [1148, 30] on span "MU" at bounding box center [1157, 23] width 19 height 19
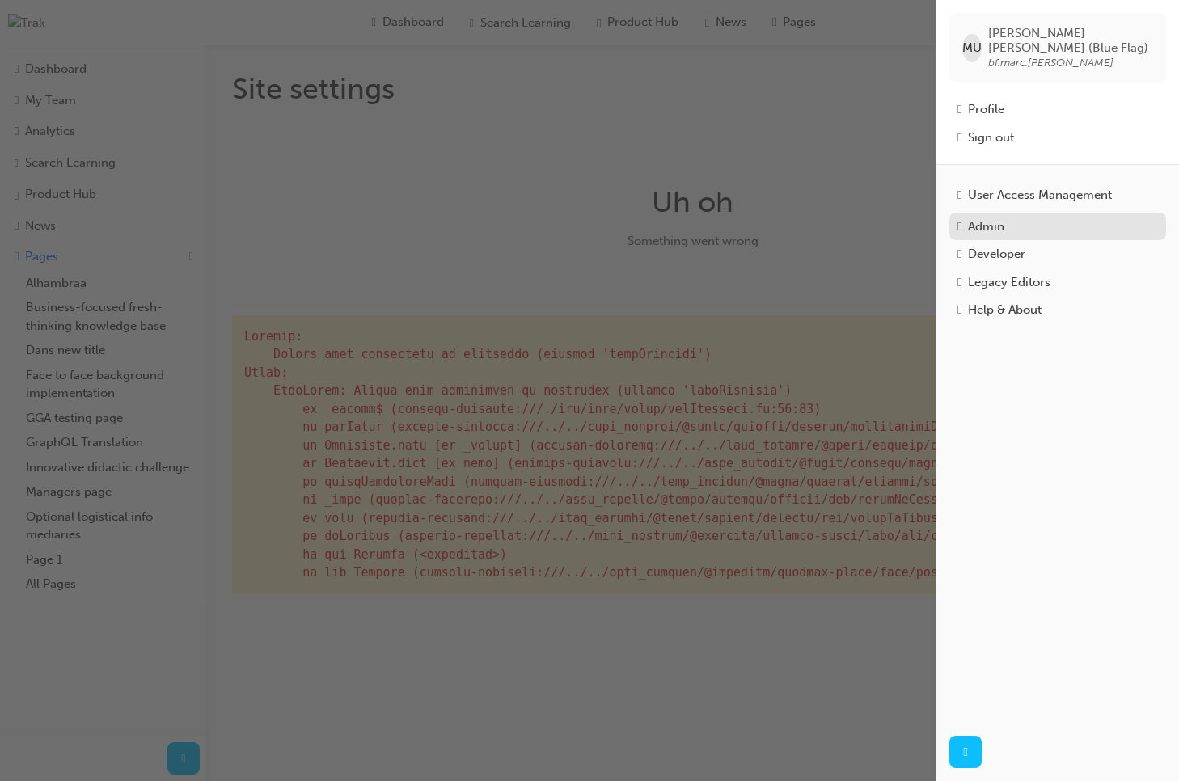
click at [1004, 218] on div "Admin" at bounding box center [986, 227] width 36 height 19
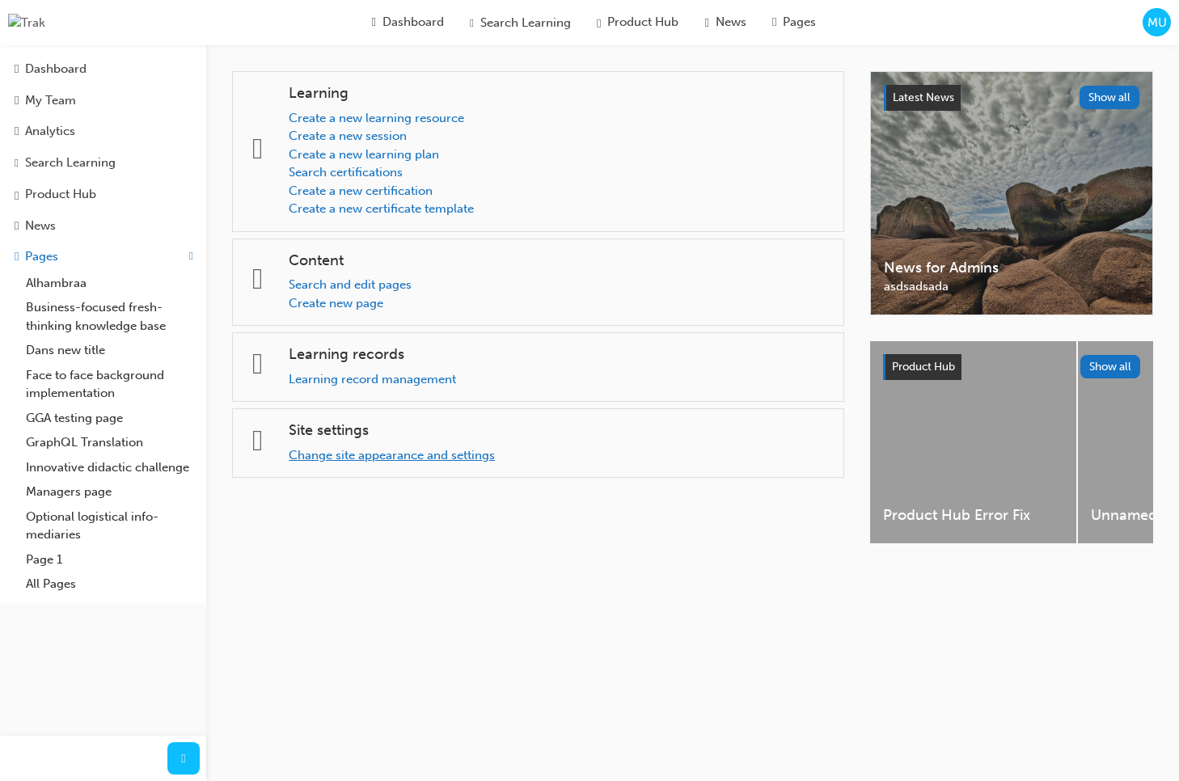
click at [330, 455] on link "Change site appearance and settings" at bounding box center [392, 455] width 206 height 15
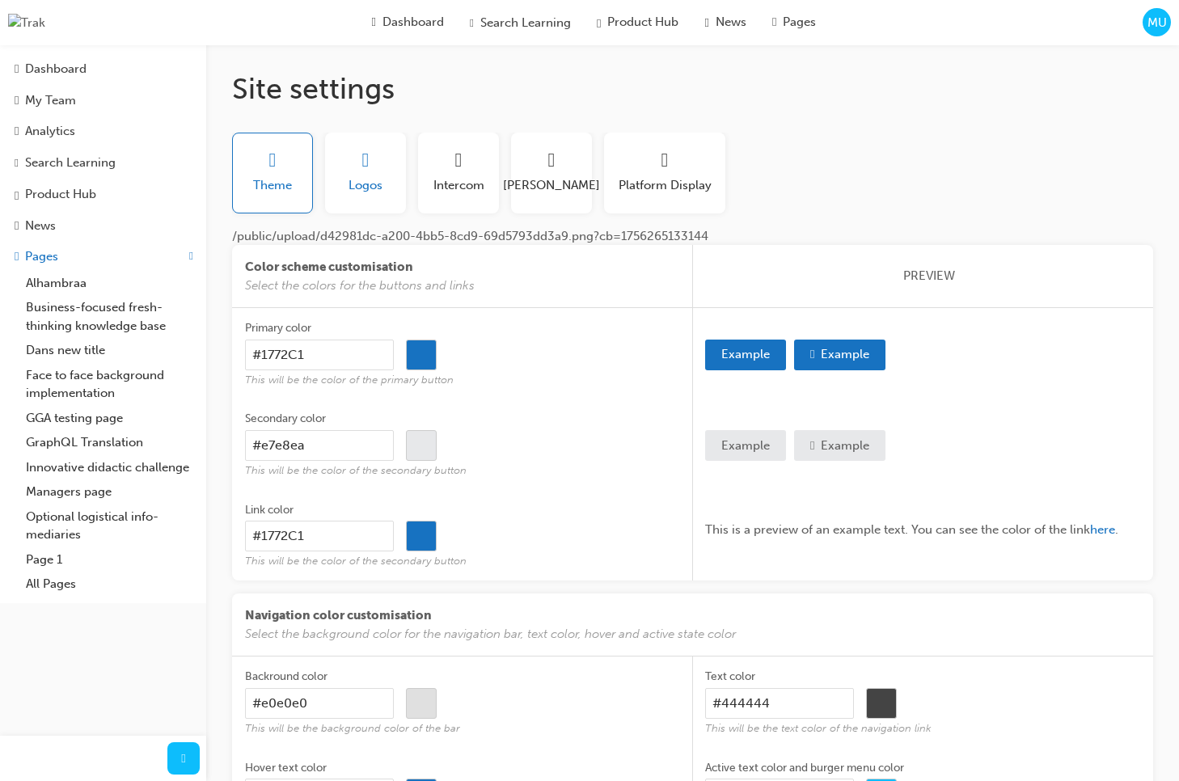
click at [384, 185] on button "Logos" at bounding box center [365, 173] width 81 height 81
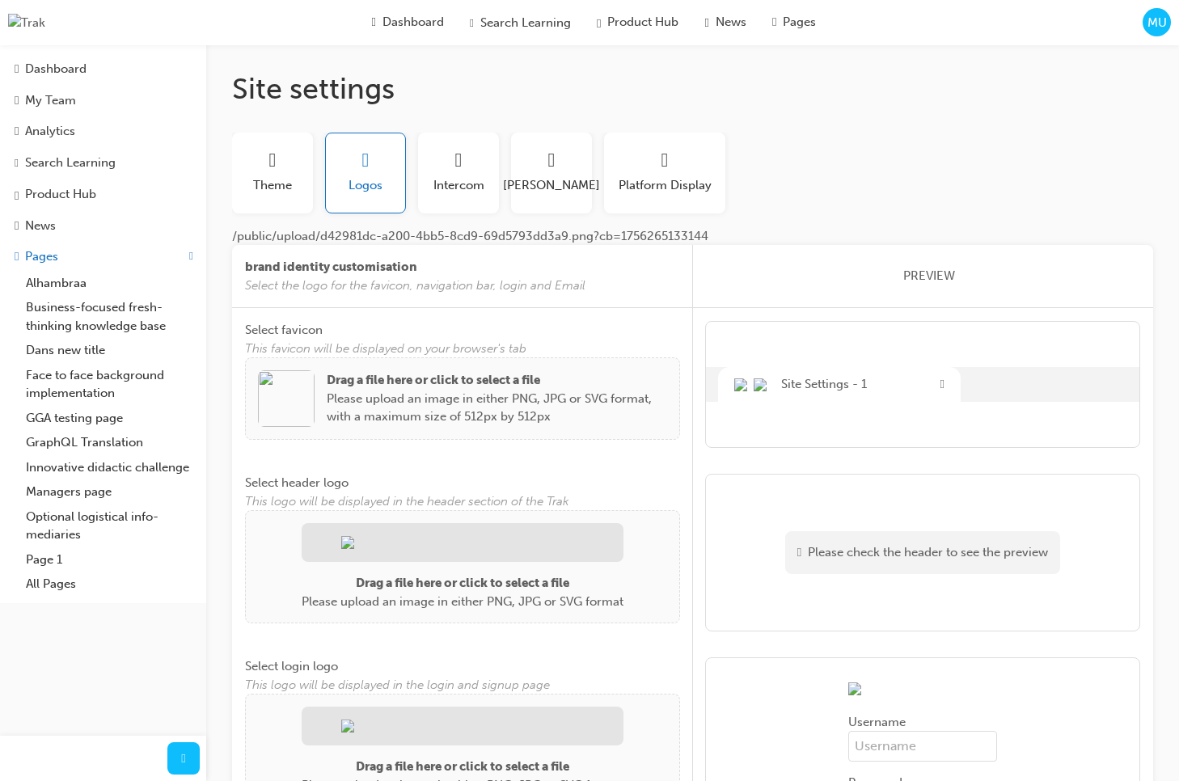
click at [304, 399] on img at bounding box center [286, 398] width 57 height 57
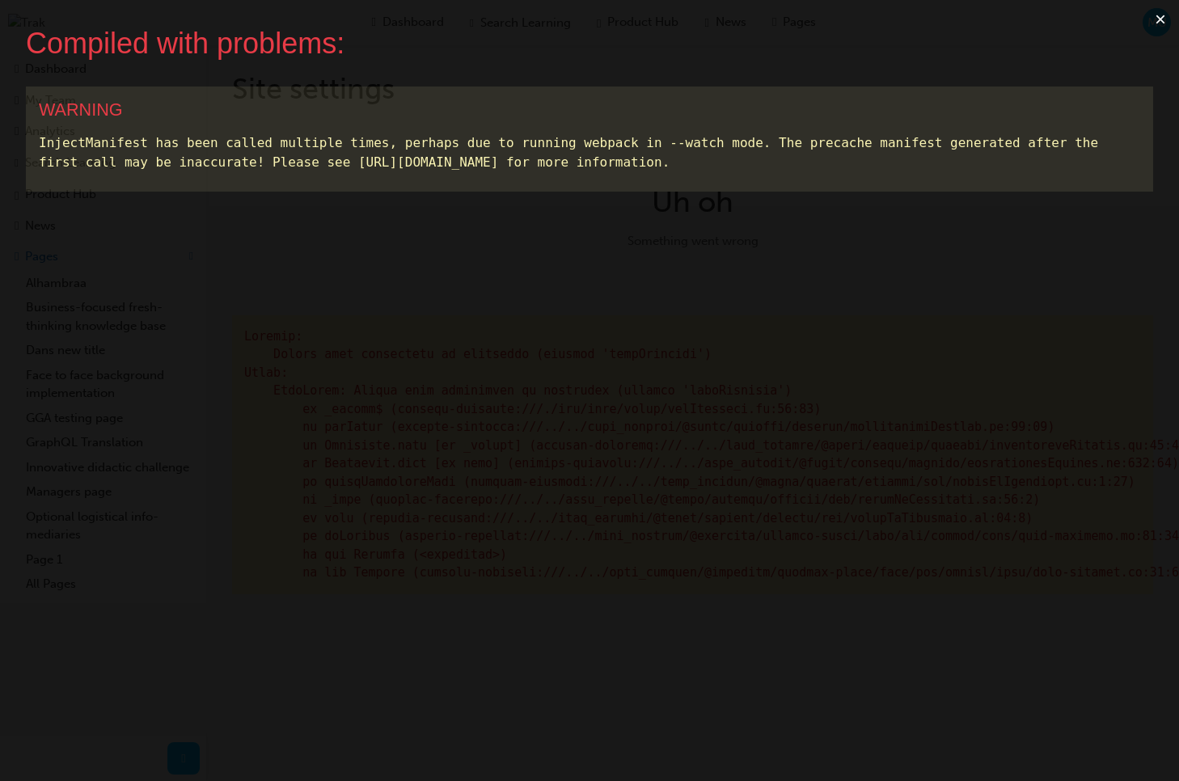
click at [1161, 19] on button "×" at bounding box center [1160, 19] width 37 height 39
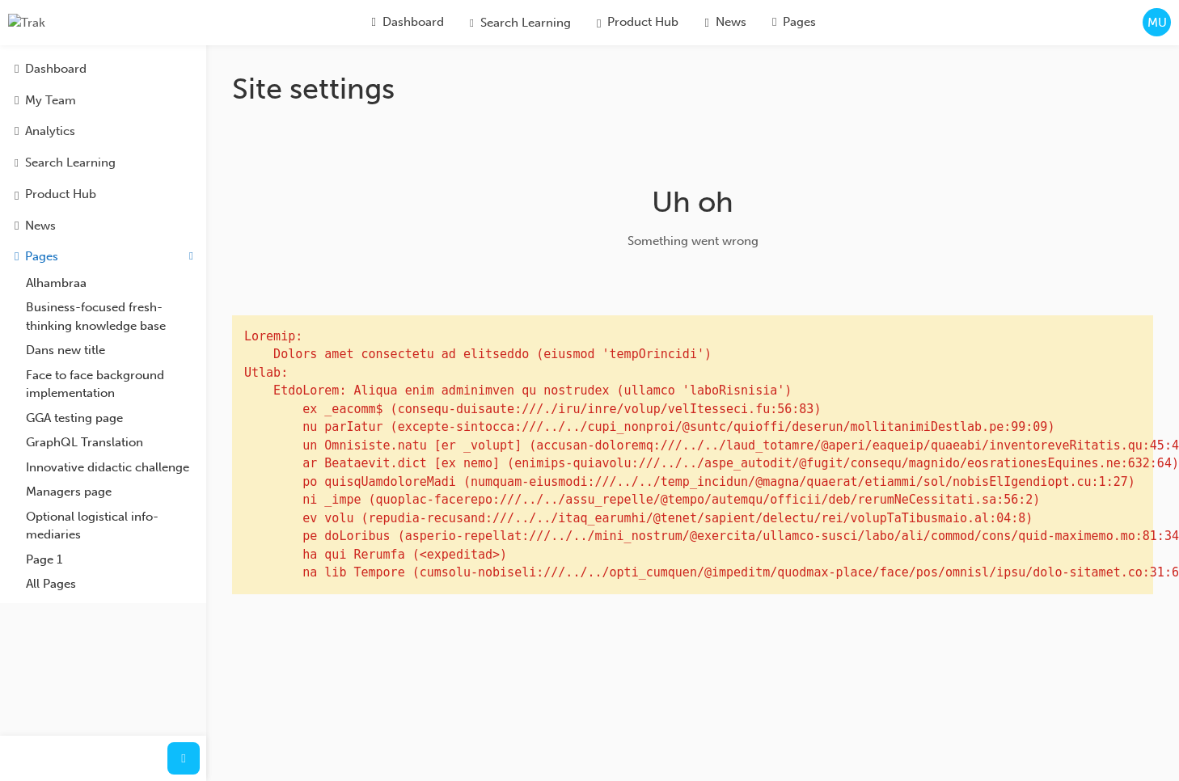
click at [1159, 26] on span "MU" at bounding box center [1157, 23] width 19 height 19
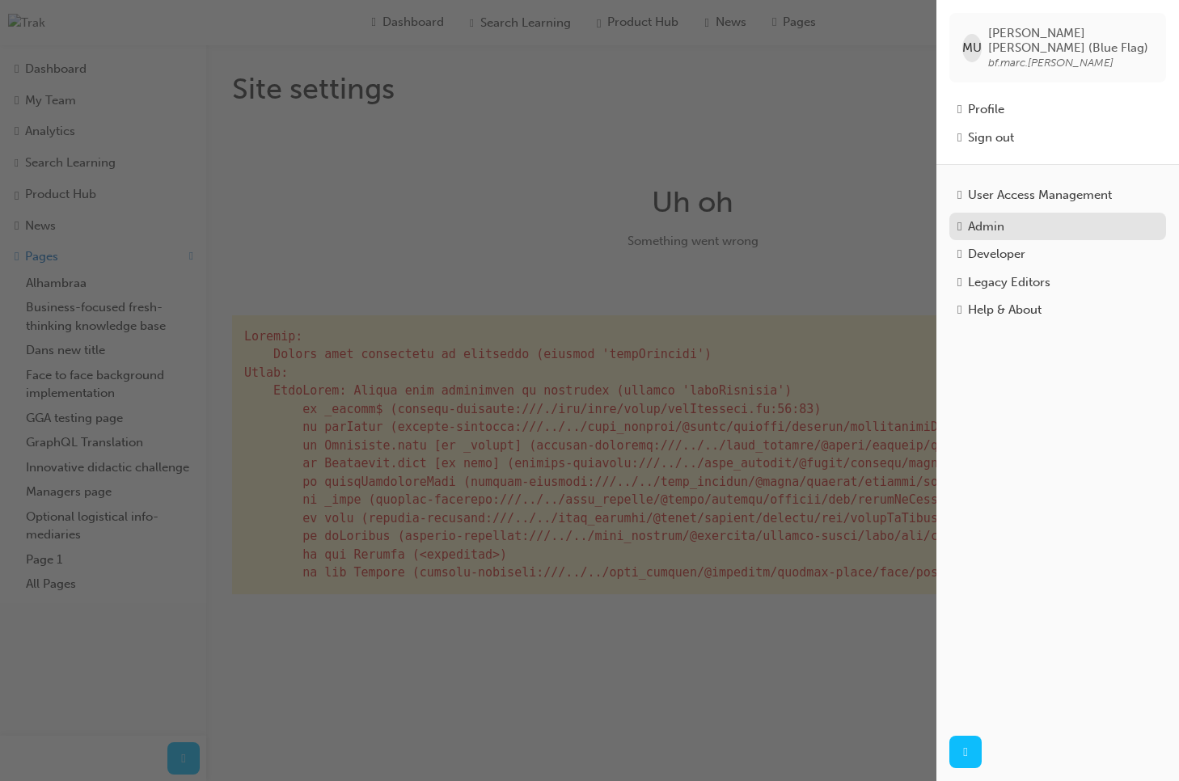
click at [999, 222] on div "Admin" at bounding box center [986, 227] width 36 height 19
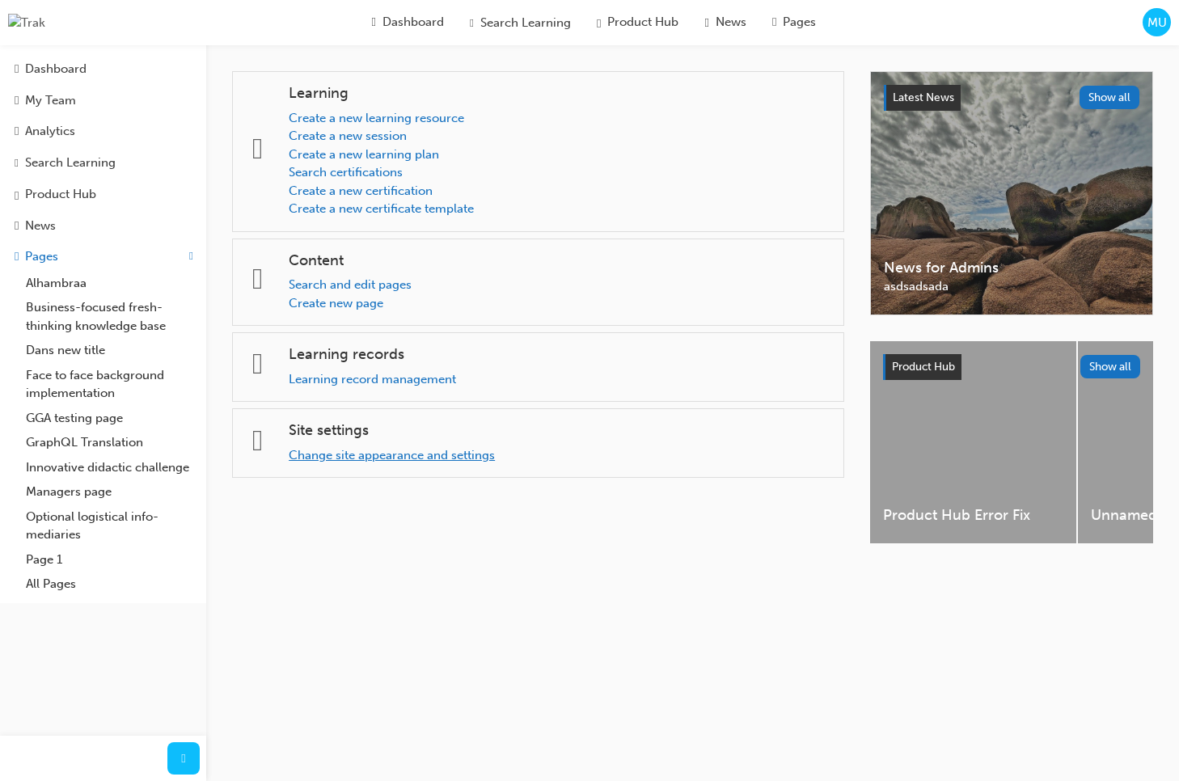
click at [421, 454] on link "Change site appearance and settings" at bounding box center [392, 455] width 206 height 15
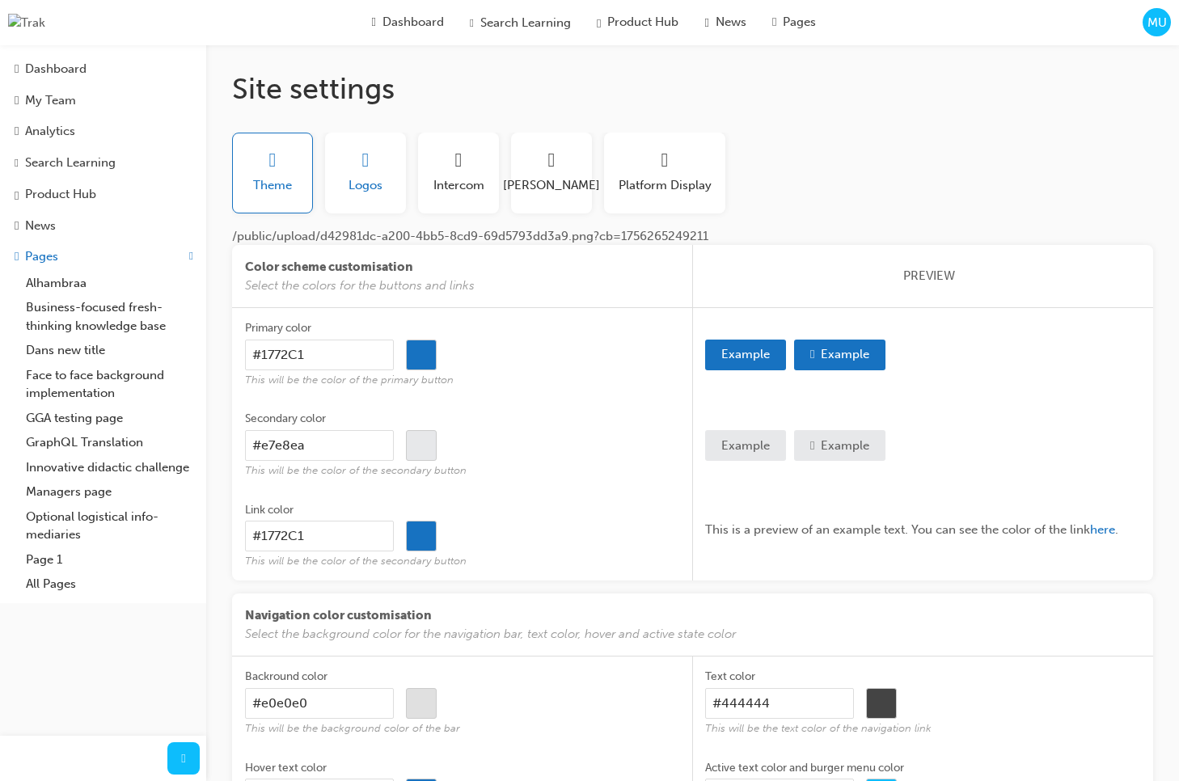
click at [381, 171] on div "button" at bounding box center [366, 162] width 34 height 22
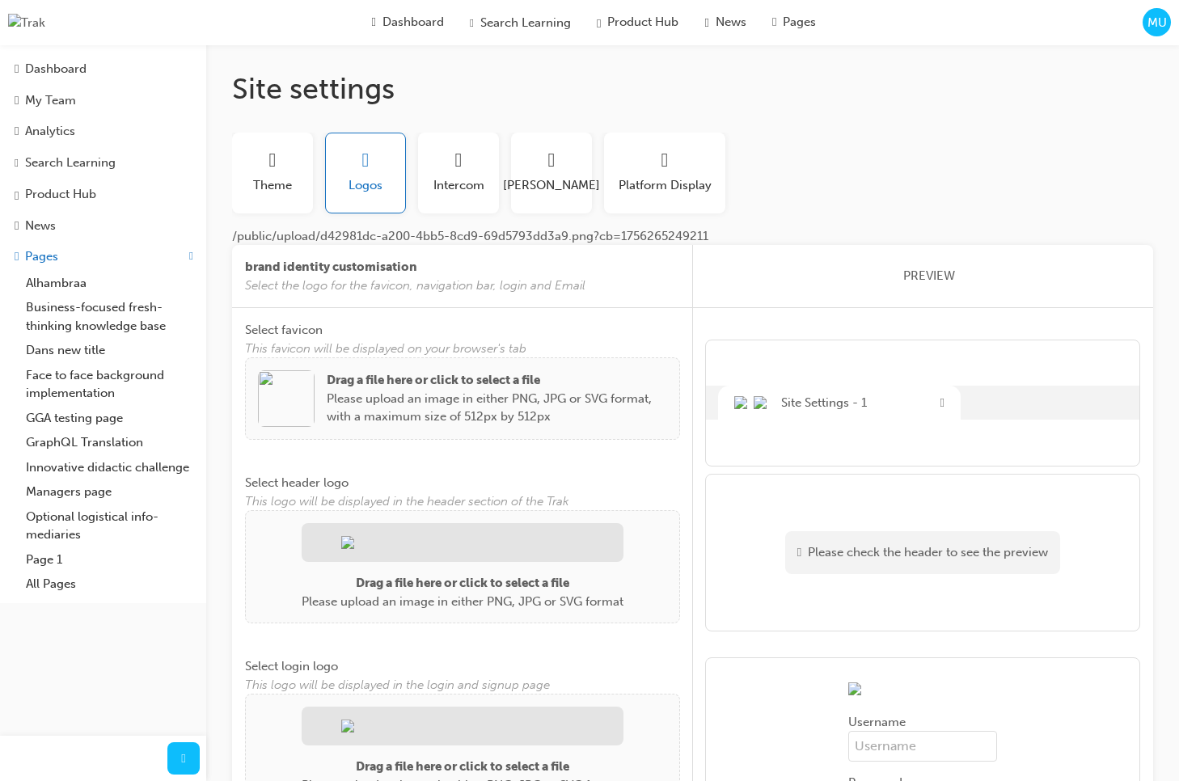
click at [298, 411] on img at bounding box center [286, 398] width 57 height 57
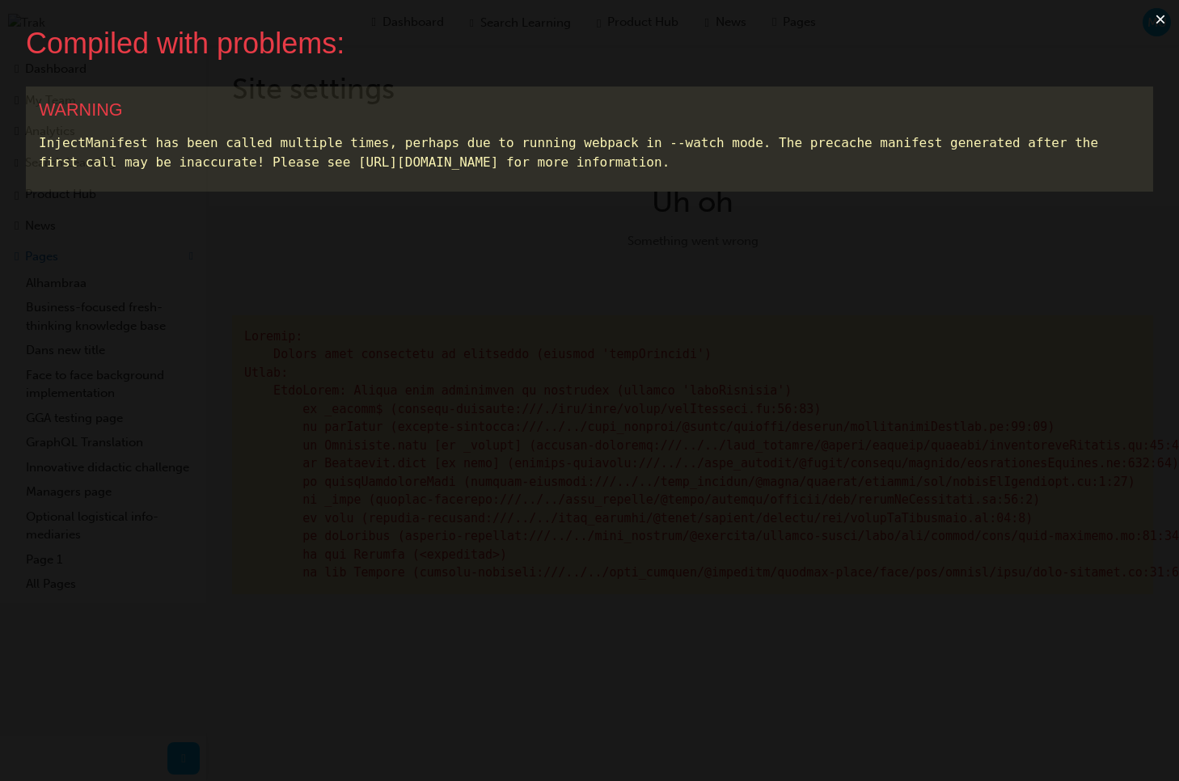
click at [1159, 20] on button "×" at bounding box center [1160, 19] width 37 height 39
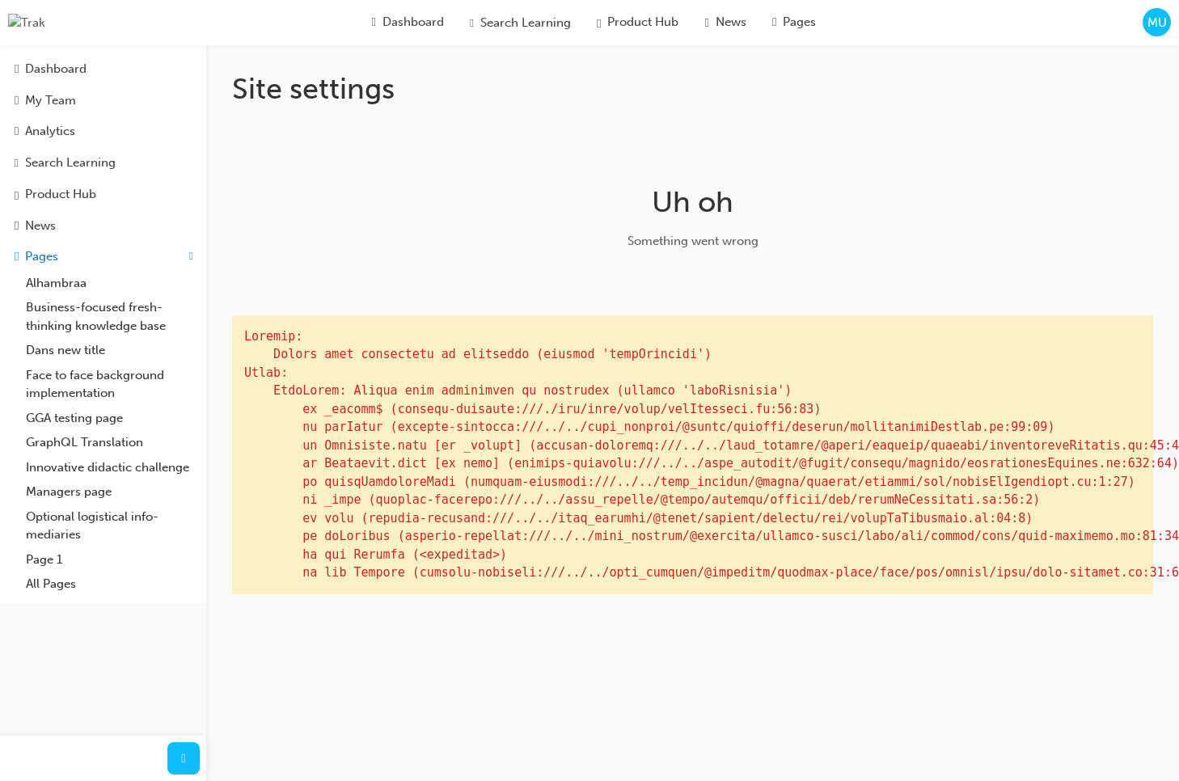
click at [1148, 29] on span "MU" at bounding box center [1157, 23] width 19 height 19
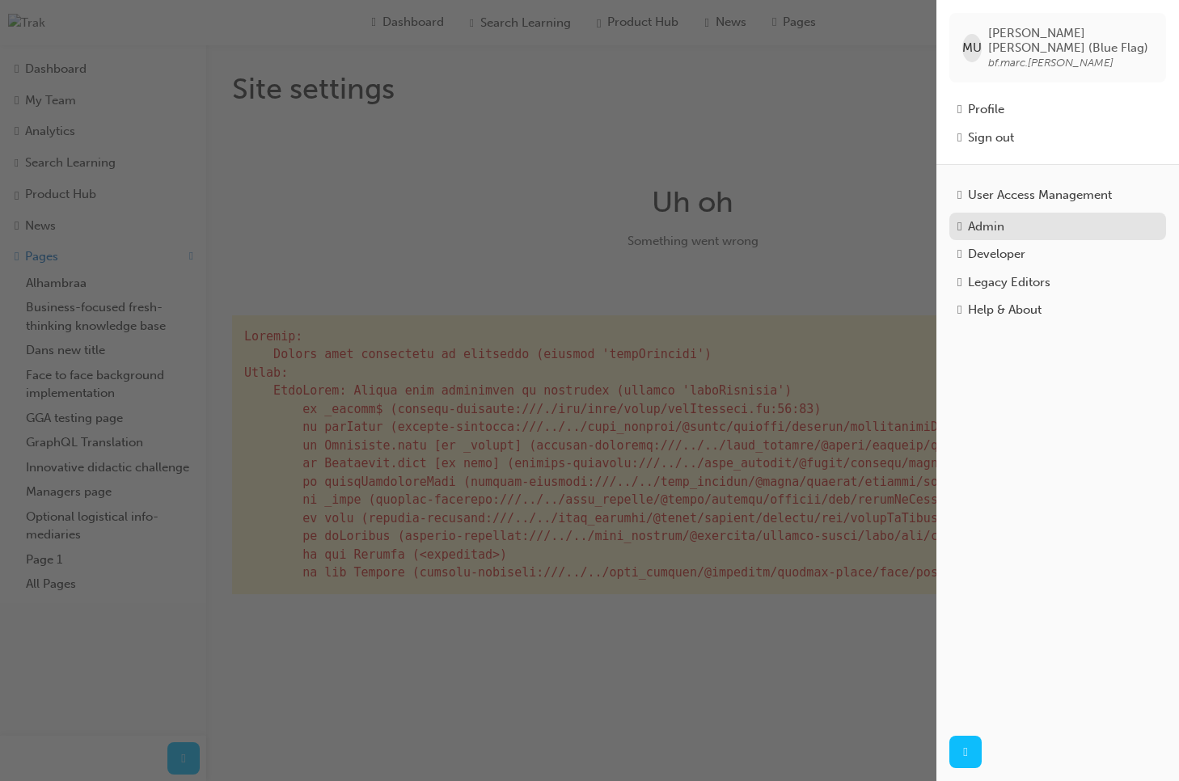
click at [990, 218] on div "Admin" at bounding box center [986, 227] width 36 height 19
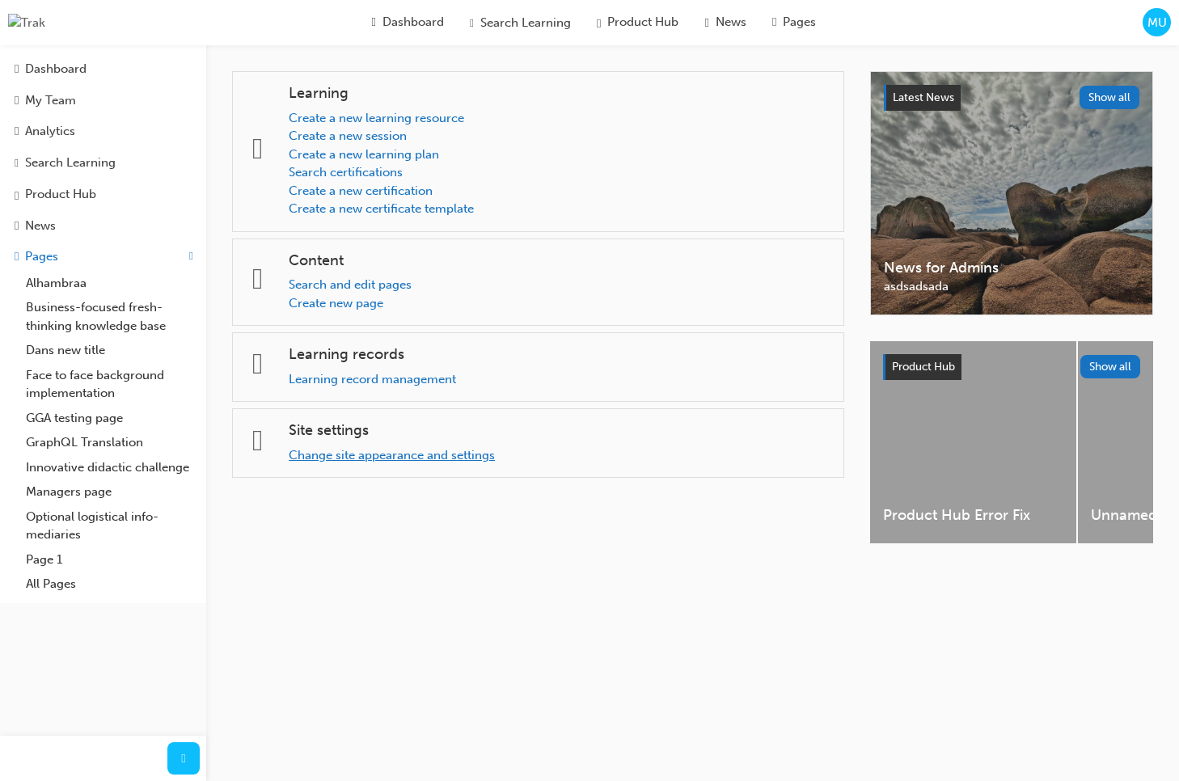
click at [431, 450] on link "Change site appearance and settings" at bounding box center [392, 455] width 206 height 15
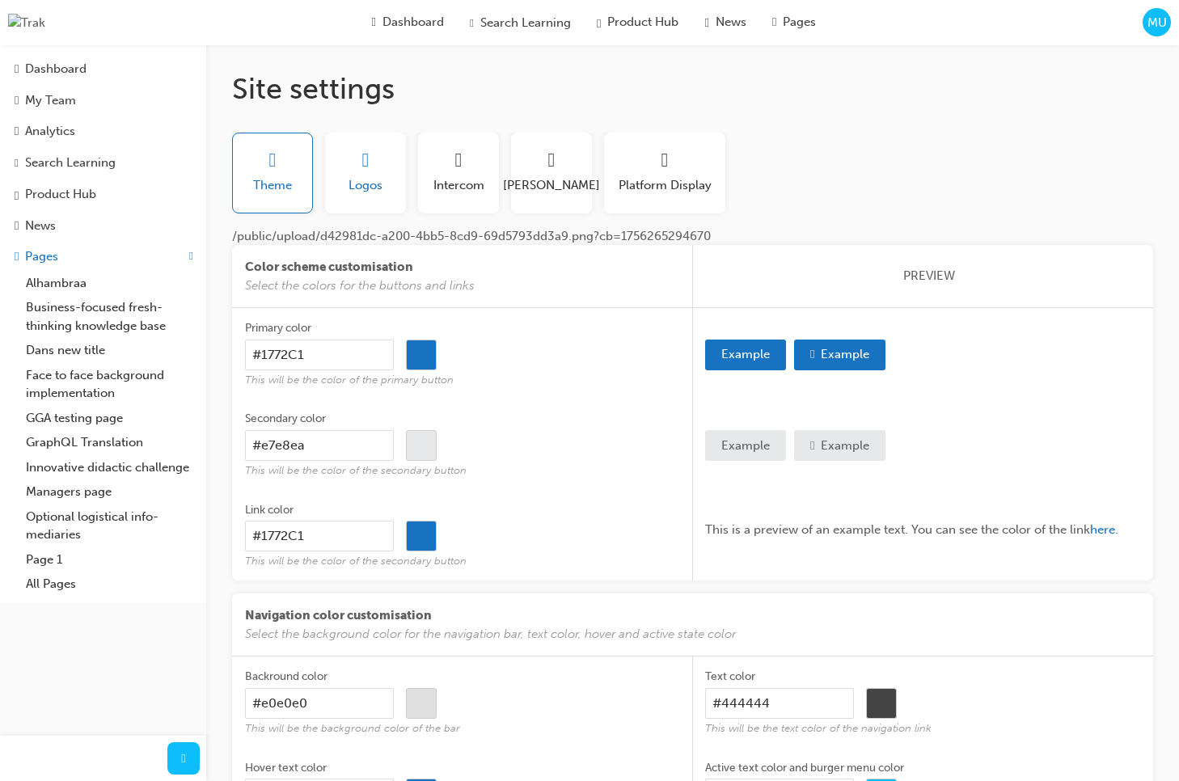
click at [345, 175] on button "Logos" at bounding box center [365, 173] width 81 height 81
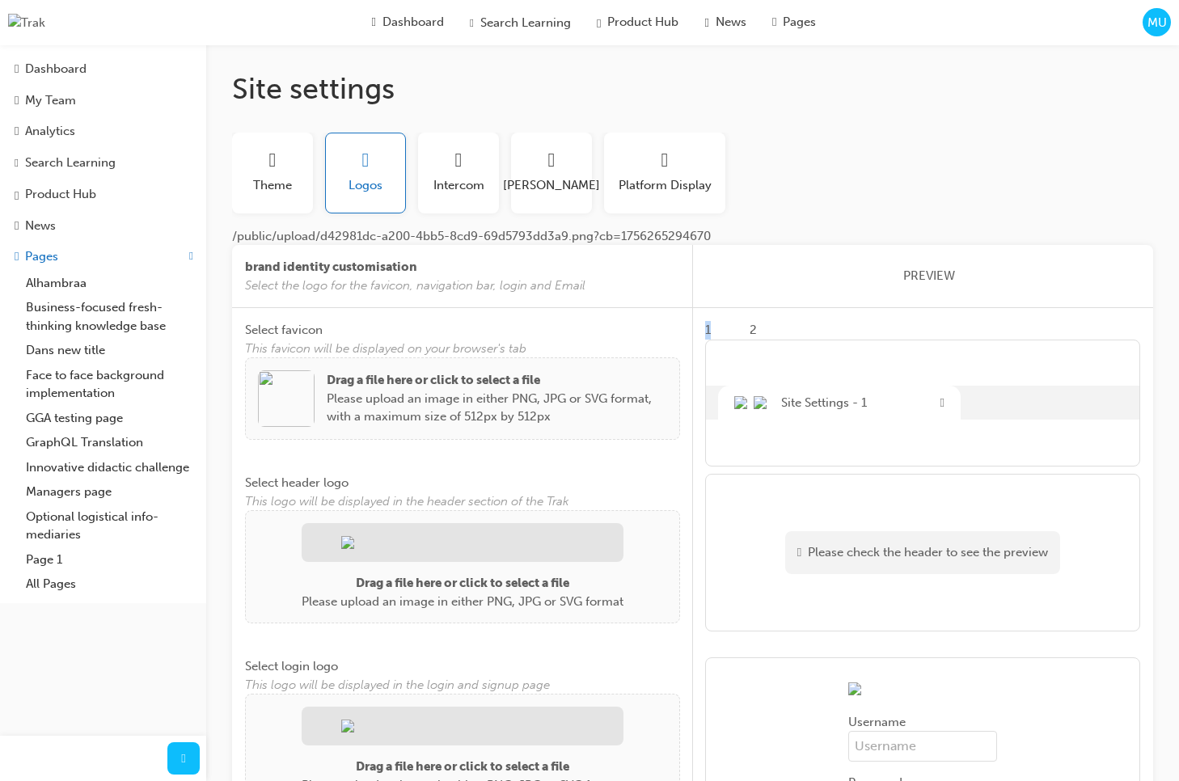
drag, startPoint x: 736, startPoint y: 334, endPoint x: 730, endPoint y: 328, distance: 8.6
click at [708, 328] on div "1 2 Site Settings - 1" at bounding box center [922, 384] width 435 height 153
drag, startPoint x: 725, startPoint y: 327, endPoint x: 712, endPoint y: 329, distance: 14.0
click at [724, 327] on div "1 2 Site Settings - 1" at bounding box center [922, 384] width 435 height 153
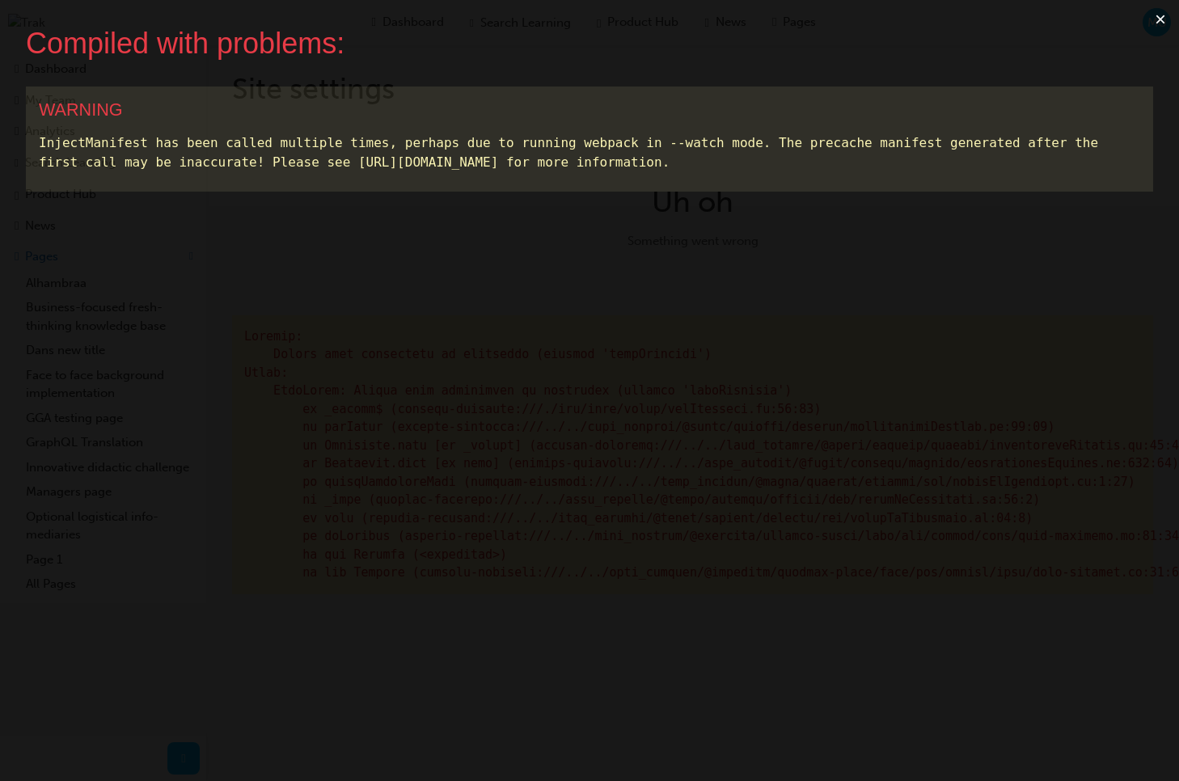
click at [1158, 20] on button "×" at bounding box center [1160, 19] width 37 height 39
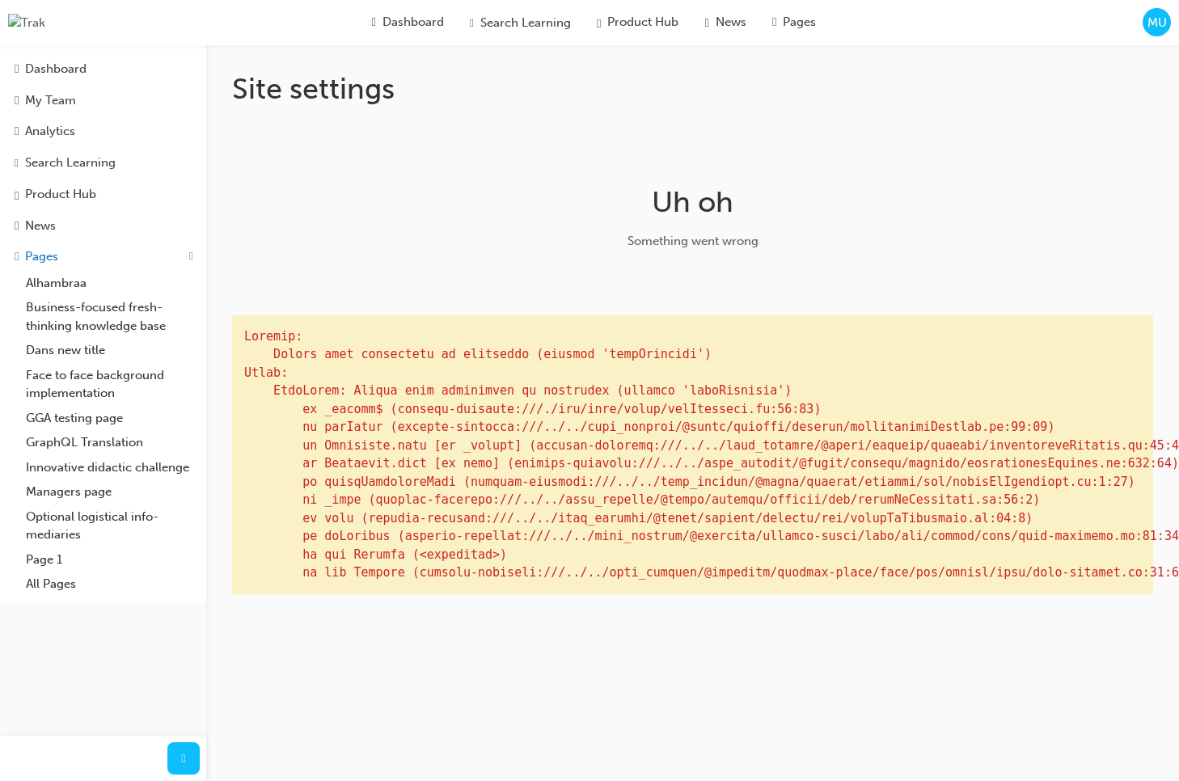
click at [1151, 32] on div "MU" at bounding box center [1157, 22] width 28 height 28
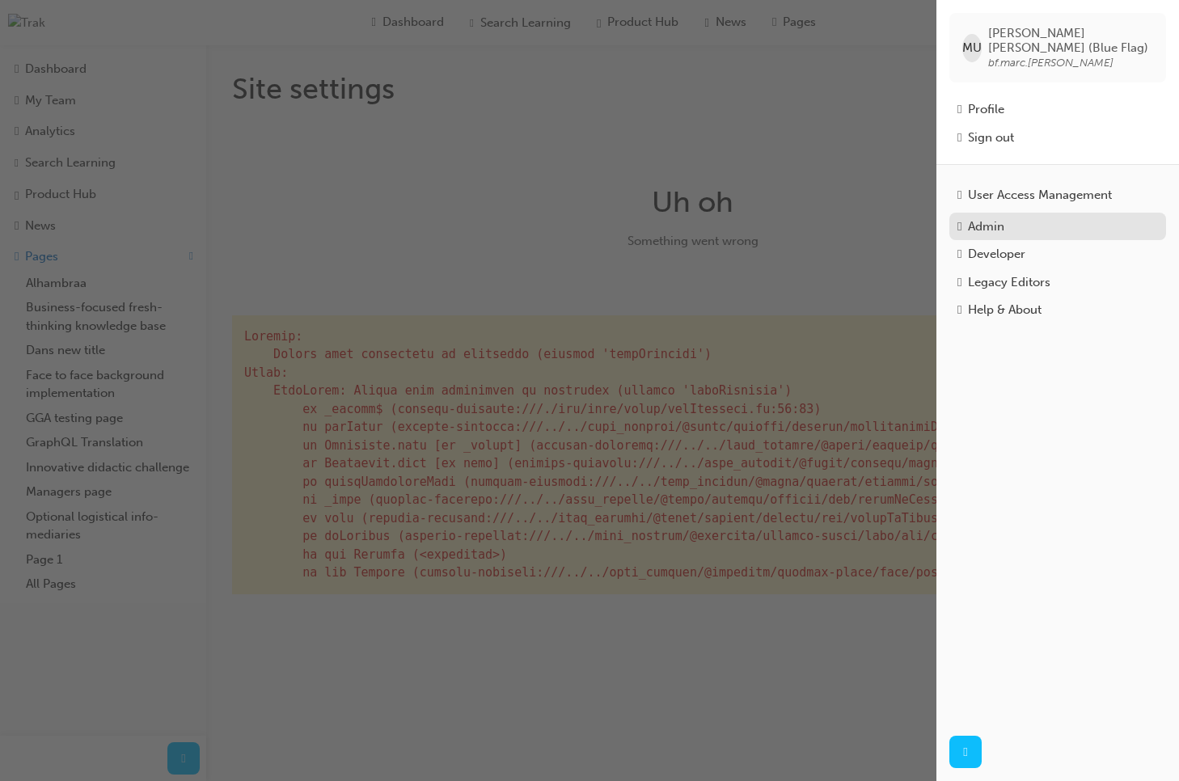
click at [1012, 218] on div "Admin" at bounding box center [1058, 227] width 201 height 19
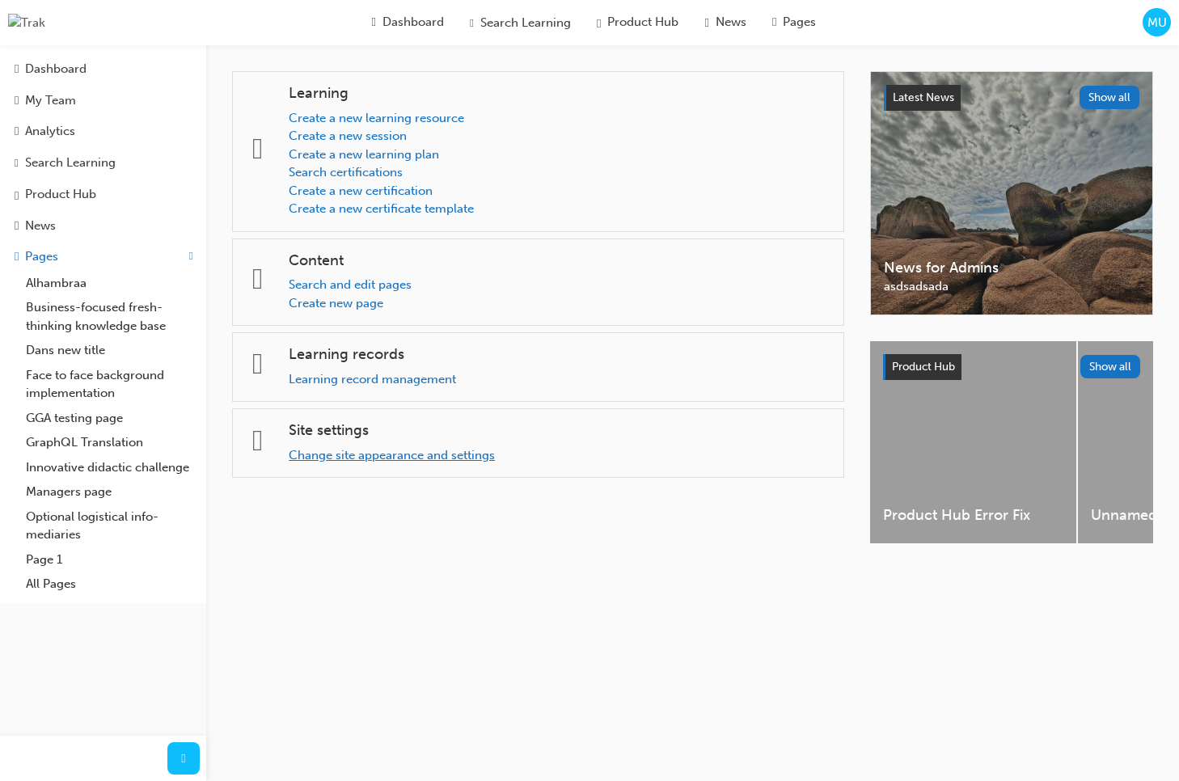
click at [353, 454] on link "Change site appearance and settings" at bounding box center [392, 455] width 206 height 15
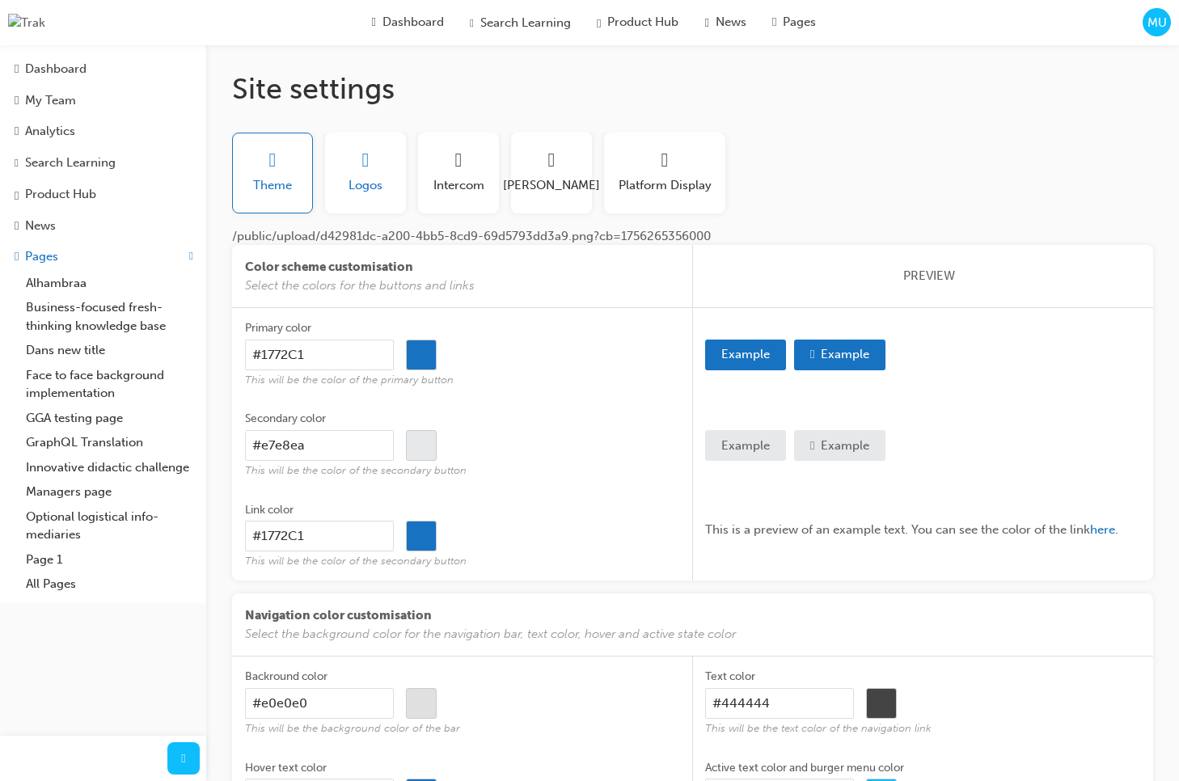
click at [362, 183] on span "Logos" at bounding box center [366, 185] width 34 height 19
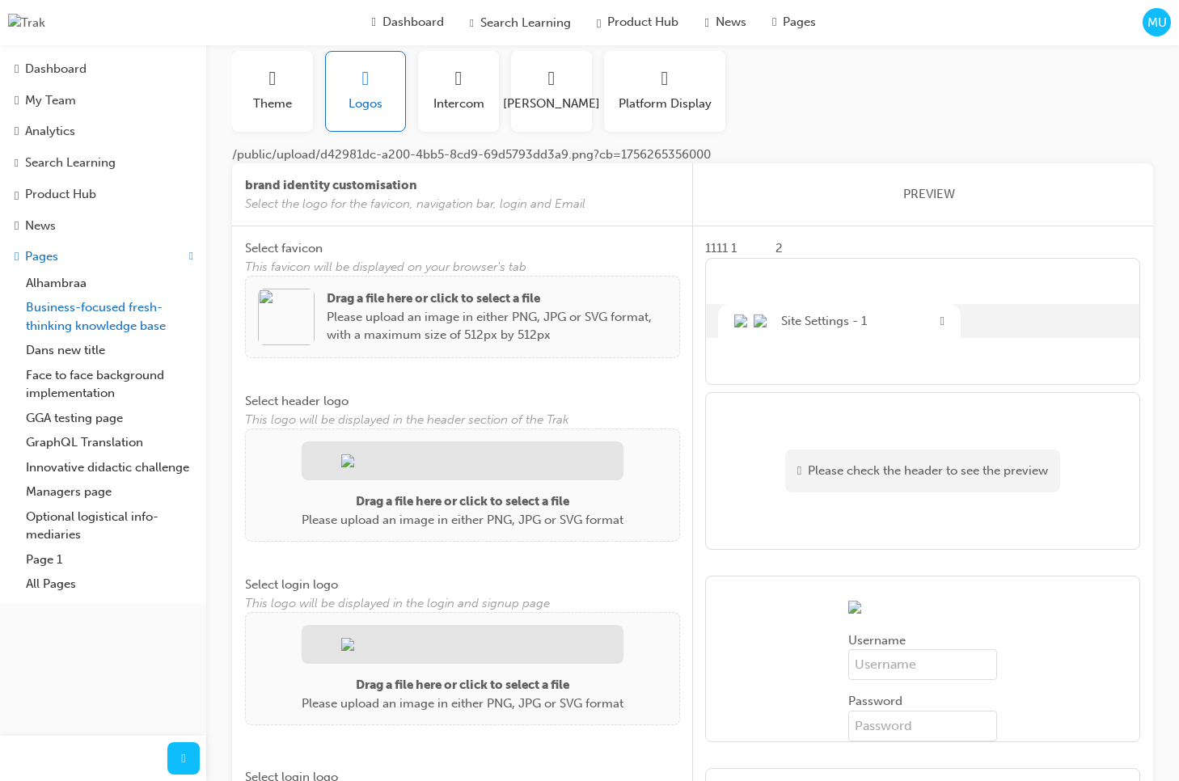
scroll to position [83, 0]
click at [280, 328] on img at bounding box center [286, 315] width 57 height 57
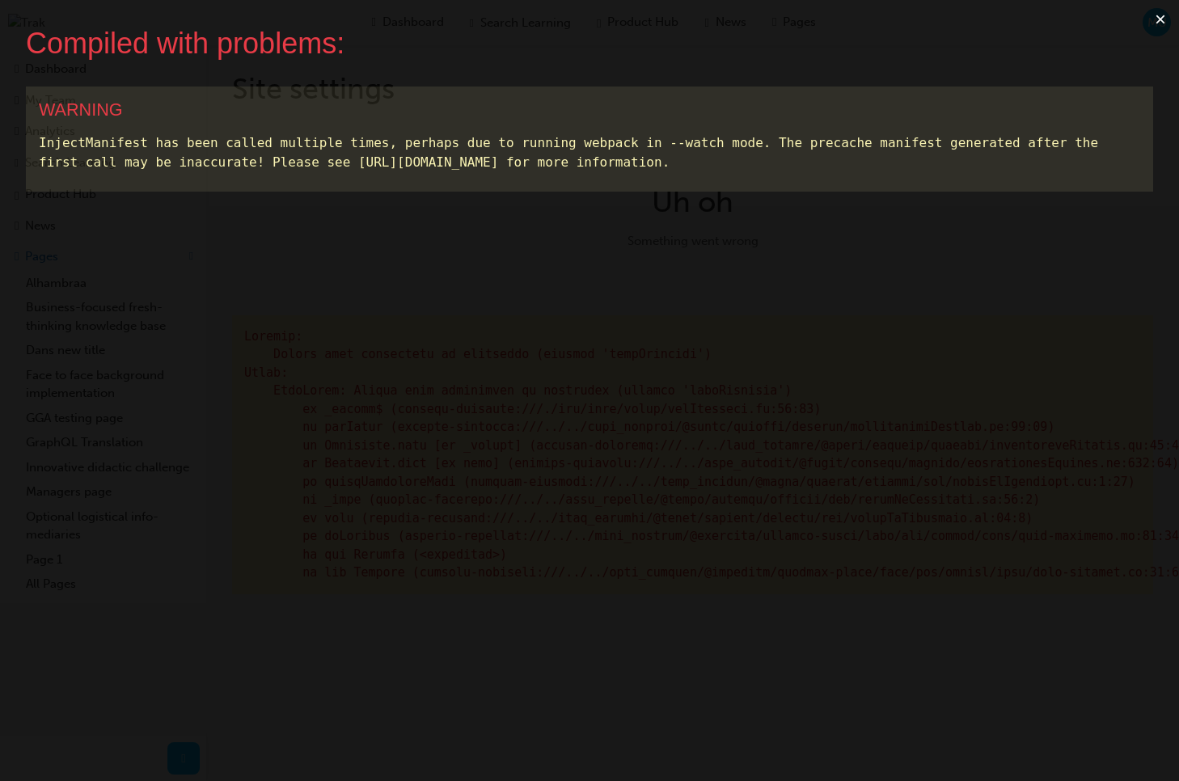
scroll to position [0, 0]
click at [1156, 20] on button "×" at bounding box center [1160, 19] width 37 height 39
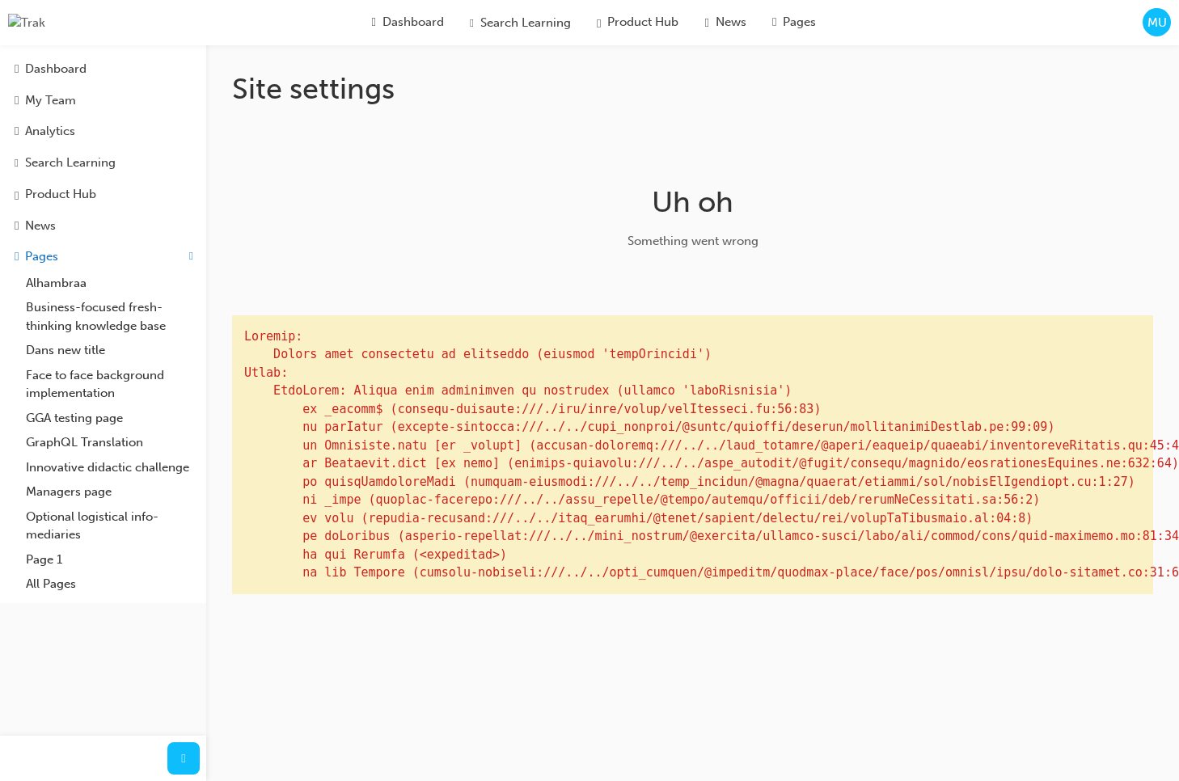
click at [972, 137] on div "Site settings Uh oh Something went wrong" at bounding box center [692, 345] width 973 height 601
click at [1155, 31] on span "MU" at bounding box center [1157, 23] width 19 height 19
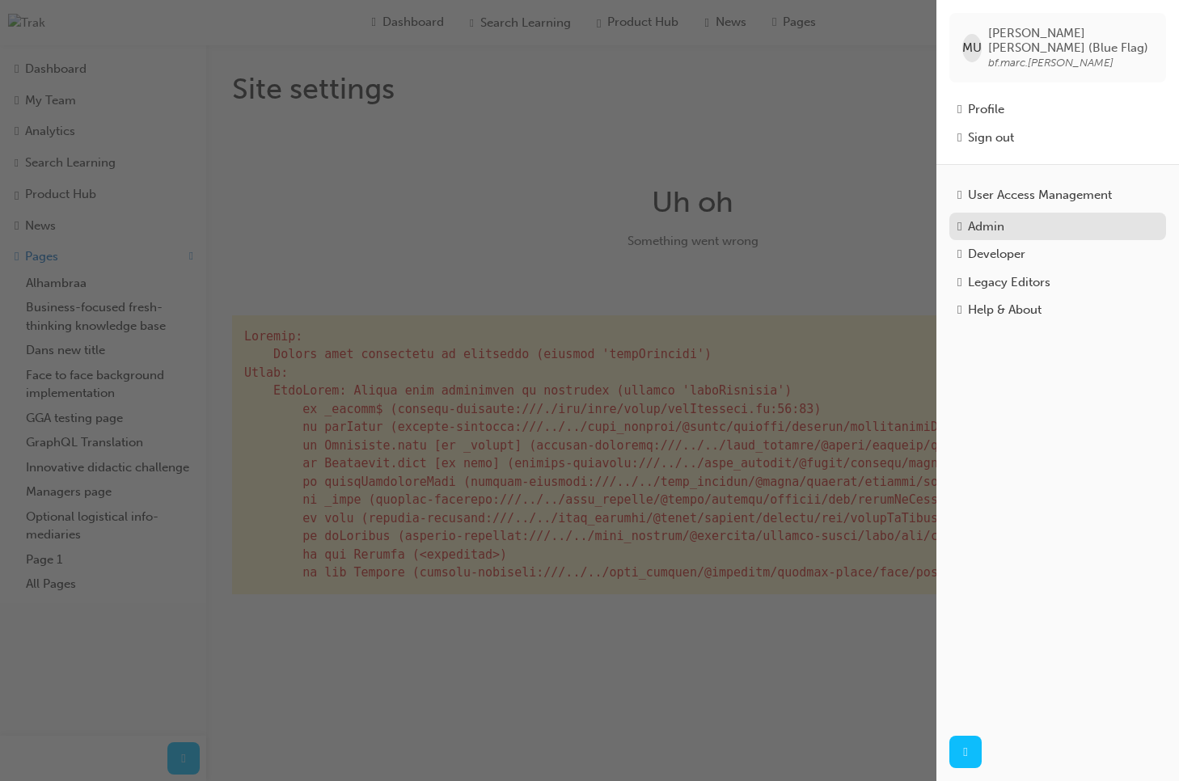
click at [1000, 223] on div "Admin" at bounding box center [986, 227] width 36 height 19
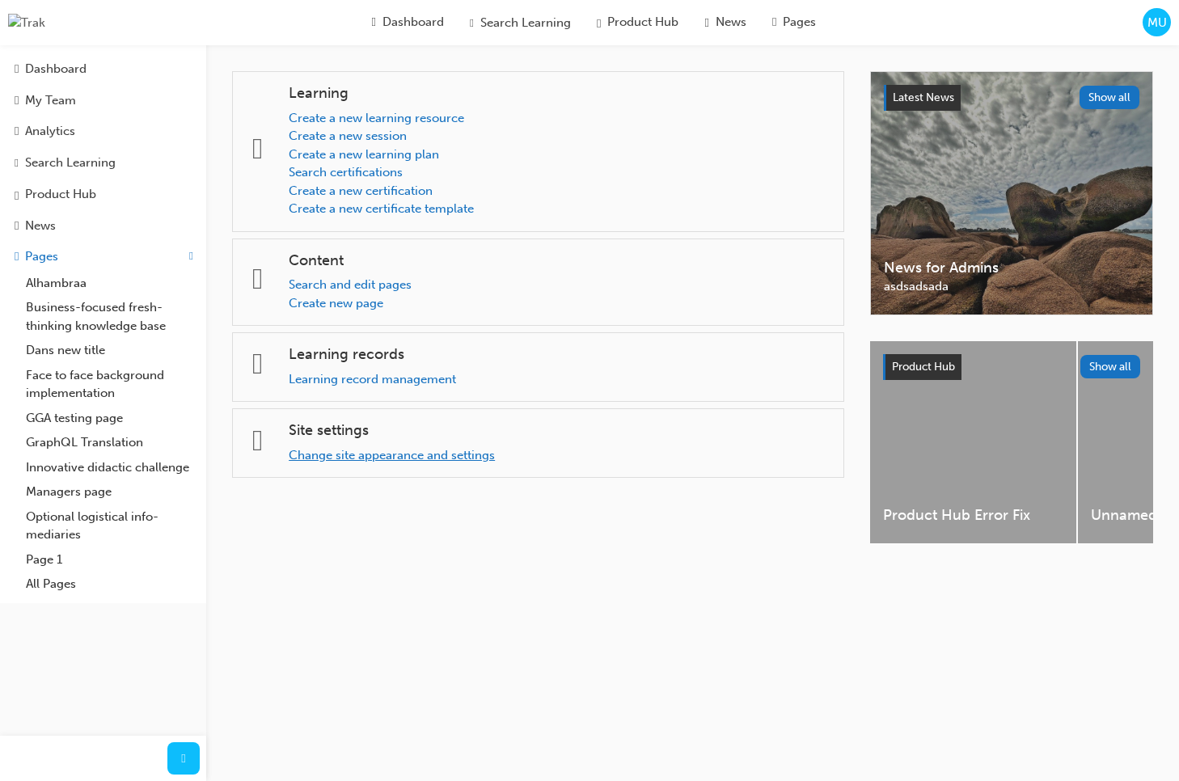
click at [452, 457] on link "Change site appearance and settings" at bounding box center [392, 455] width 206 height 15
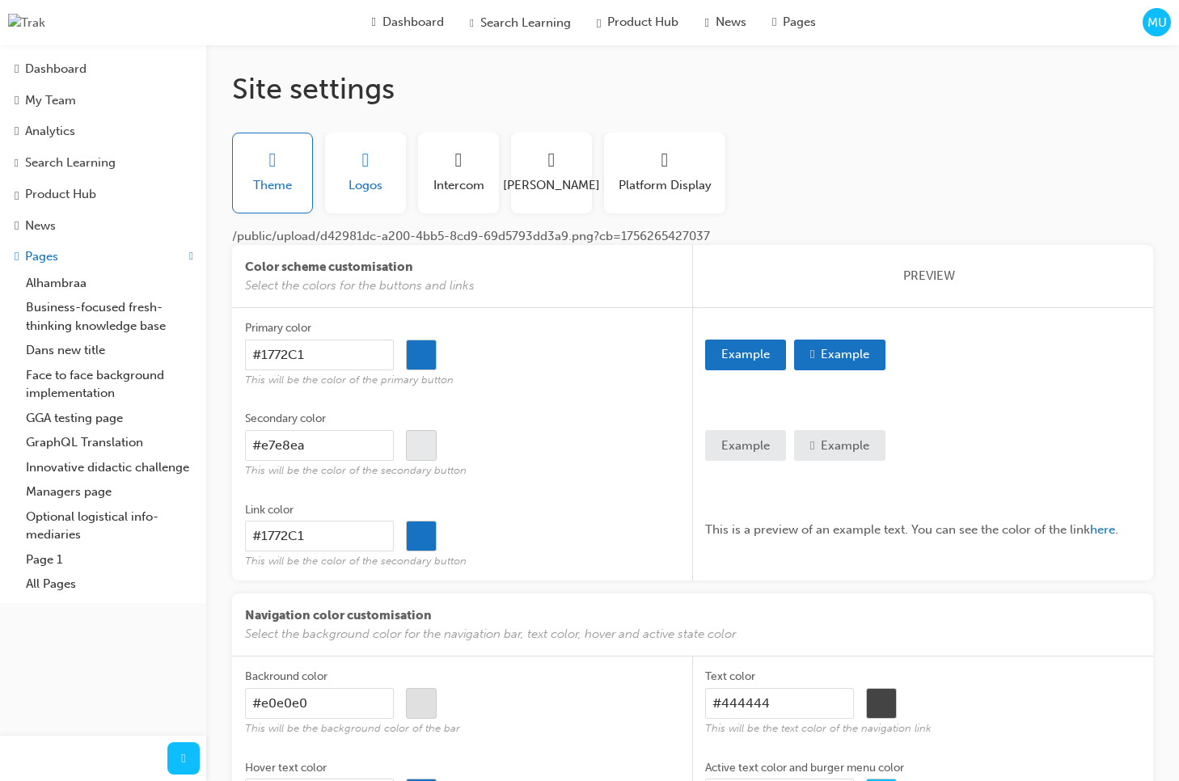
click at [347, 176] on button "Logos" at bounding box center [365, 173] width 81 height 81
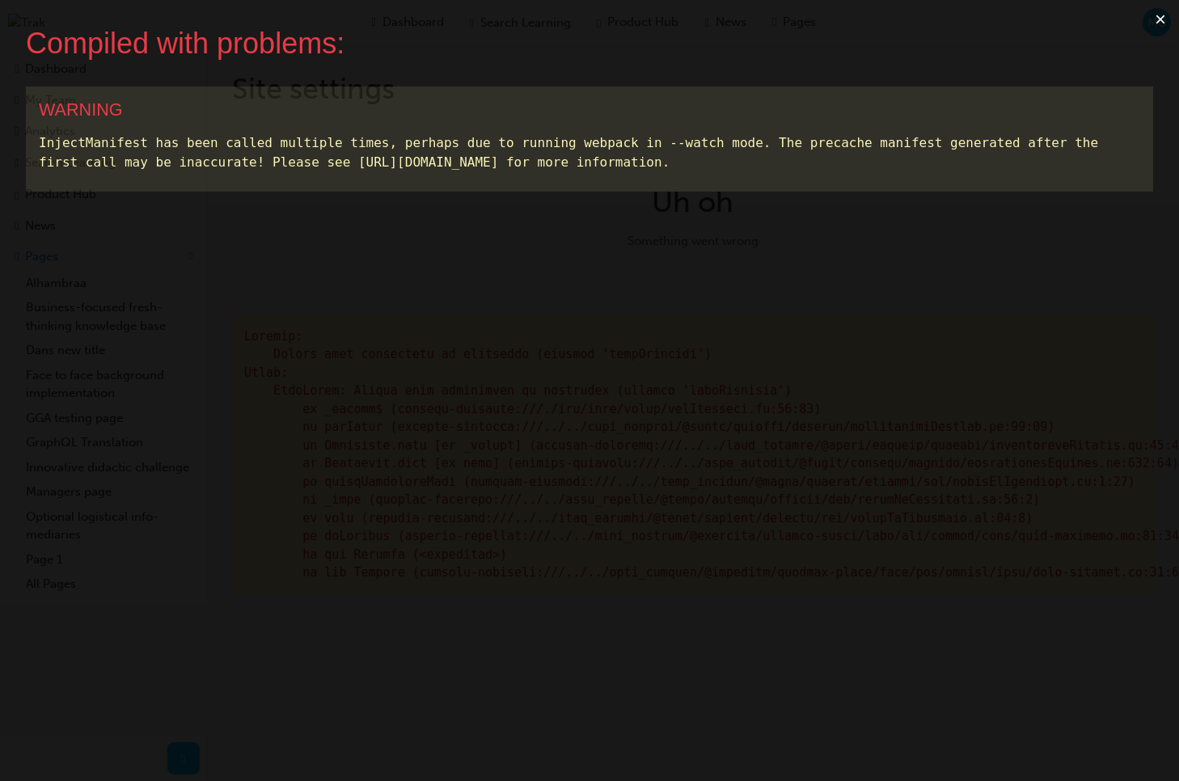
click at [1158, 10] on button "×" at bounding box center [1160, 19] width 37 height 39
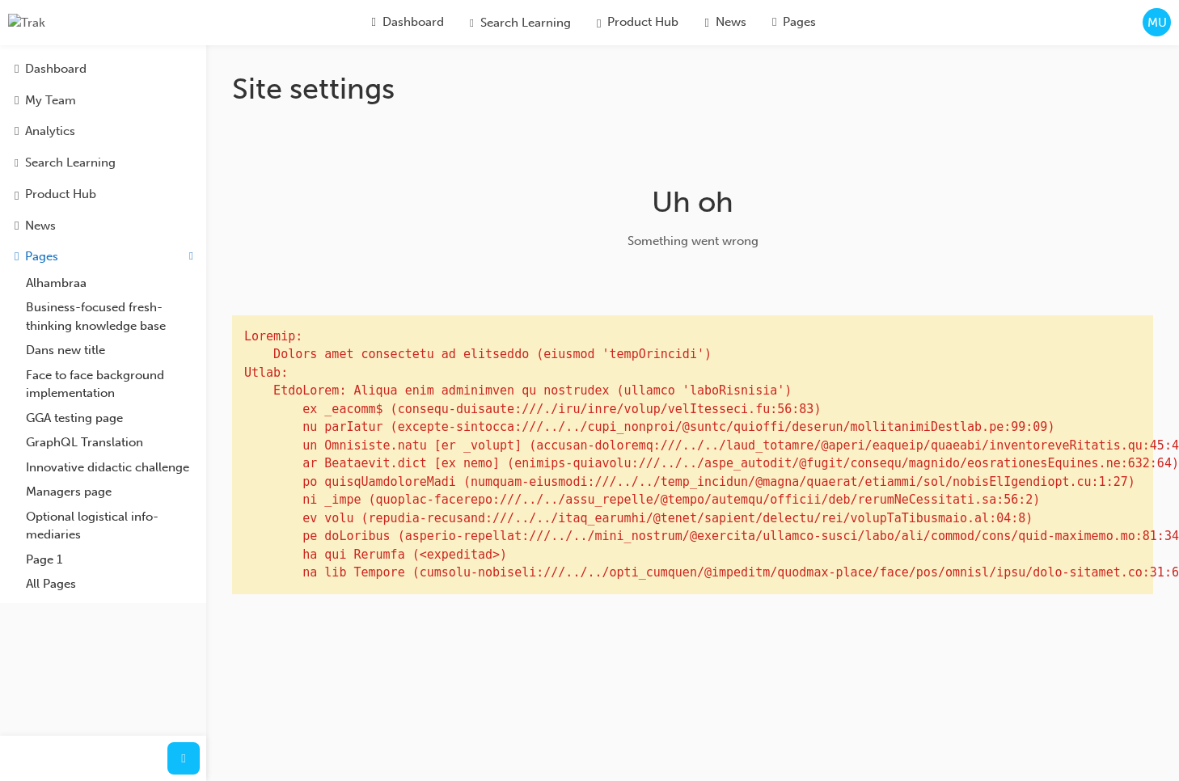
click at [1161, 21] on span "MU" at bounding box center [1157, 23] width 19 height 19
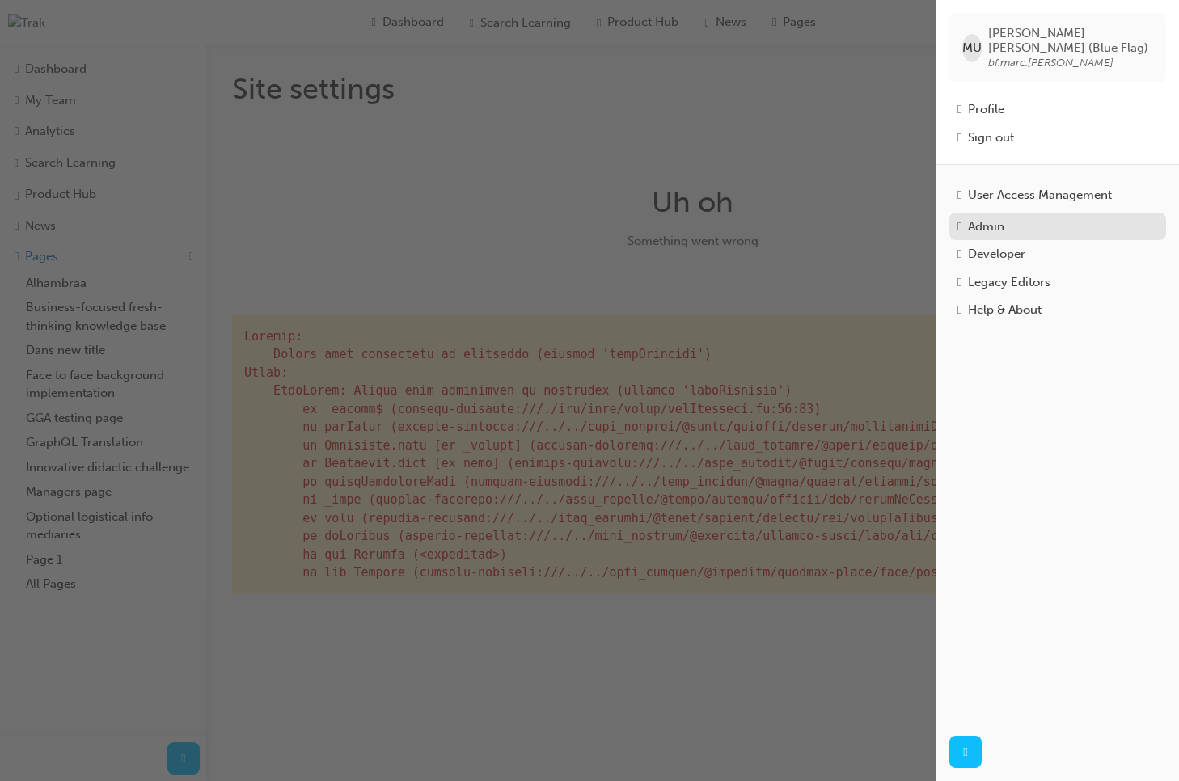
click at [1024, 213] on link "Admin" at bounding box center [1057, 227] width 217 height 28
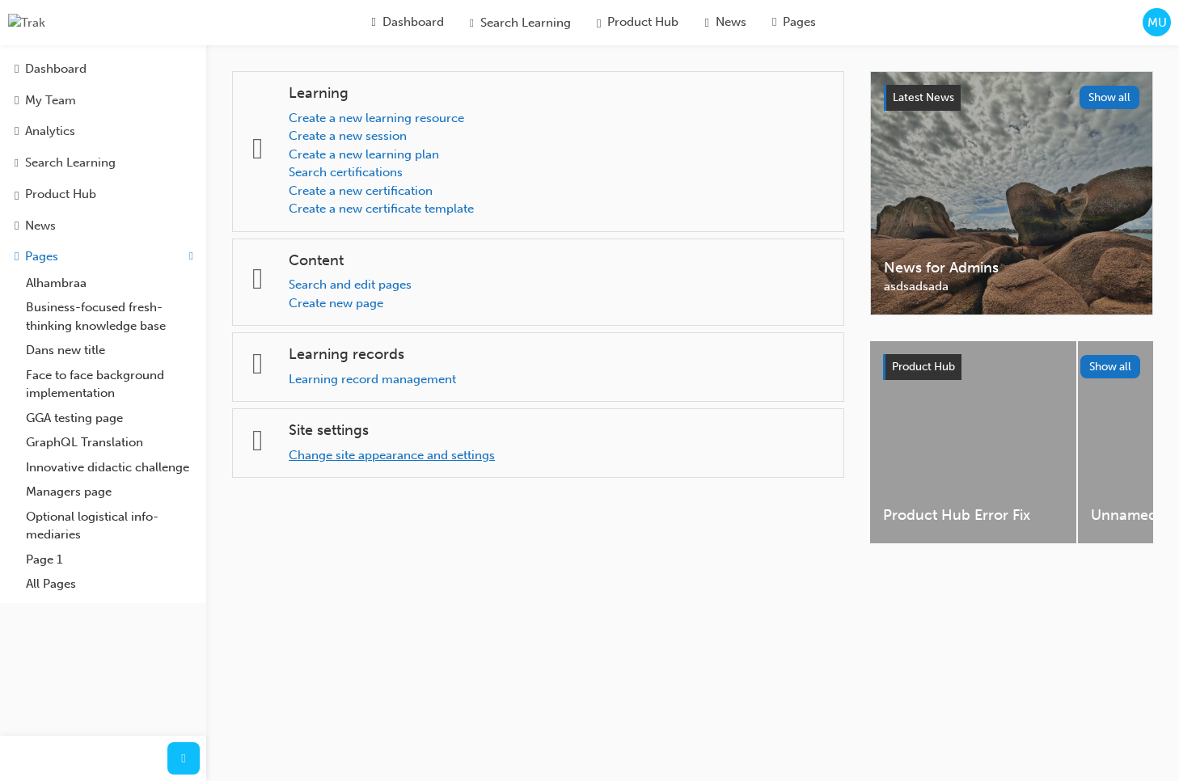
click at [360, 462] on link "Change site appearance and settings" at bounding box center [392, 455] width 206 height 15
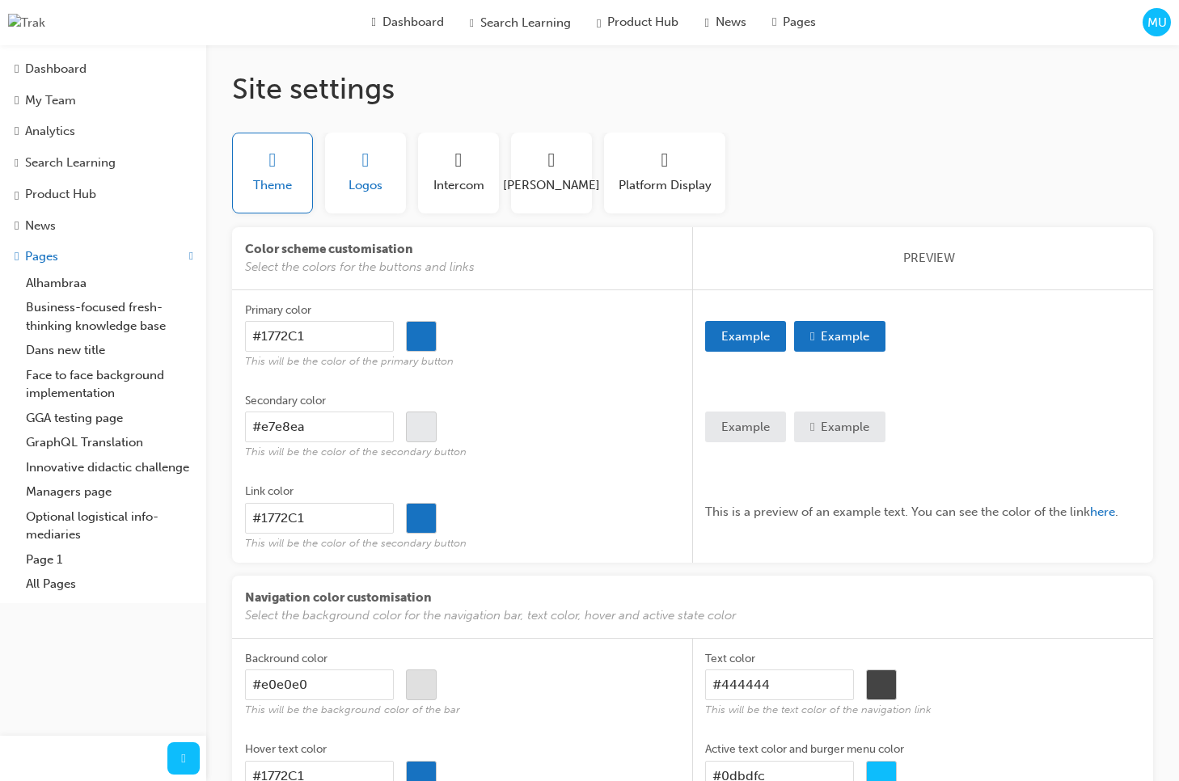
click at [372, 197] on button "Logos" at bounding box center [365, 173] width 81 height 81
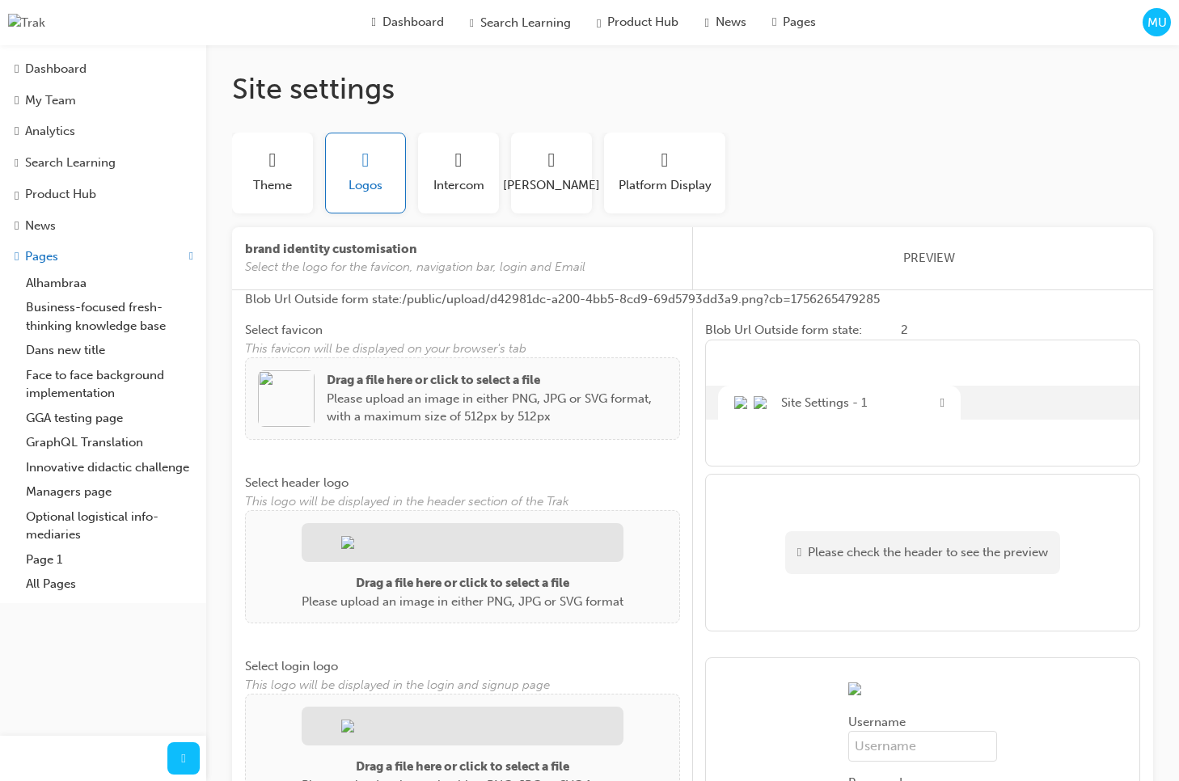
click at [297, 407] on img at bounding box center [286, 398] width 57 height 57
